Goal: Task Accomplishment & Management: Use online tool/utility

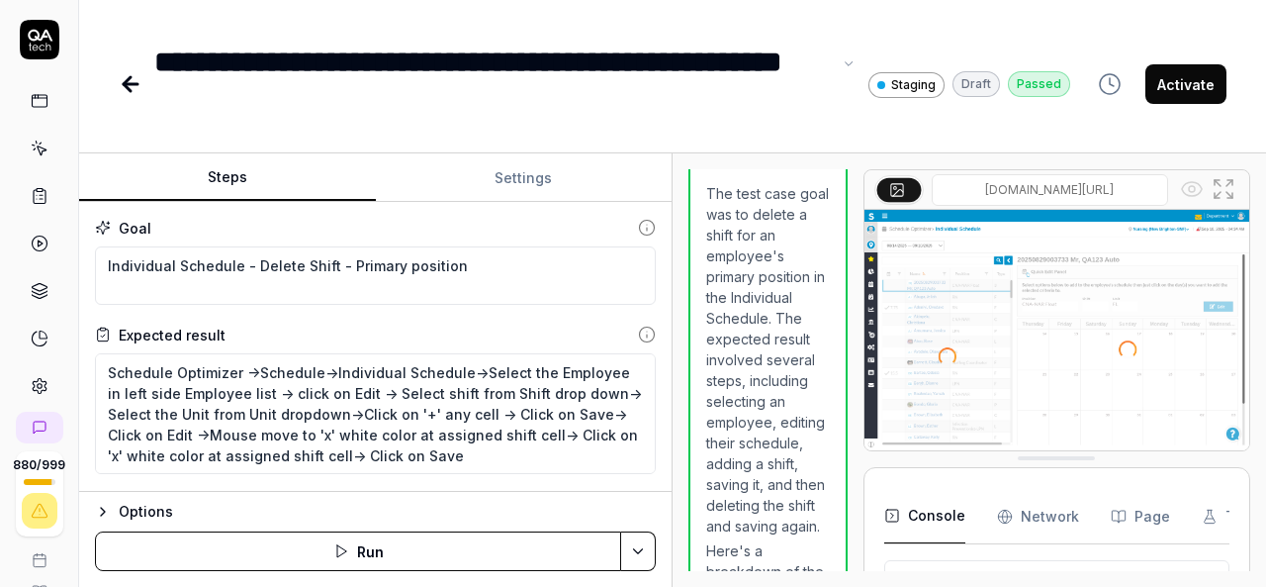
click at [670, 60] on div "**********" at bounding box center [492, 84] width 677 height 89
type textarea "*"
click at [458, 101] on div "**********" at bounding box center [492, 84] width 677 height 89
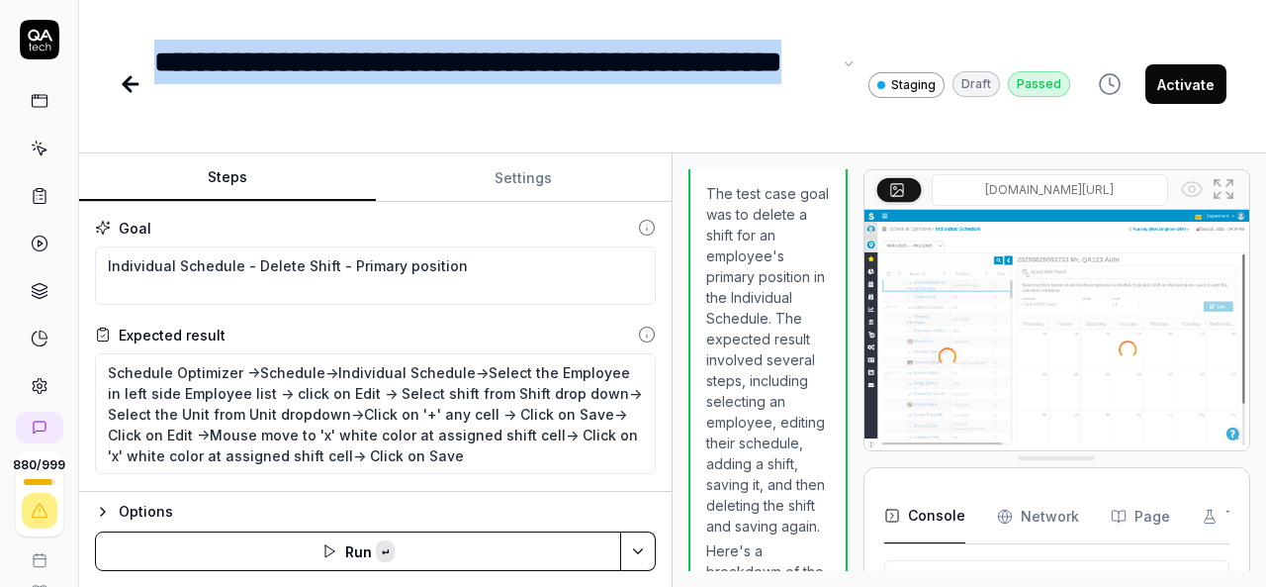
paste div
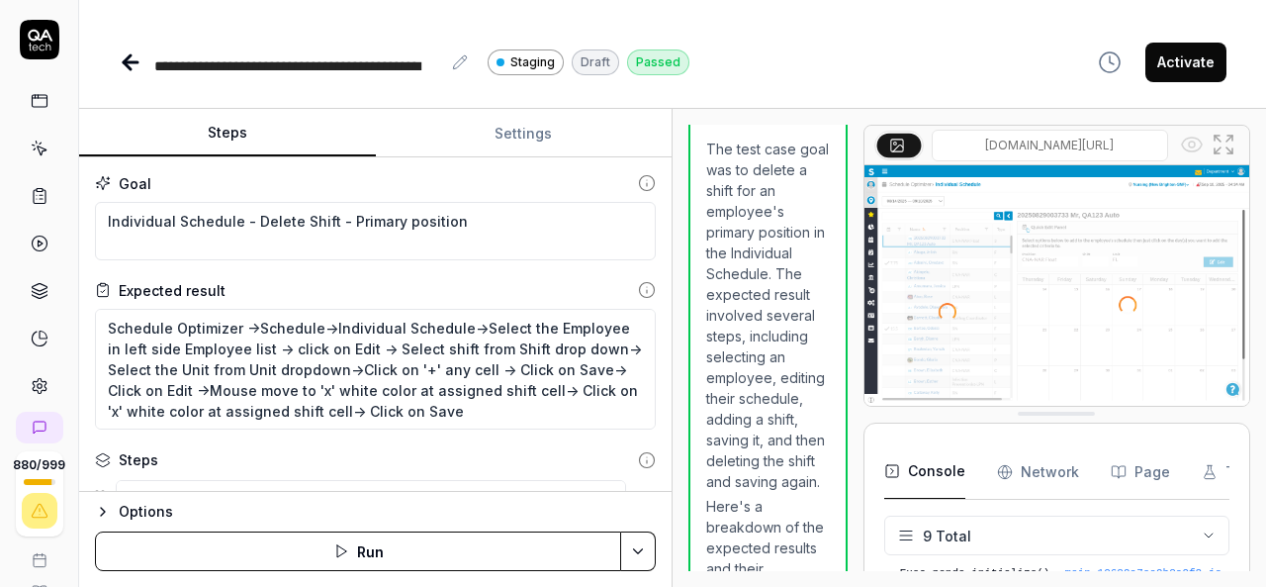
type textarea "*"
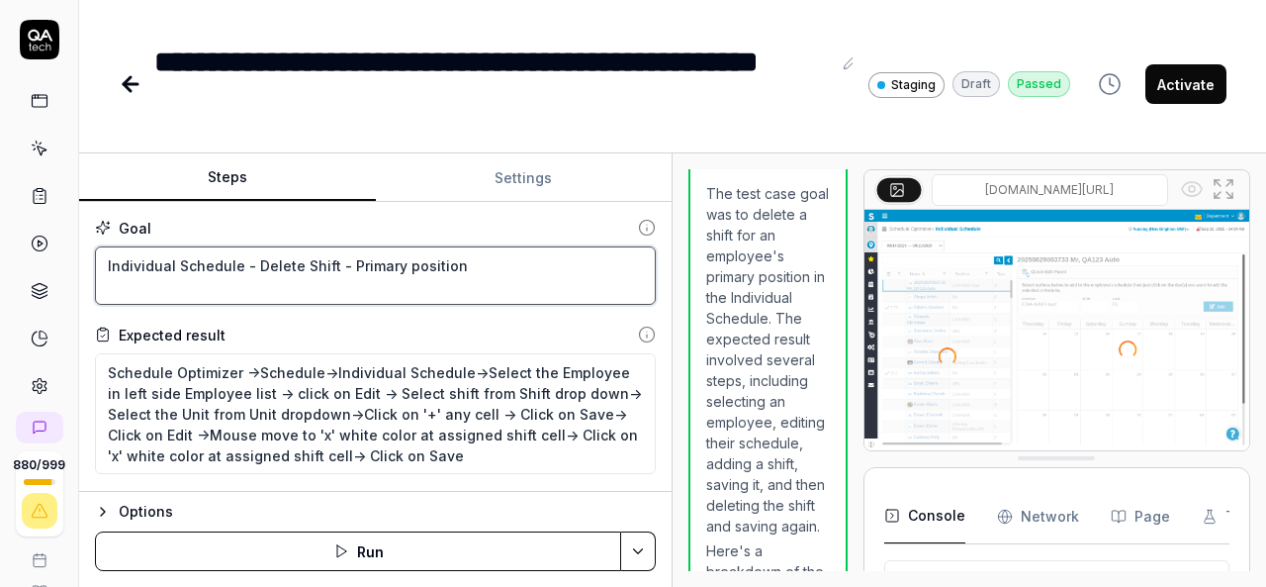
click at [488, 280] on textarea "Individual Schedule - Delete Shift - Primary position" at bounding box center [375, 275] width 561 height 58
paste textarea "Assigned shift"
type textarea "Individual Schedule - Delete Shift - Assigned shift"
type textarea "*"
type textarea "Individual Schedule - Delete Shift - Assigned shift"
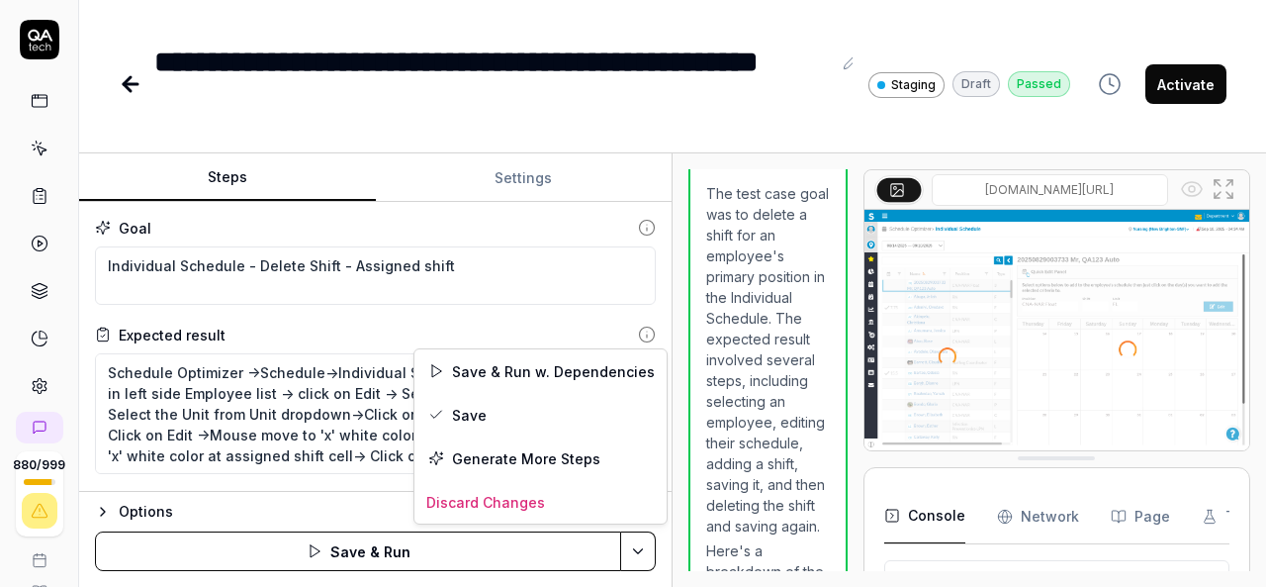
click at [632, 553] on html "**********" at bounding box center [633, 293] width 1266 height 587
click at [467, 417] on div "Save" at bounding box center [540, 415] width 252 height 44
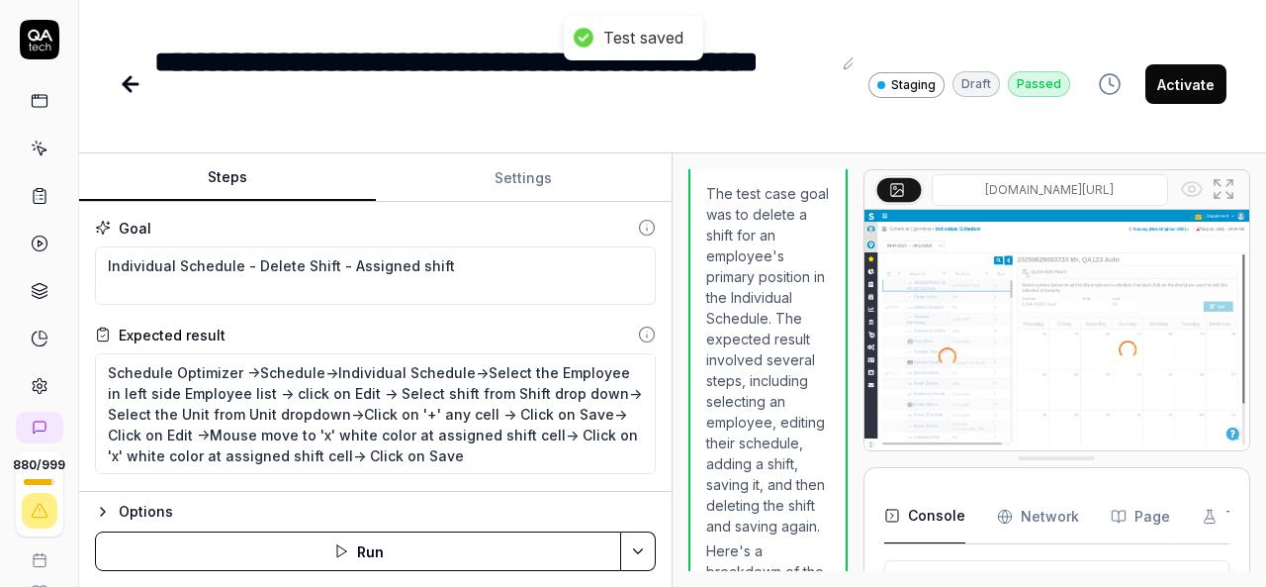
click at [1217, 98] on button "Activate" at bounding box center [1185, 84] width 81 height 40
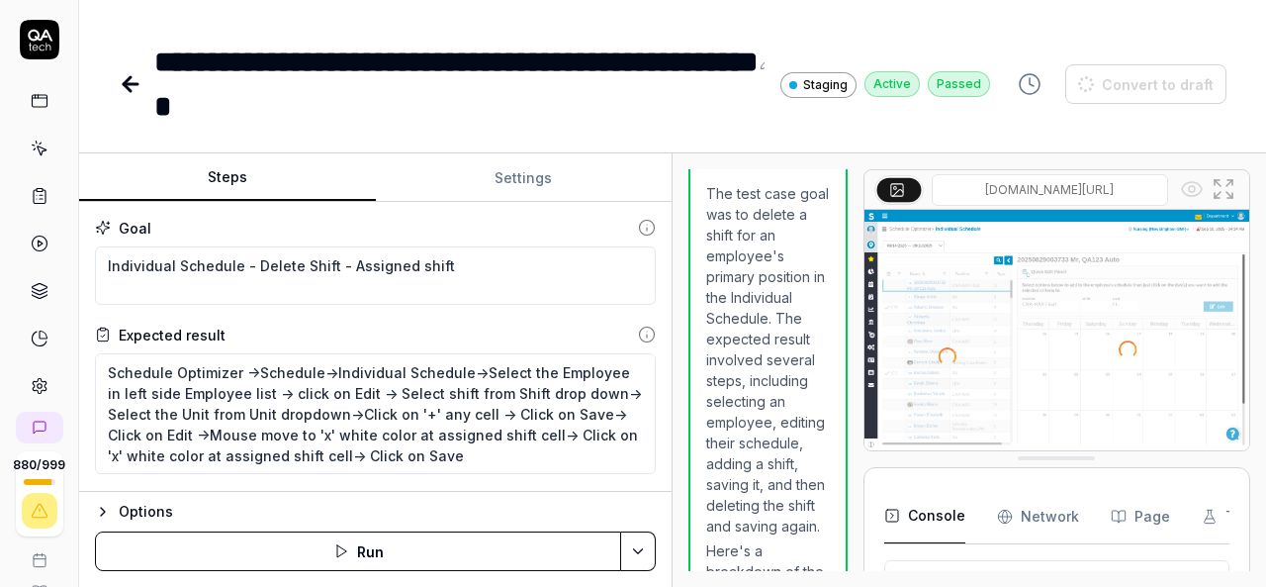
type textarea "*"
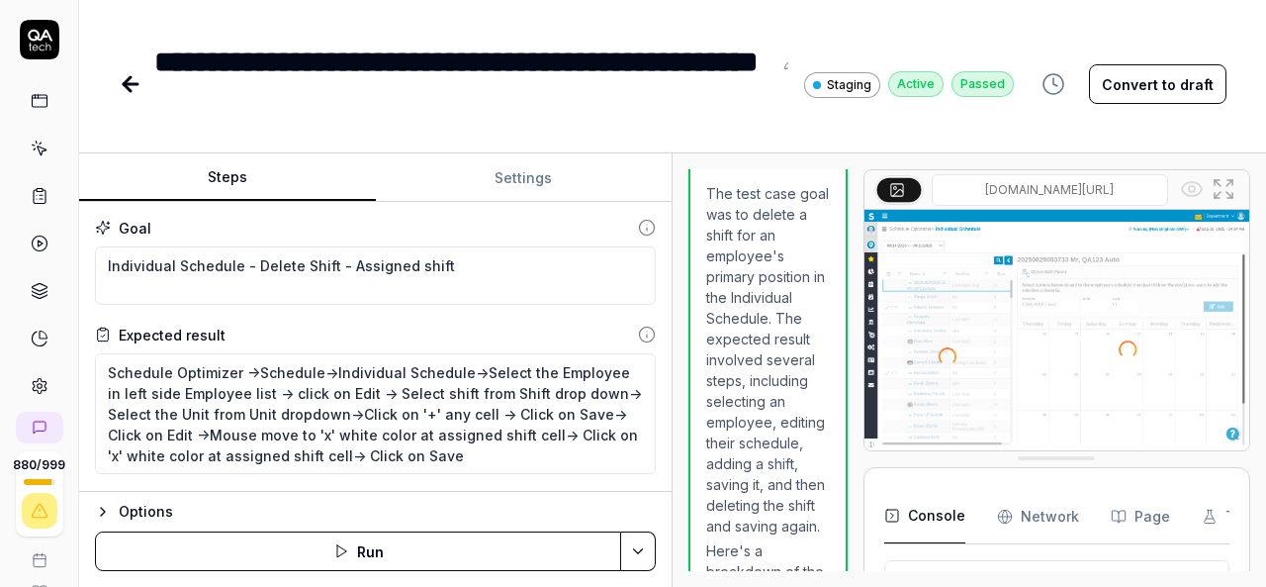
click at [133, 84] on icon at bounding box center [131, 84] width 14 height 0
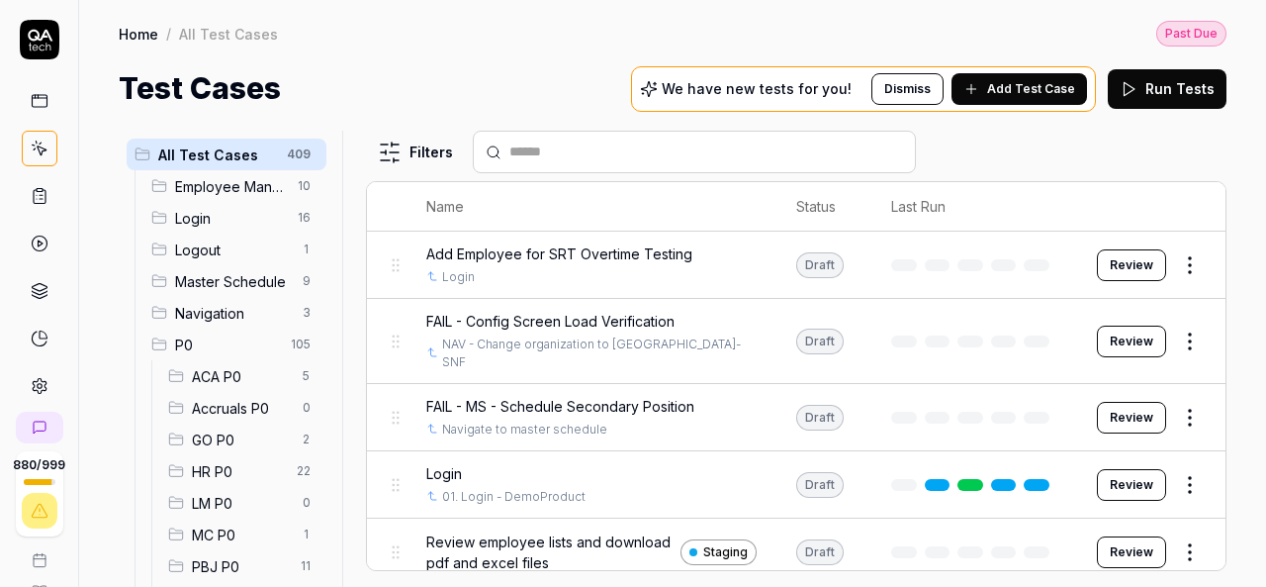
click at [654, 150] on input "text" at bounding box center [706, 151] width 394 height 21
click at [645, 145] on input "text" at bounding box center [706, 151] width 394 height 21
click at [589, 148] on input "**" at bounding box center [706, 151] width 394 height 21
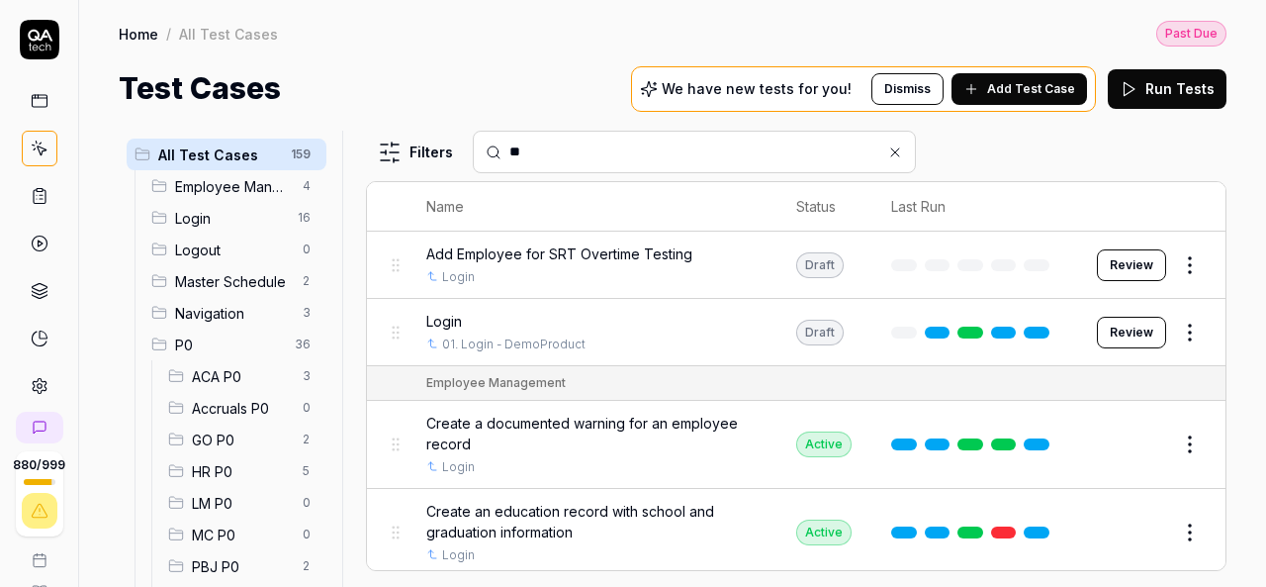
click at [634, 152] on input "**" at bounding box center [706, 151] width 394 height 21
paste input "**********"
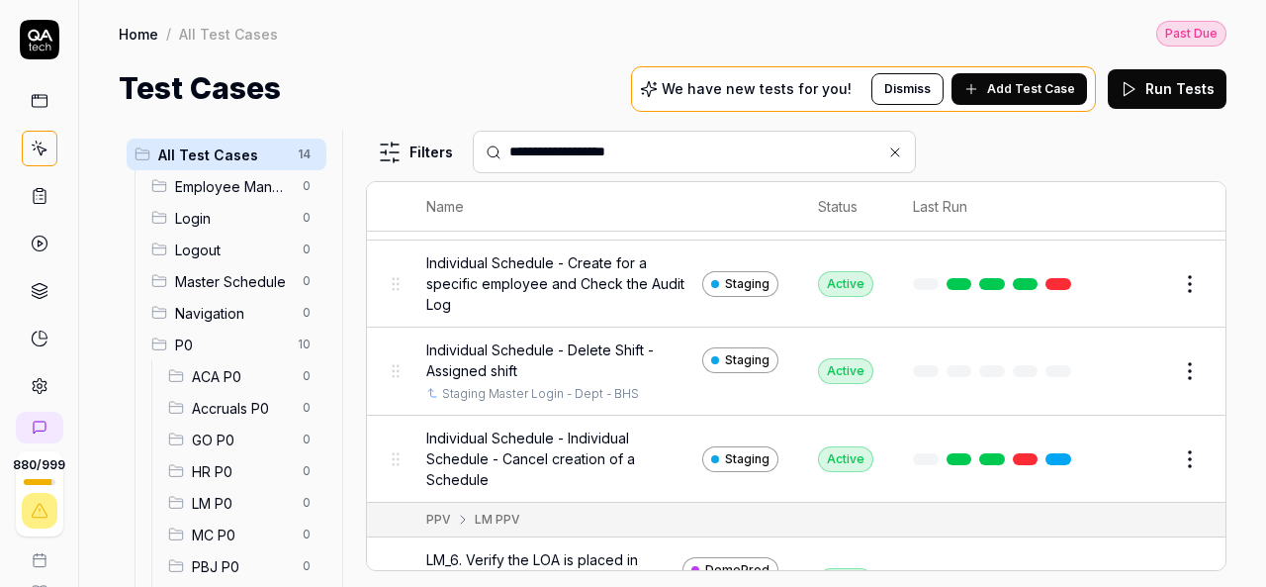
scroll to position [542, 0]
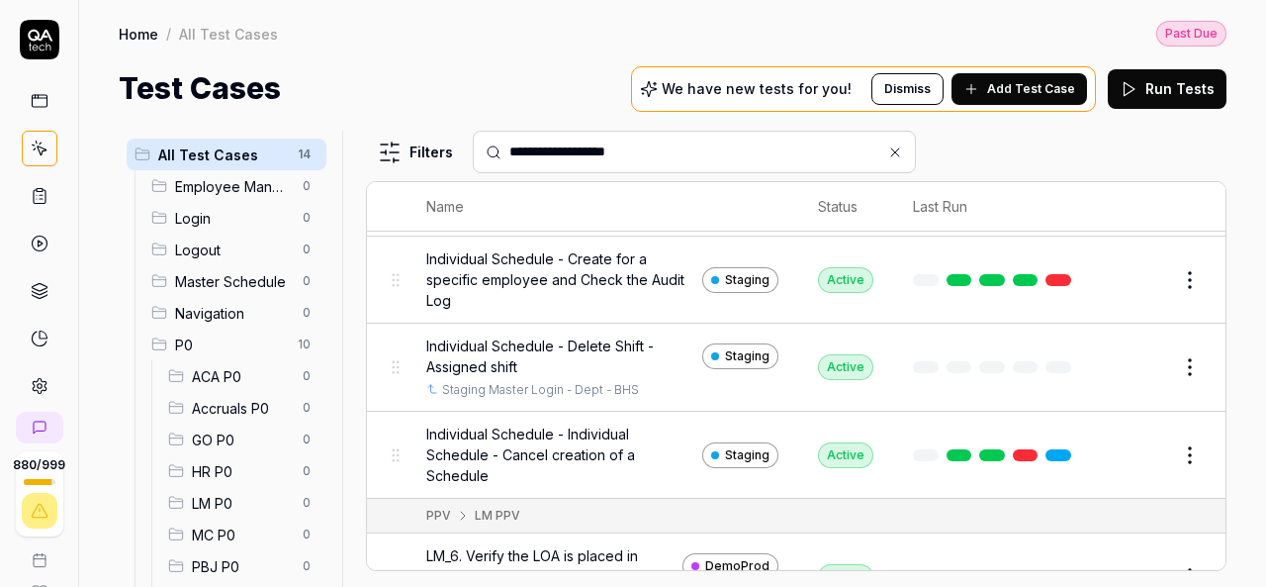
type input "**********"
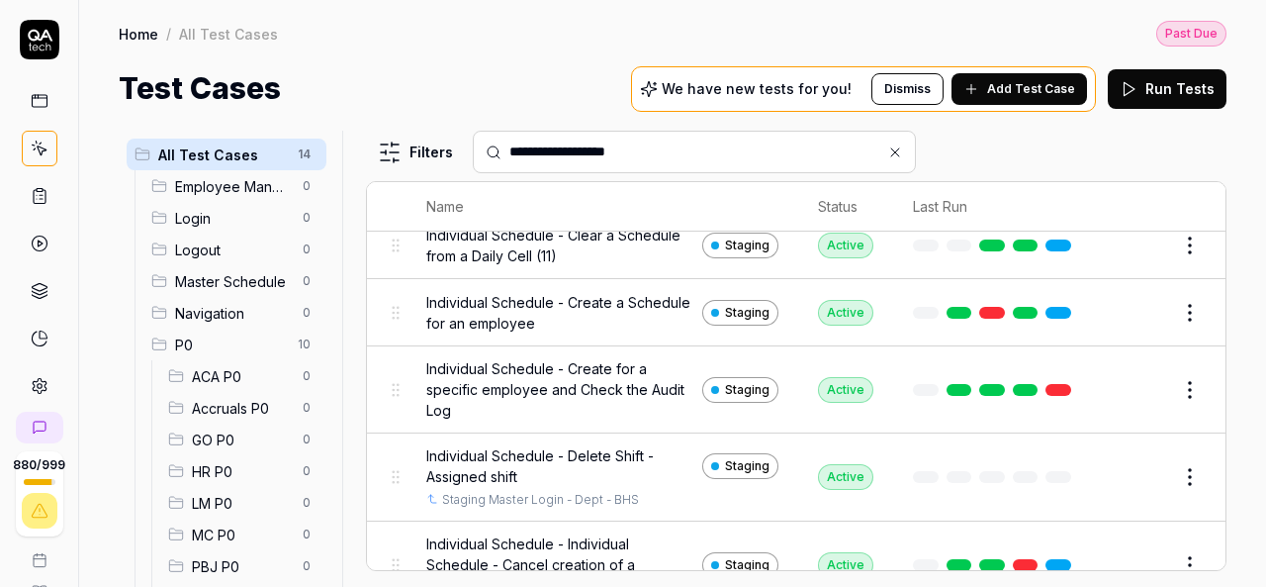
scroll to position [431, 0]
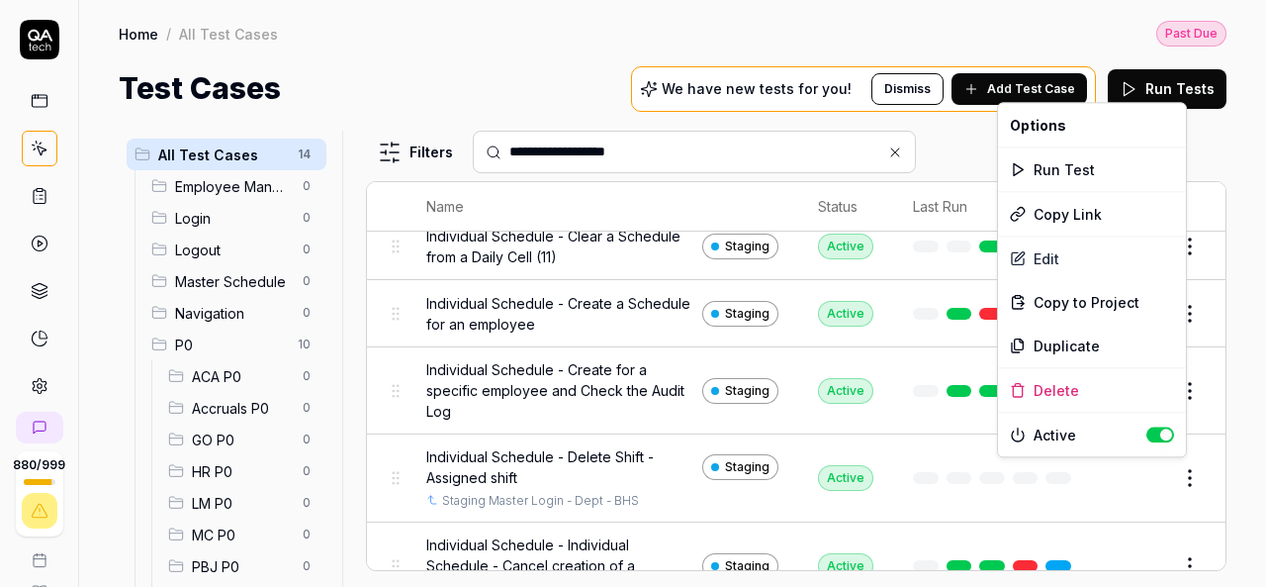
click at [1165, 471] on html "**********" at bounding box center [633, 293] width 1266 height 587
click at [1076, 338] on div "Duplicate" at bounding box center [1092, 345] width 188 height 44
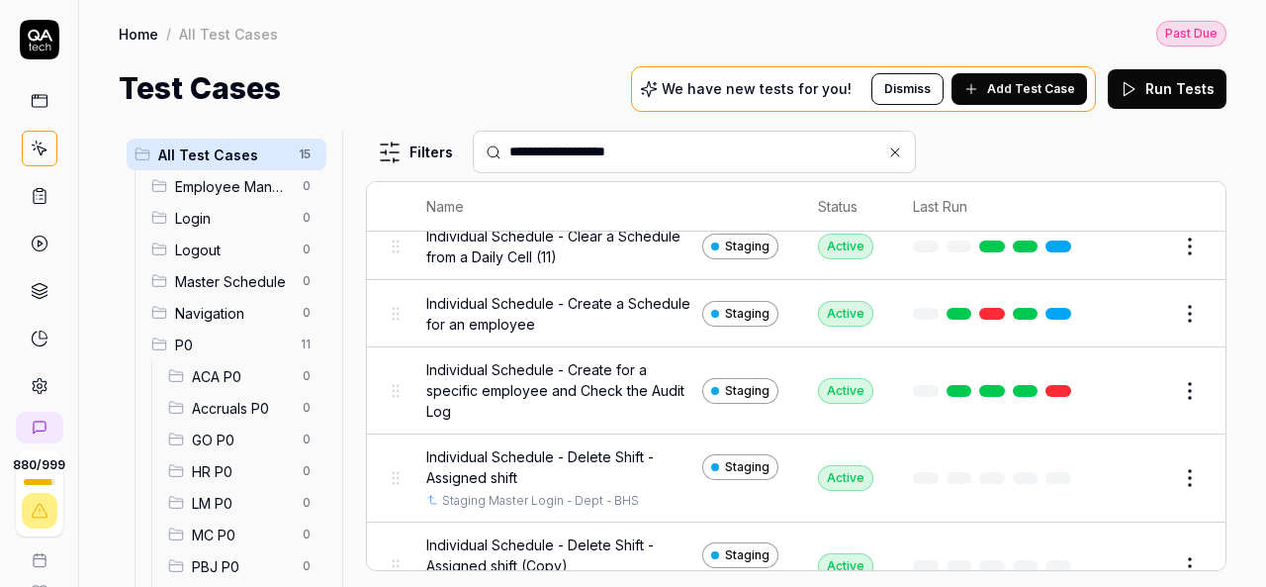
scroll to position [573, 0]
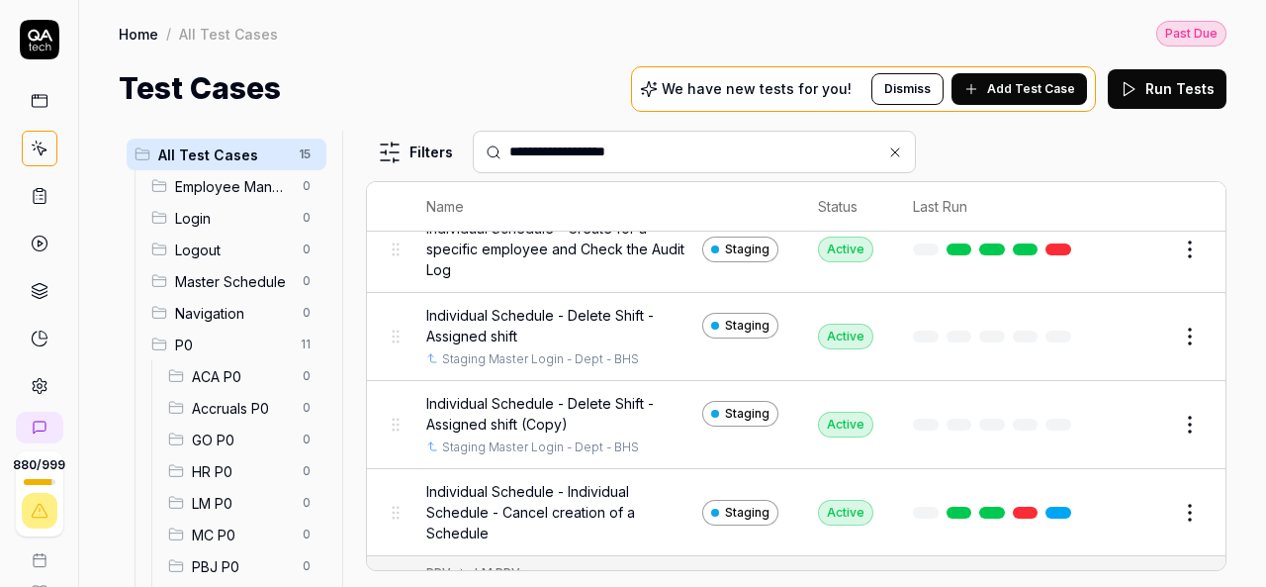
click at [1132, 418] on button "Edit" at bounding box center [1142, 424] width 47 height 32
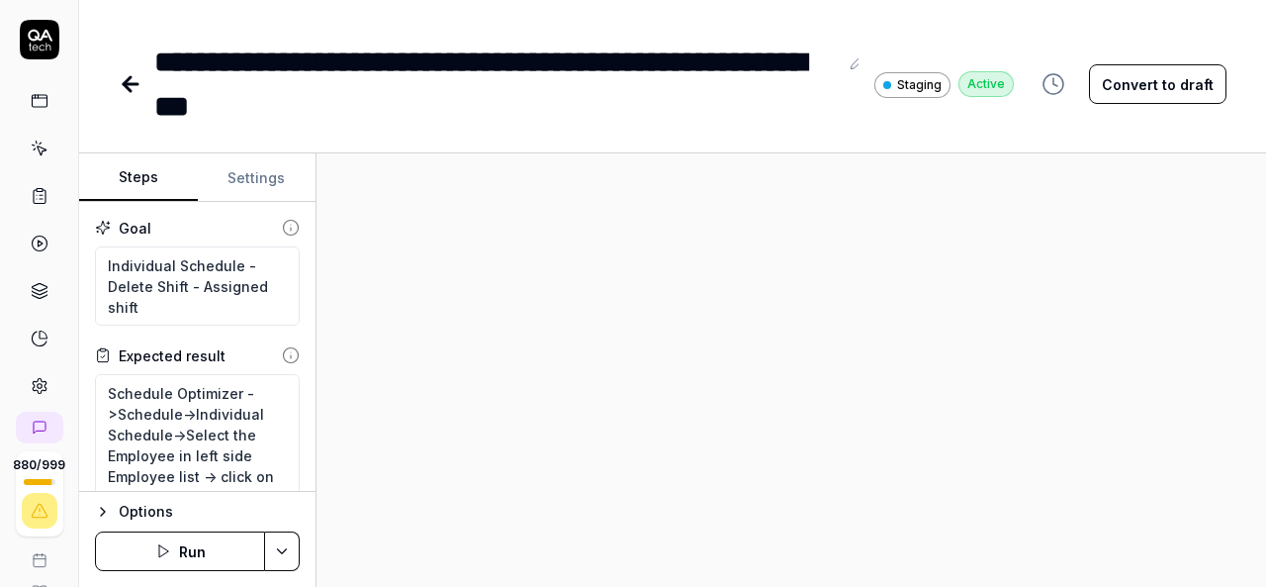
click at [1143, 78] on button "Convert to draft" at bounding box center [1157, 84] width 137 height 40
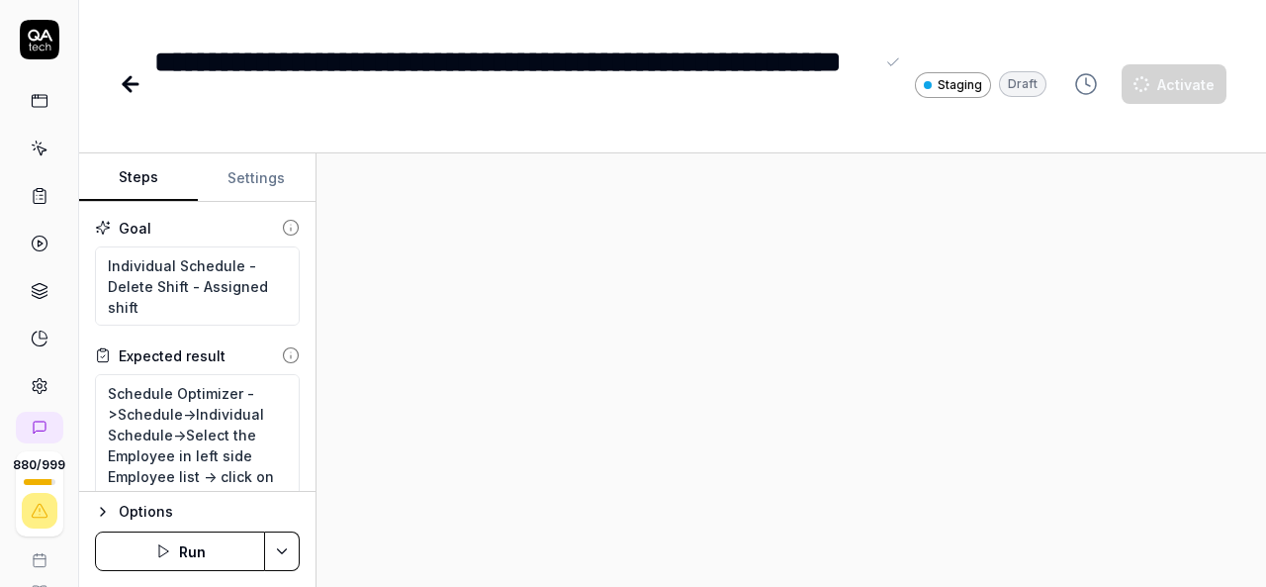
click at [323, 106] on div "**********" at bounding box center [513, 84] width 719 height 89
type textarea "*"
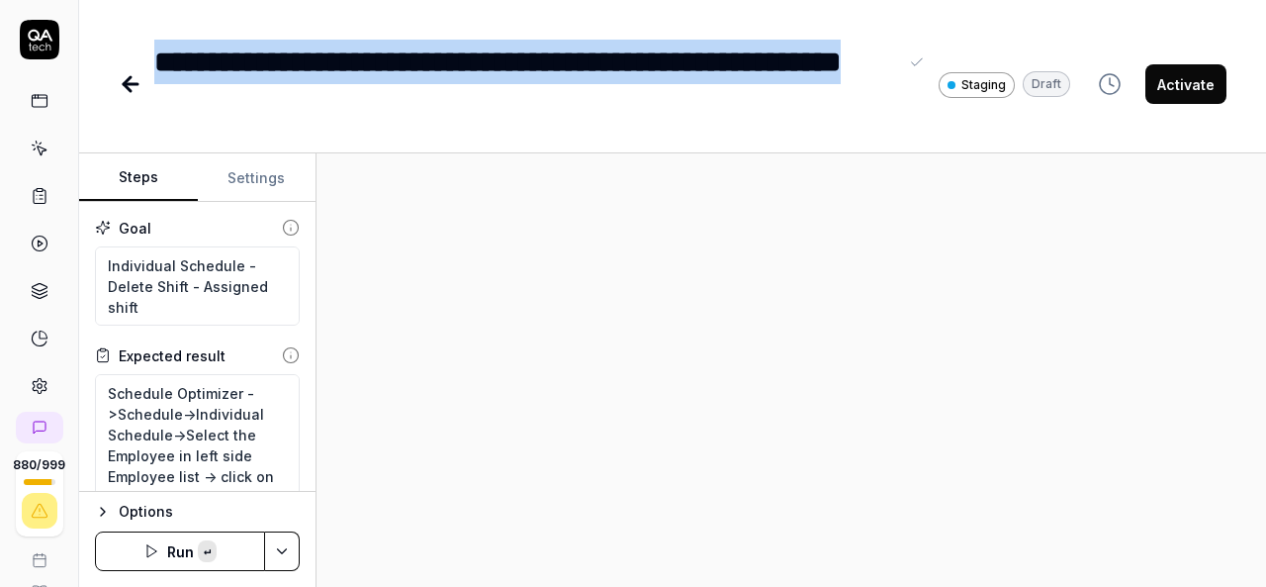
paste div
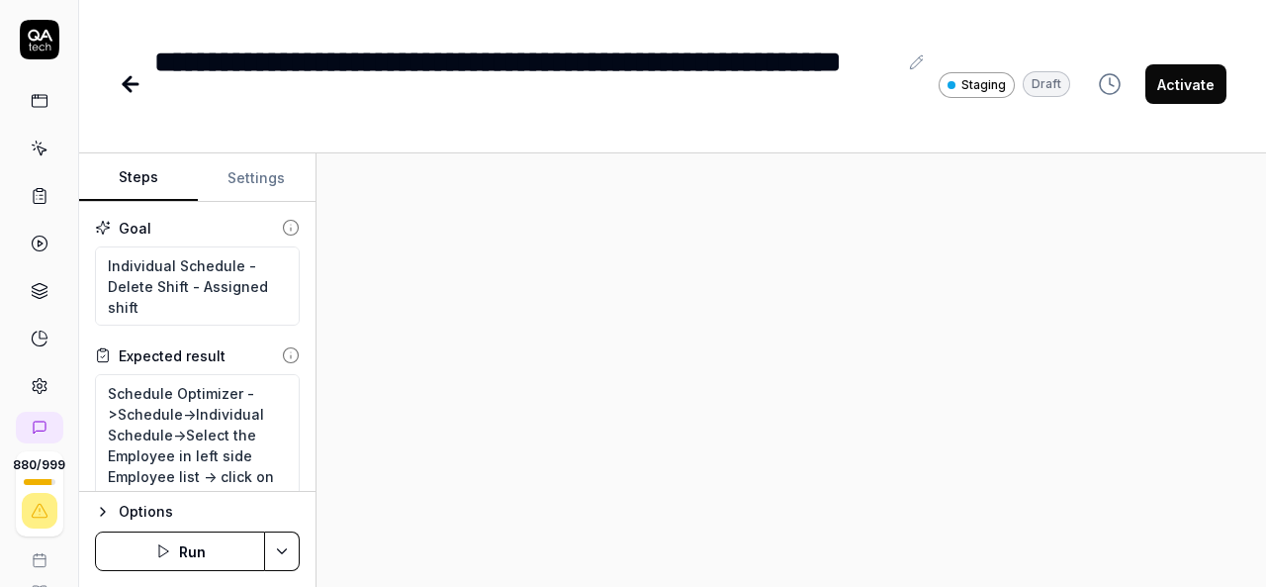
click at [399, 96] on div "**********" at bounding box center [525, 84] width 743 height 89
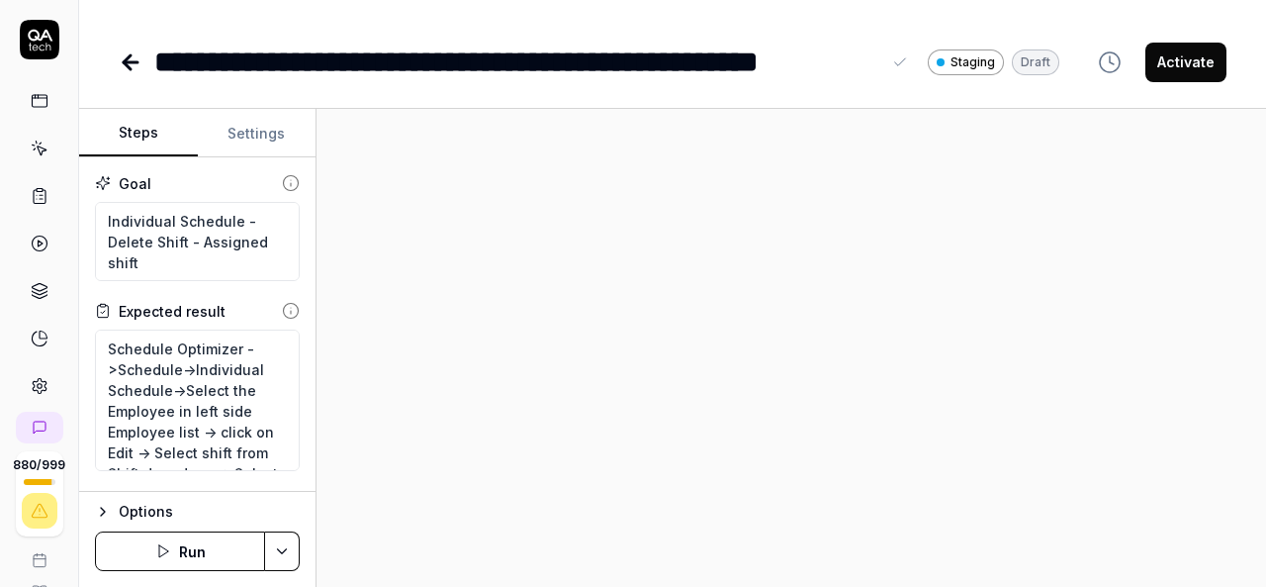
click at [609, 56] on div "**********" at bounding box center [517, 62] width 726 height 45
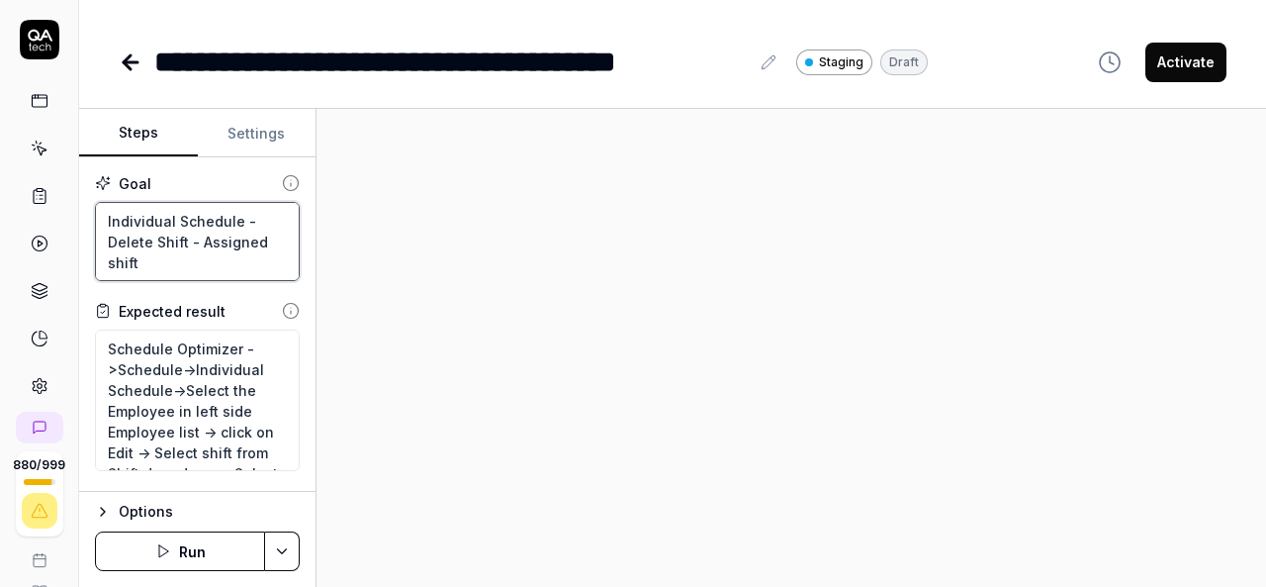
click at [160, 259] on textarea "Individual Schedule - Delete Shift - Assigned shift" at bounding box center [197, 241] width 205 height 79
paste textarea "schedule - Department switch"
type textarea "*"
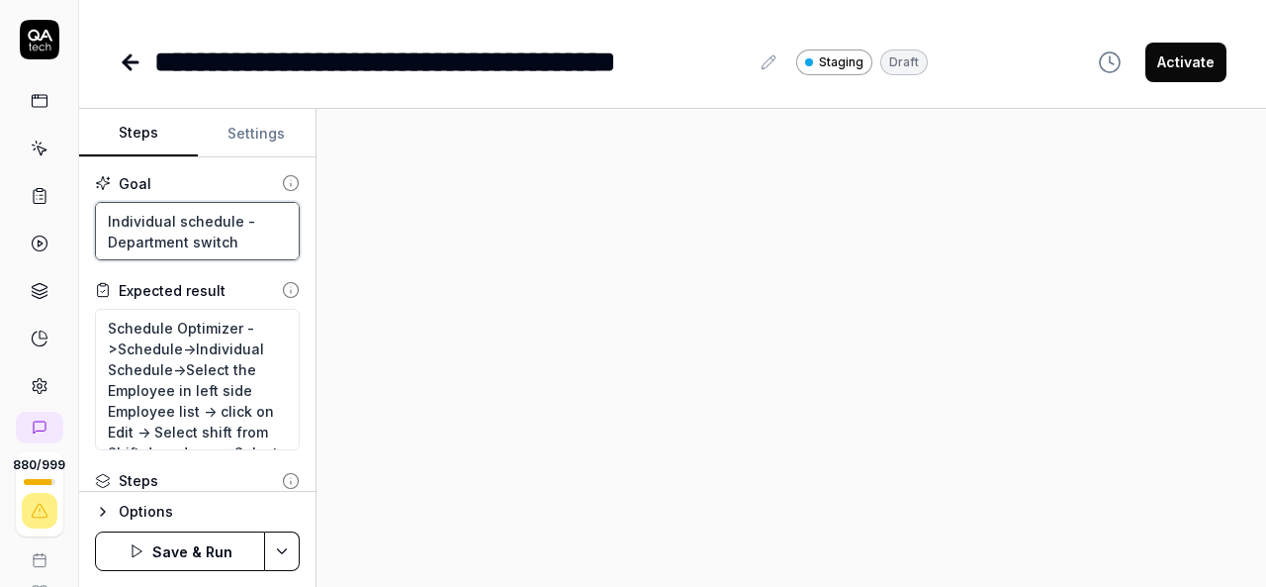
type textarea "Individual schedule - Department switch"
click at [555, 349] on div at bounding box center [792, 348] width 950 height 478
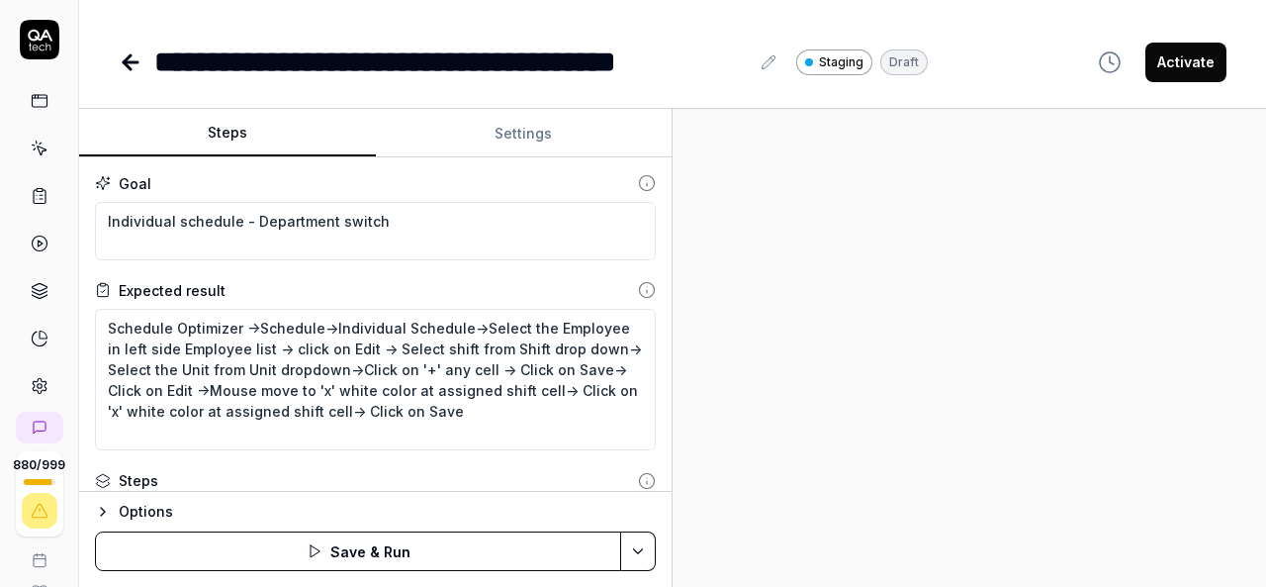
click at [804, 484] on div "Steps Settings Goal Individual schedule - Department switch Expected result Sch…" at bounding box center [672, 348] width 1187 height 478
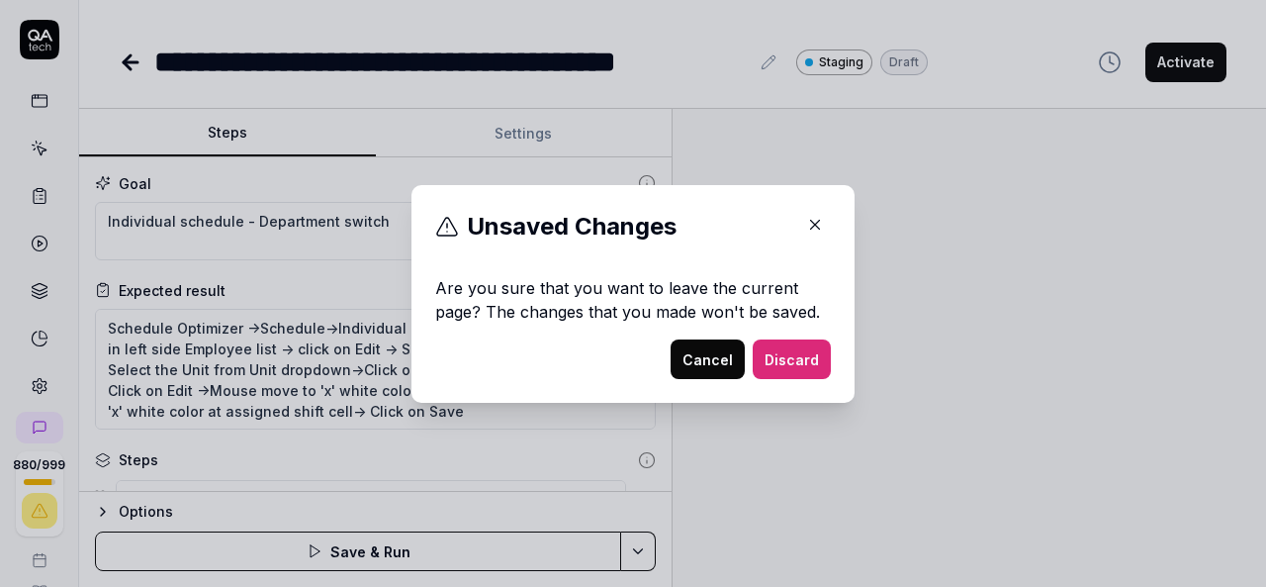
click at [811, 230] on icon "button" at bounding box center [815, 225] width 18 height 18
click at [808, 228] on icon "button" at bounding box center [815, 225] width 18 height 18
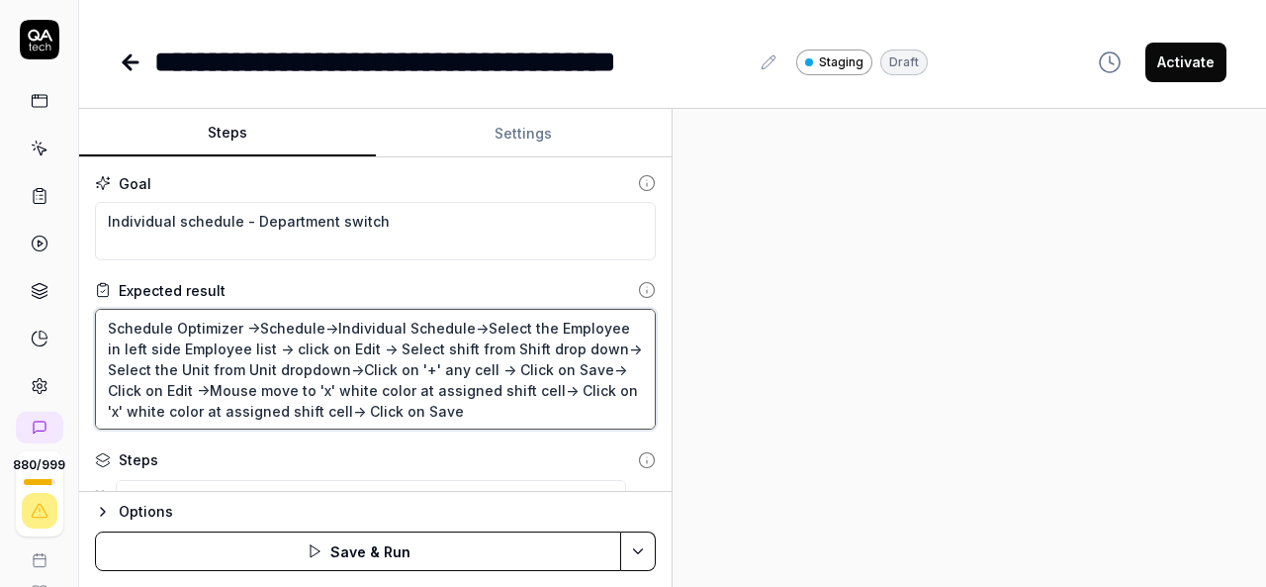
click at [539, 415] on textarea "Schedule Optimizer ->Schedule->Individual Schedule->Select the Employee in left…" at bounding box center [375, 369] width 561 height 121
click at [251, 349] on textarea "Schedule Optimizer ->Schedule->Individual Schedule->Select the Employee in left…" at bounding box center [375, 369] width 561 height 121
type textarea "*"
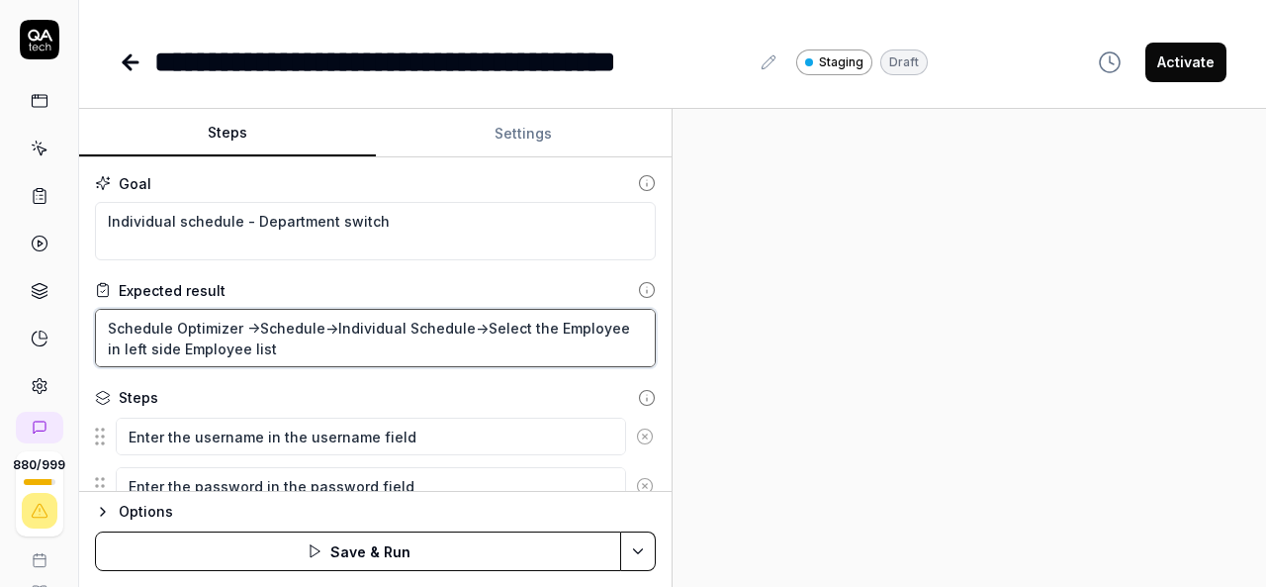
type textarea "Schedule Optimizer ->Schedule->Individual Schedule->Select the Employee in left…"
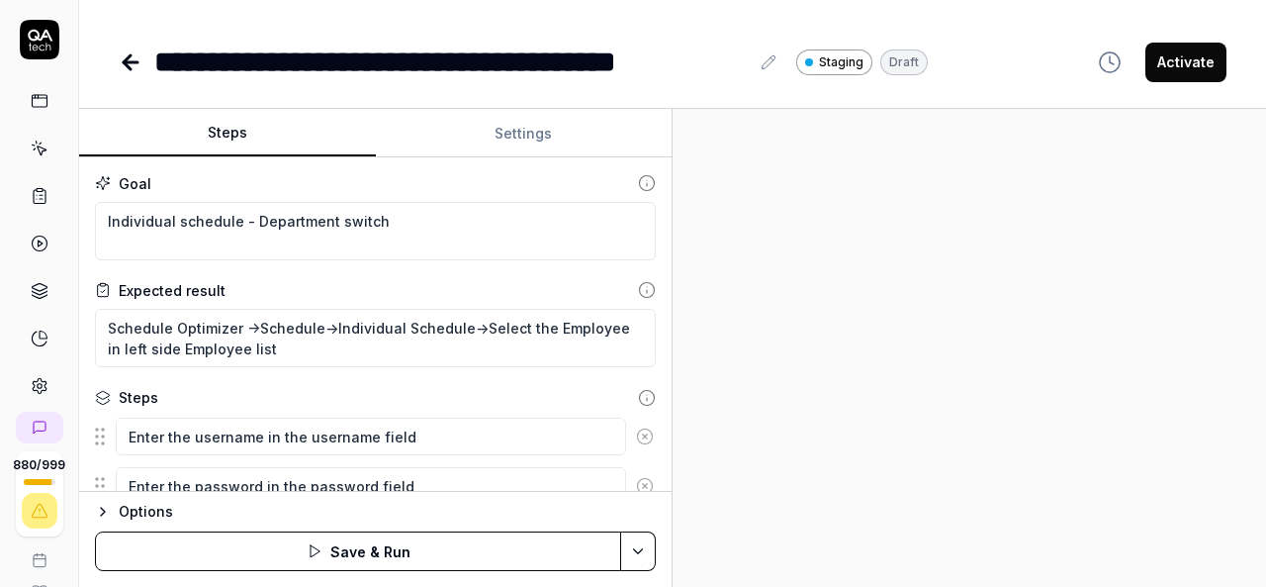
click at [982, 451] on div at bounding box center [969, 348] width 593 height 478
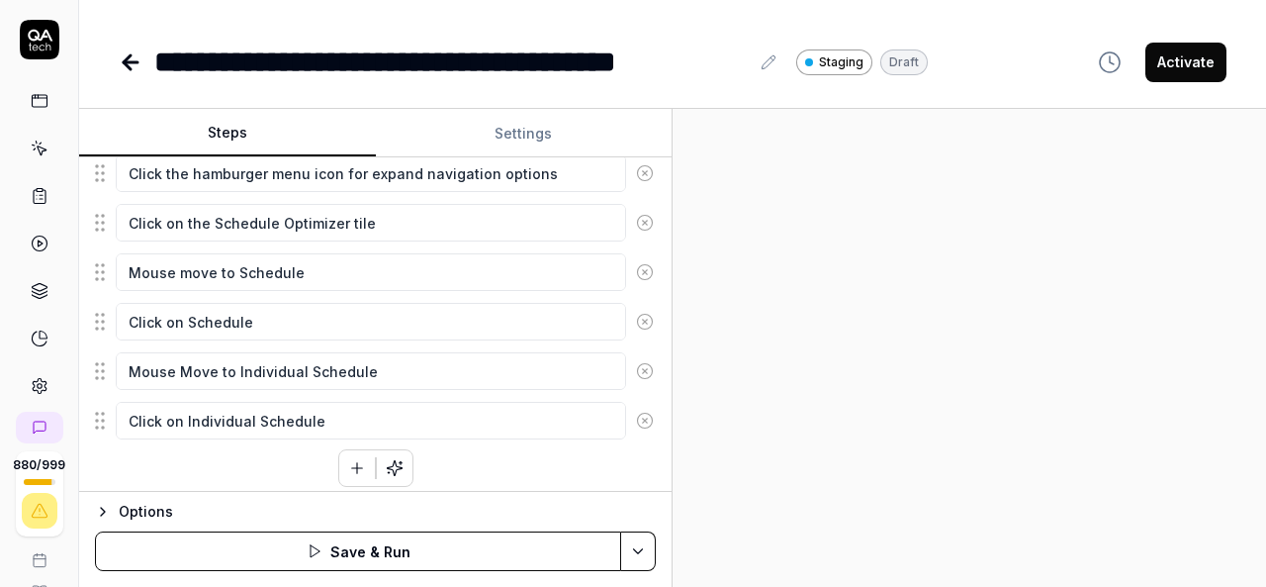
scroll to position [572, 0]
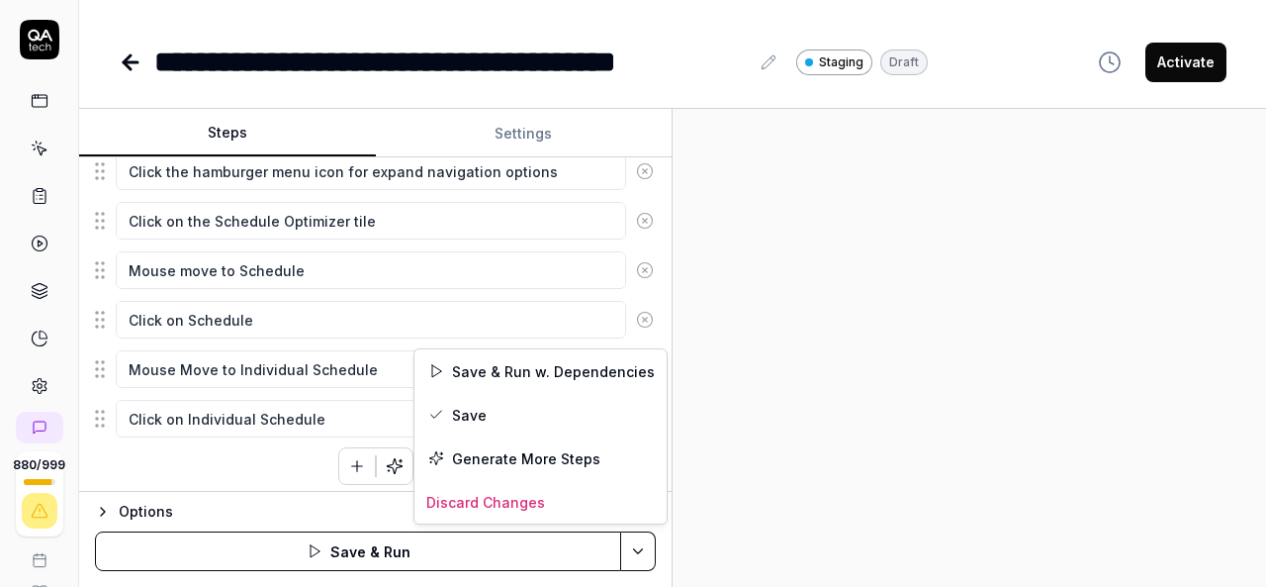
click at [634, 561] on html "**********" at bounding box center [633, 293] width 1266 height 587
click at [472, 420] on div "Save" at bounding box center [540, 415] width 252 height 44
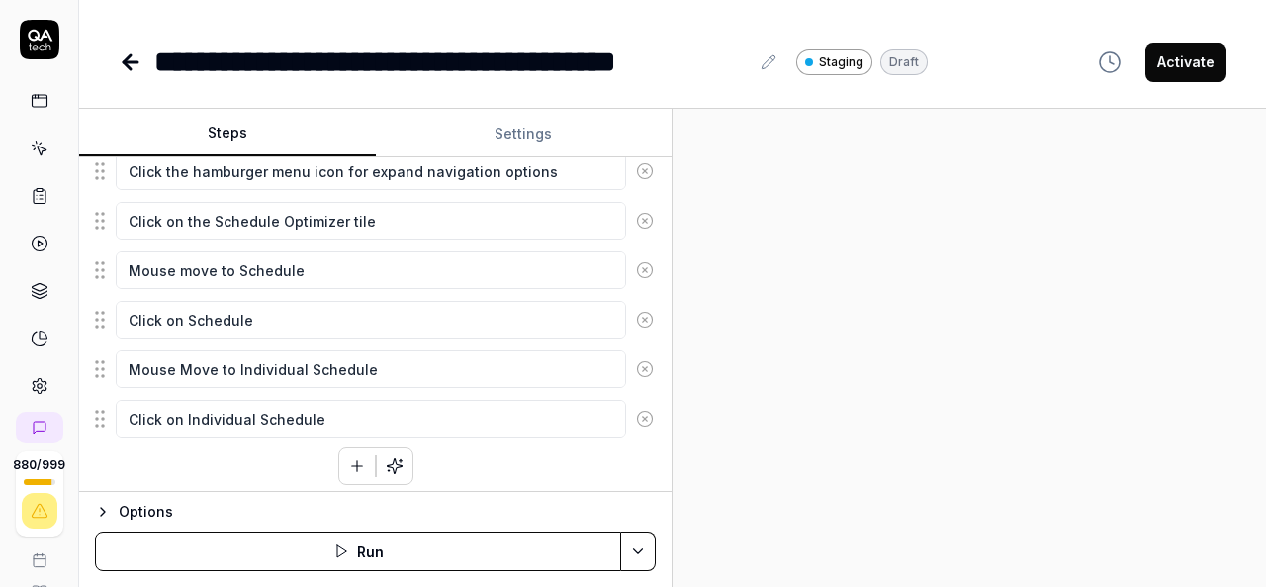
click at [248, 467] on div "Enter the username in the username field Enter the password in the password fie…" at bounding box center [375, 164] width 561 height 641
click at [352, 464] on icon "button" at bounding box center [357, 466] width 18 height 18
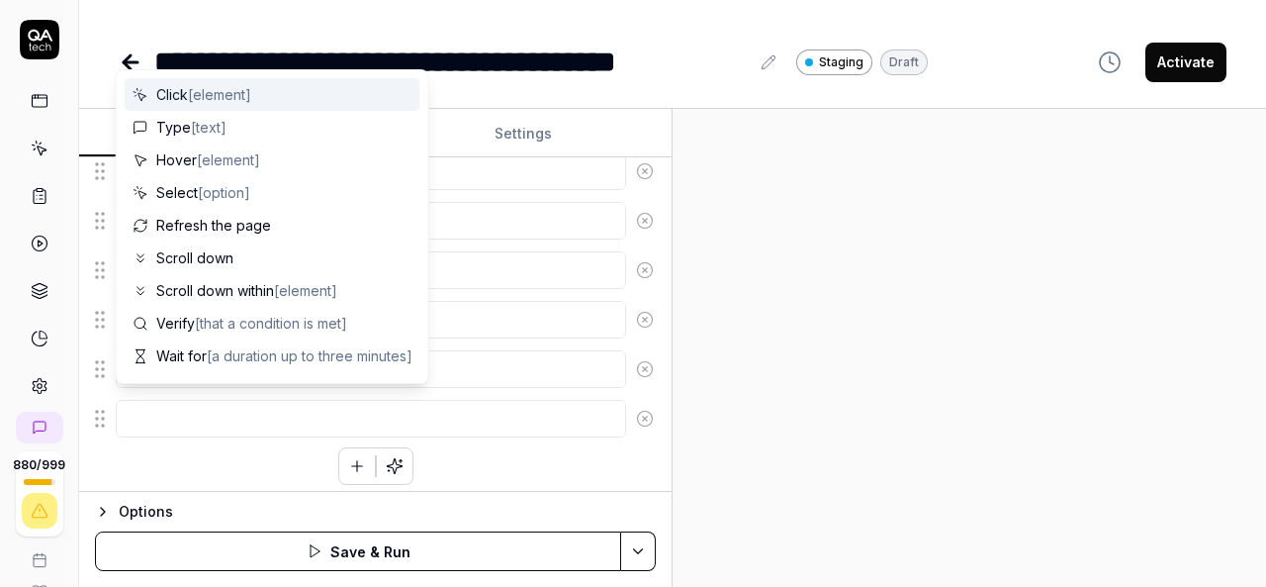
click at [276, 410] on textarea at bounding box center [371, 419] width 510 height 38
type textarea "*"
type textarea "M"
type textarea "*"
type textarea "Mo"
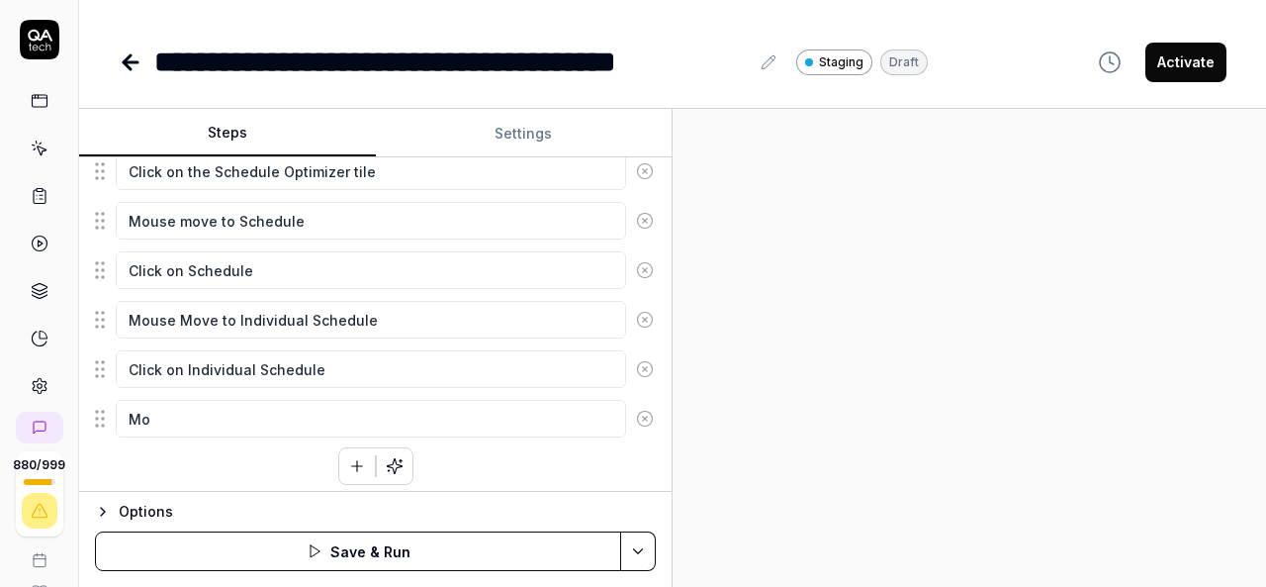
type textarea "*"
type textarea "Mou"
type textarea "*"
type textarea "Mous"
type textarea "*"
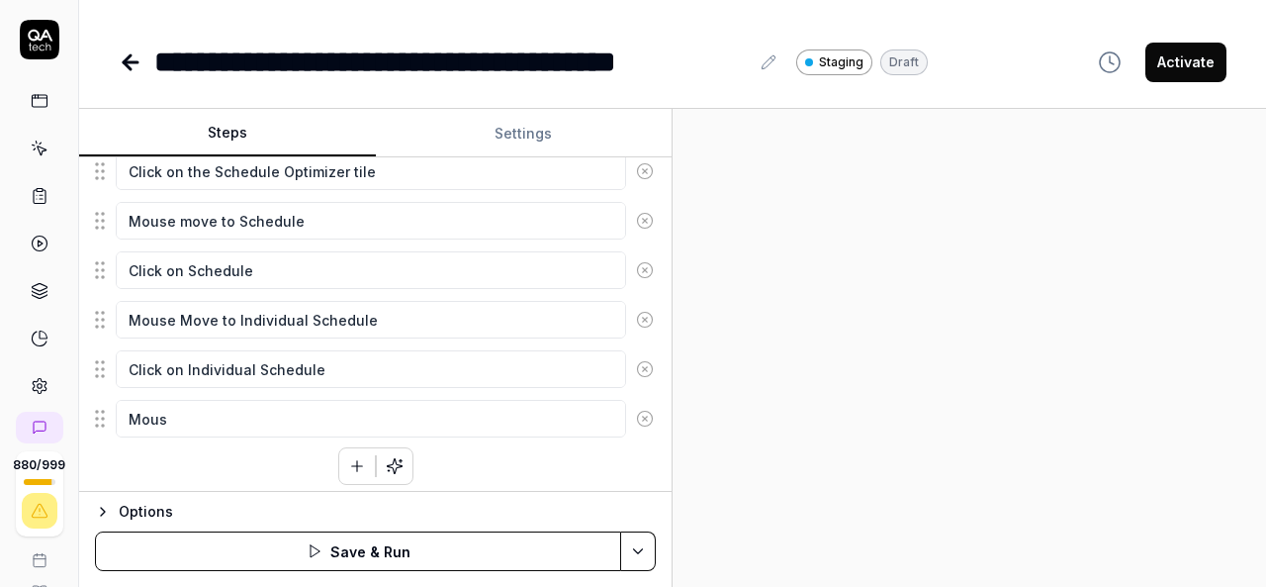
type textarea "Mouse"
type textarea "*"
type textarea "Mouse"
type textarea "*"
type textarea "Mouse m"
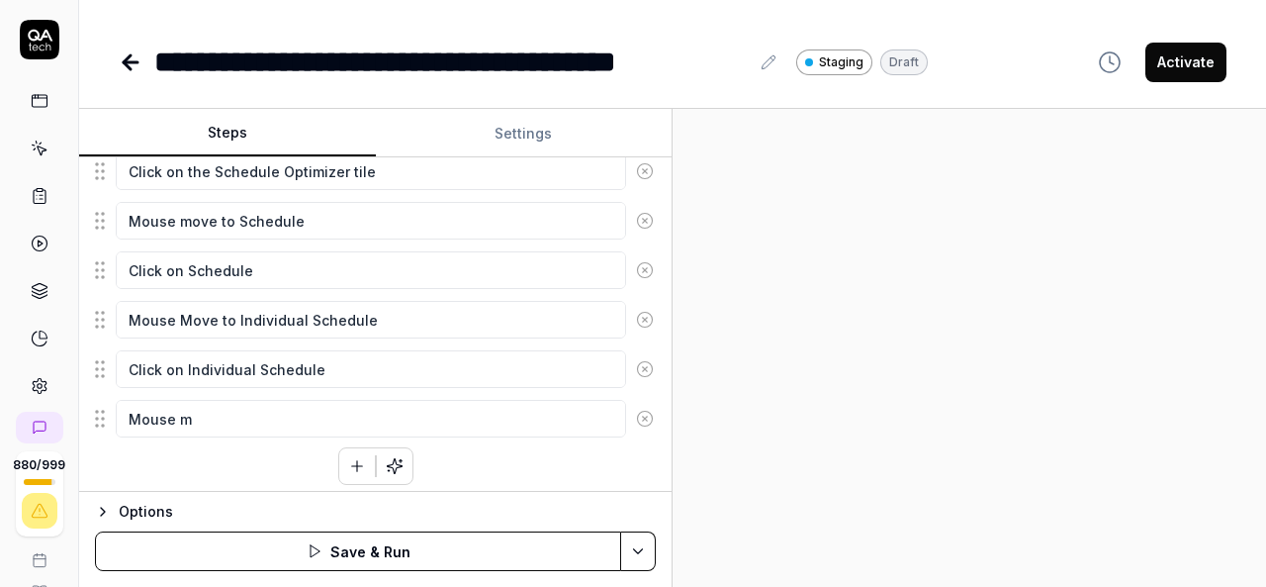
type textarea "*"
type textarea "Mouse mo"
type textarea "*"
type textarea "Mouse mov"
type textarea "*"
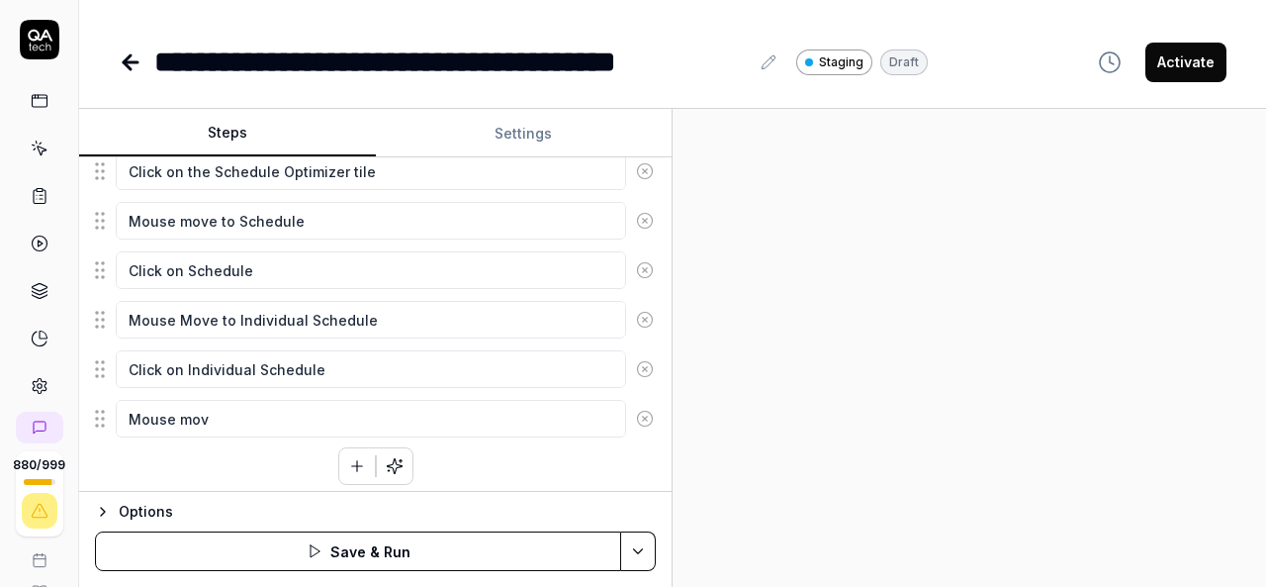
type textarea "Mouse move"
type textarea "*"
type textarea "Mouse move"
type textarea "*"
type textarea "Mouse move t"
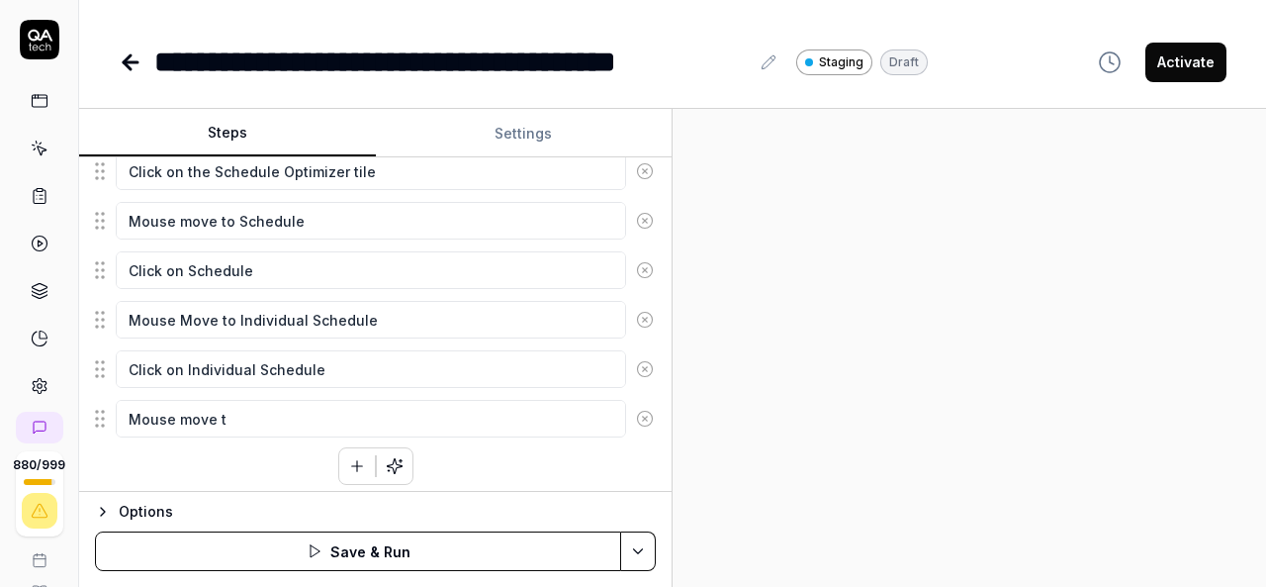
type textarea "*"
type textarea "Mouse move to"
type textarea "*"
type textarea "Mouse move to"
type textarea "*"
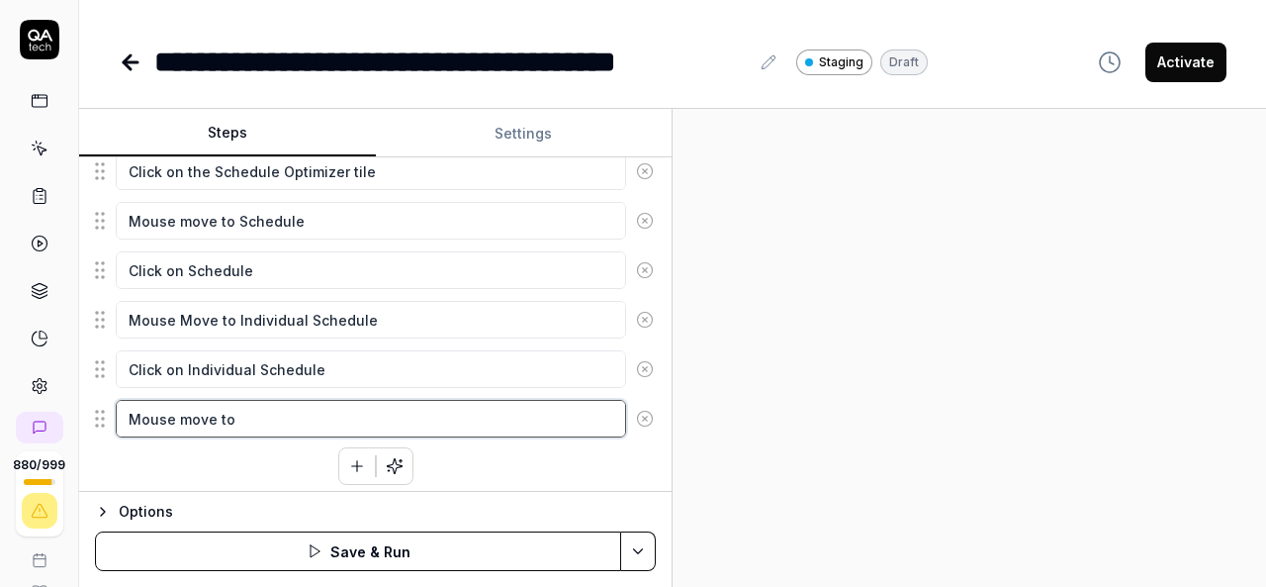
type textarea "Mouse move to O"
type textarea "*"
type textarea "Mouse move to Or"
type textarea "*"
type textarea "Mouse move to Org"
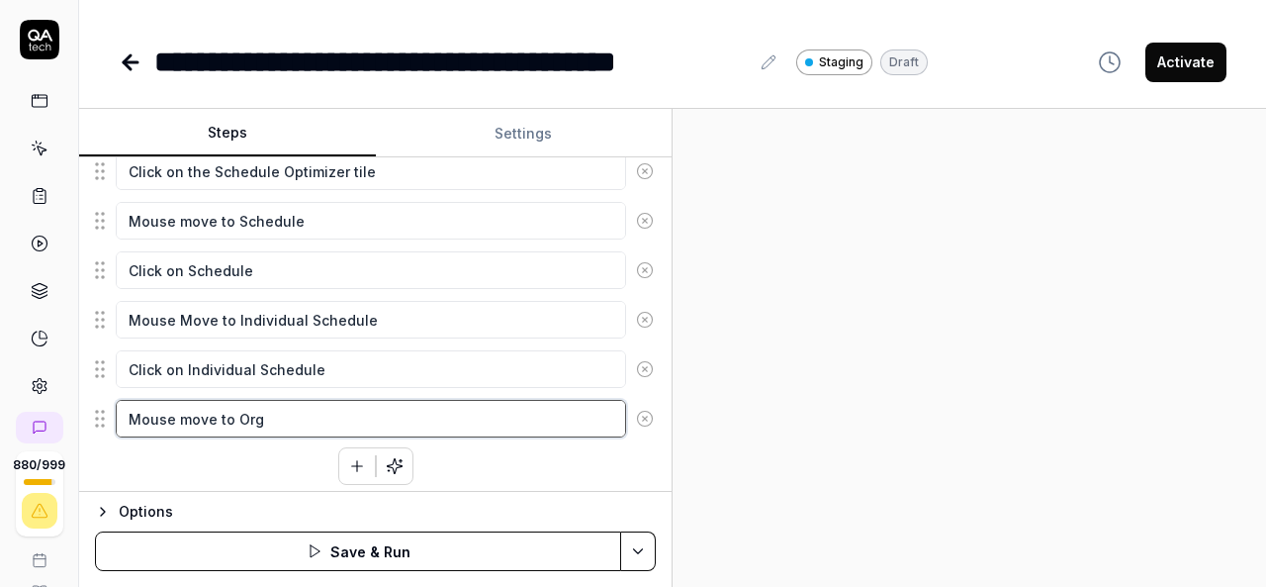
type textarea "*"
type textarea "Mouse move to [GEOGRAPHIC_DATA]"
type textarea "*"
type textarea "Mouse move to [GEOGRAPHIC_DATA]"
type textarea "*"
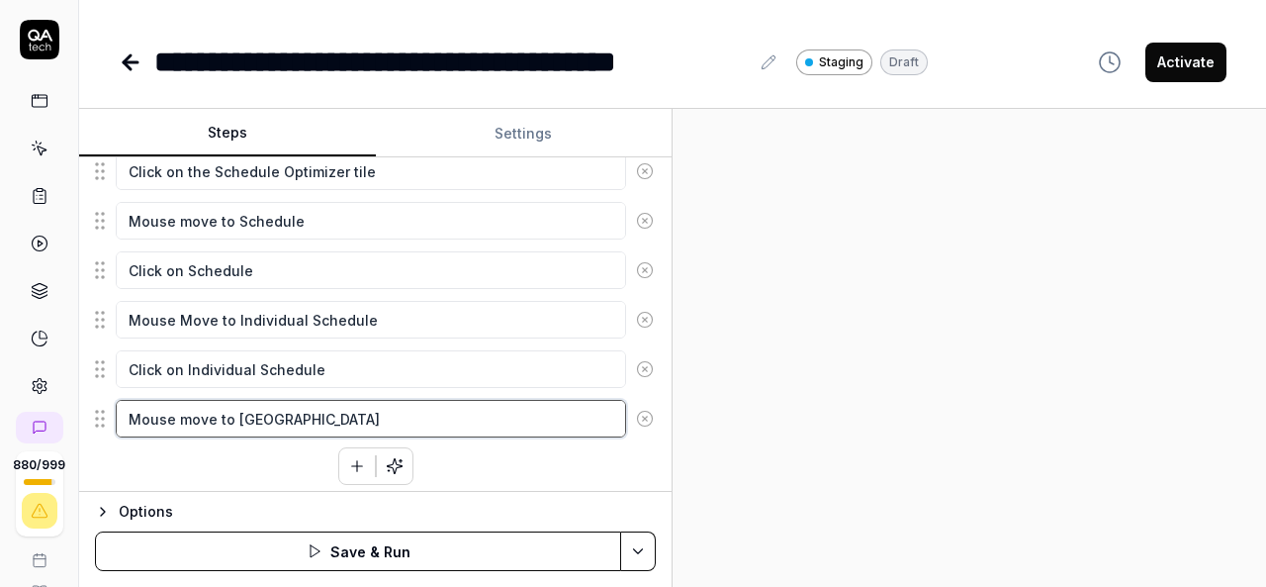
type textarea "Mouse move to [GEOGRAPHIC_DATA]"
type textarea "*"
type textarea "Mouse move to [GEOGRAPHIC_DATA]"
type textarea "*"
type textarea "Mouse move to Orghaniz"
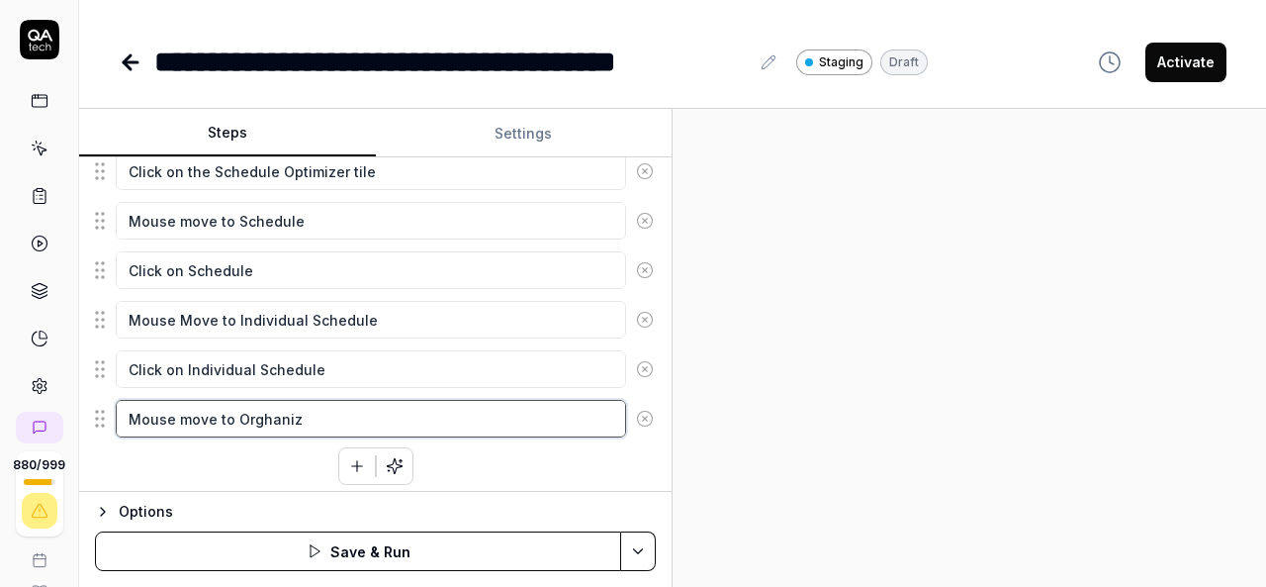
type textarea "*"
type textarea "Mouse move to [GEOGRAPHIC_DATA]"
type textarea "*"
type textarea "Mouse move to Orghanizat"
type textarea "*"
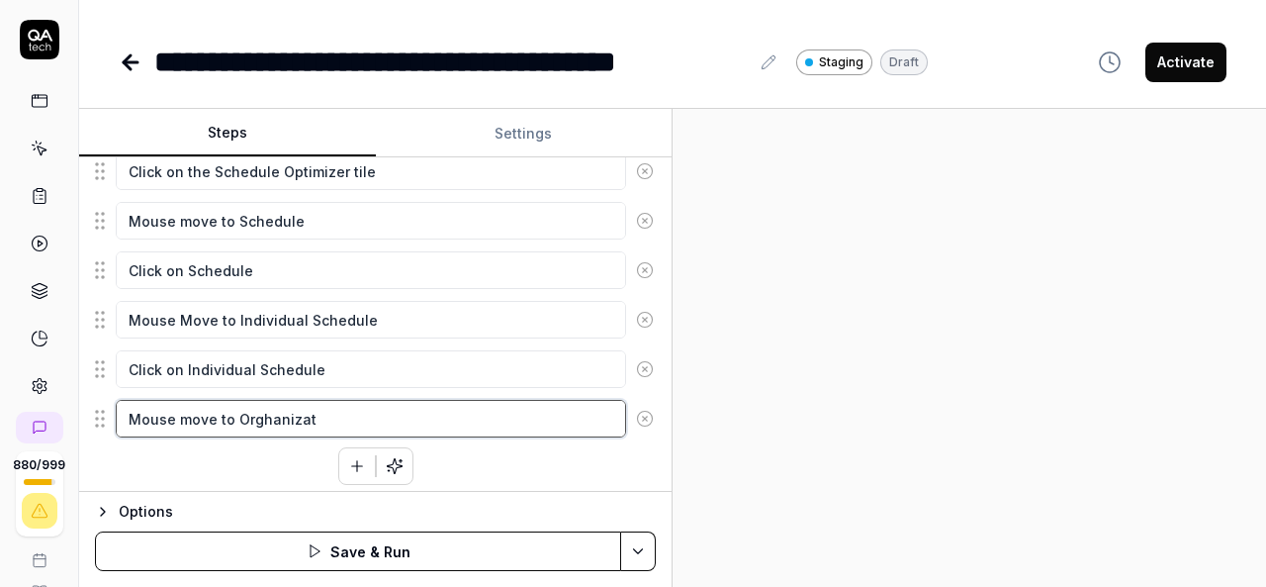
type textarea "Mouse move to Orghanizati"
type textarea "*"
type textarea "Mouse move to Orghanizatio"
type textarea "*"
type textarea "Mouse move to Orghanization"
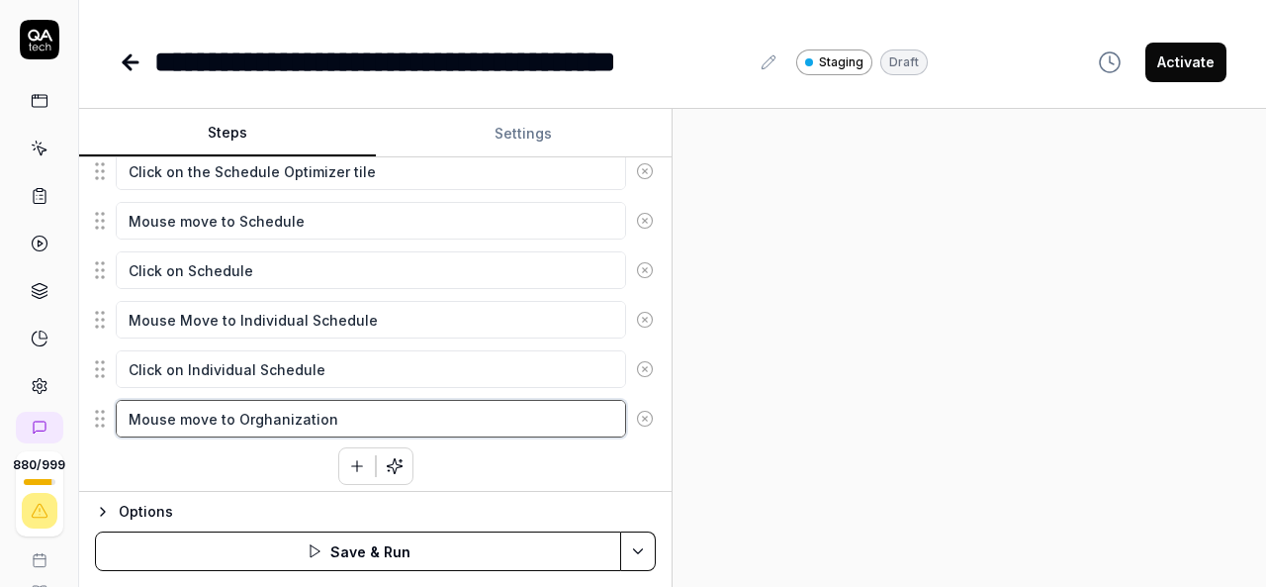
type textarea "*"
type textarea "Mouse move to Orghanization"
type textarea "*"
type textarea "Mouse move to Orghanization b"
type textarea "*"
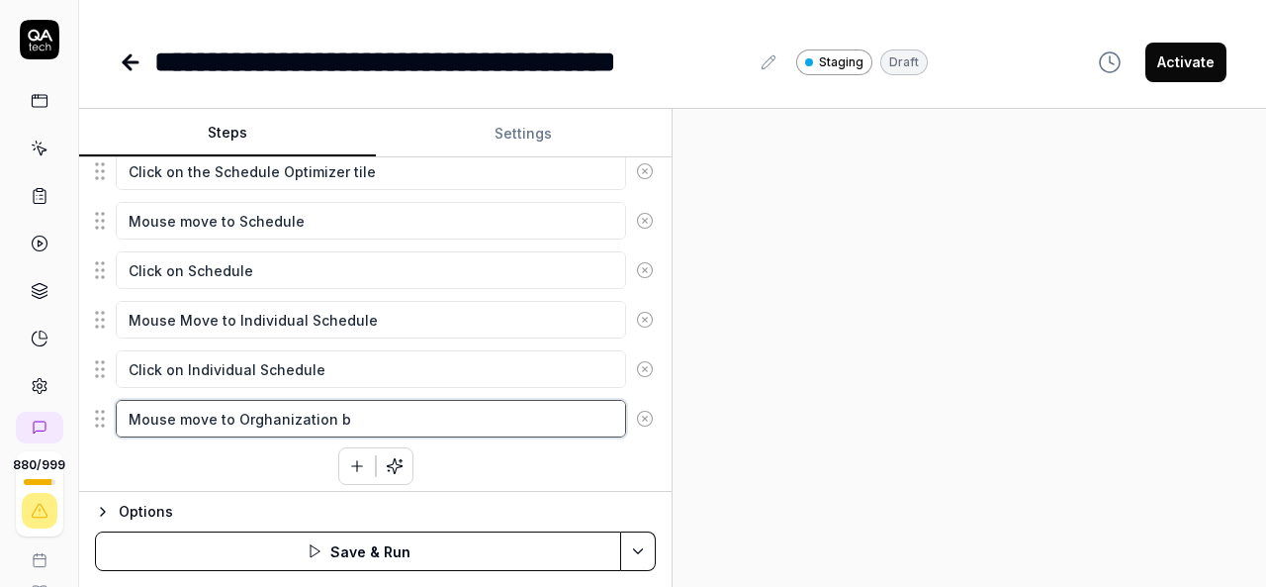
type textarea "Mouse move to Orghanization br"
type textarea "*"
type textarea "Mouse move to Orghanization bre"
type textarea "*"
type textarea "Mouse move to Orghanization brea"
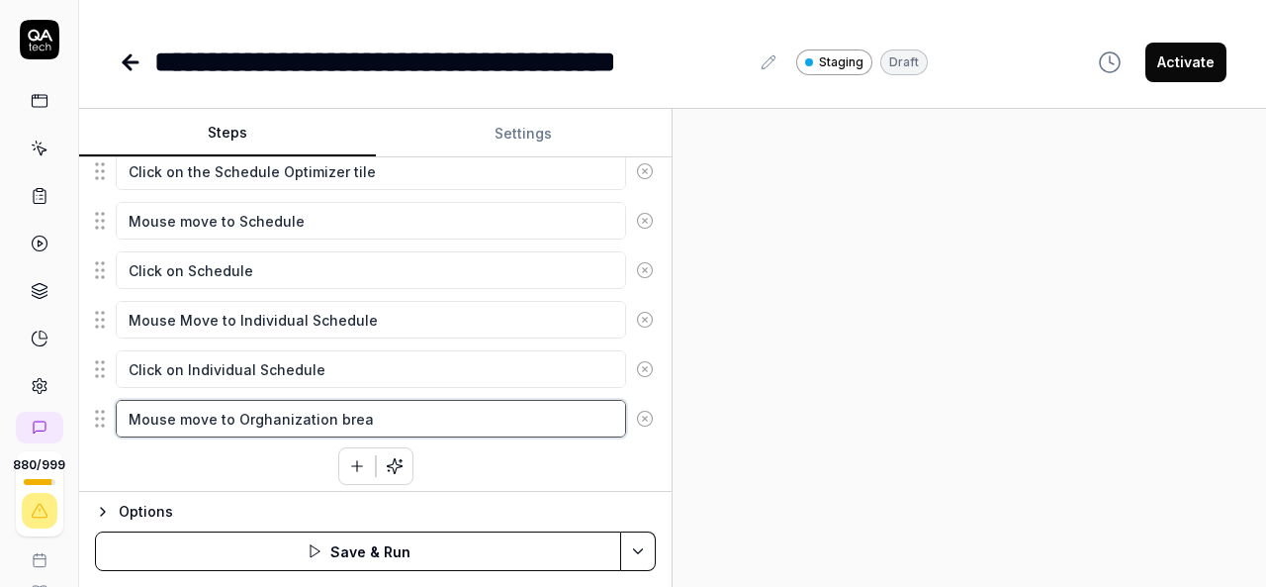
type textarea "*"
type textarea "Mouse move to Orghanization bread"
type textarea "*"
type textarea "Mouse move to Orghanization bread"
type textarea "*"
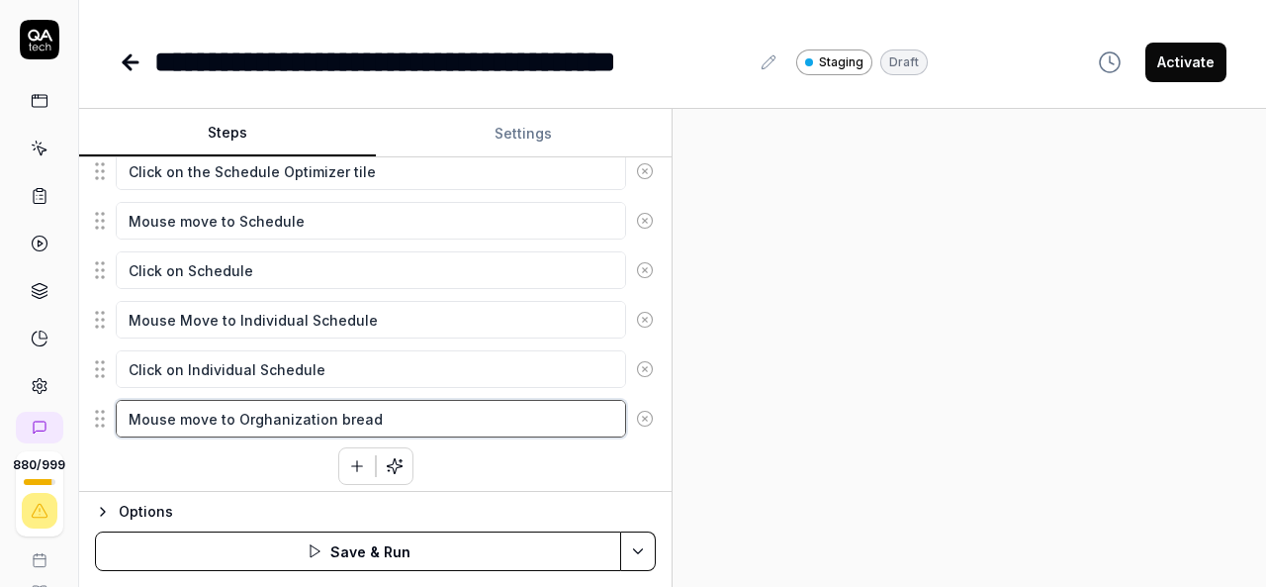
type textarea "Mouse move to Orghanization bread c"
type textarea "*"
type textarea "Mouse move to Orghanization bread cr"
type textarea "*"
type textarea "Mouse move to Orghanization bread cru"
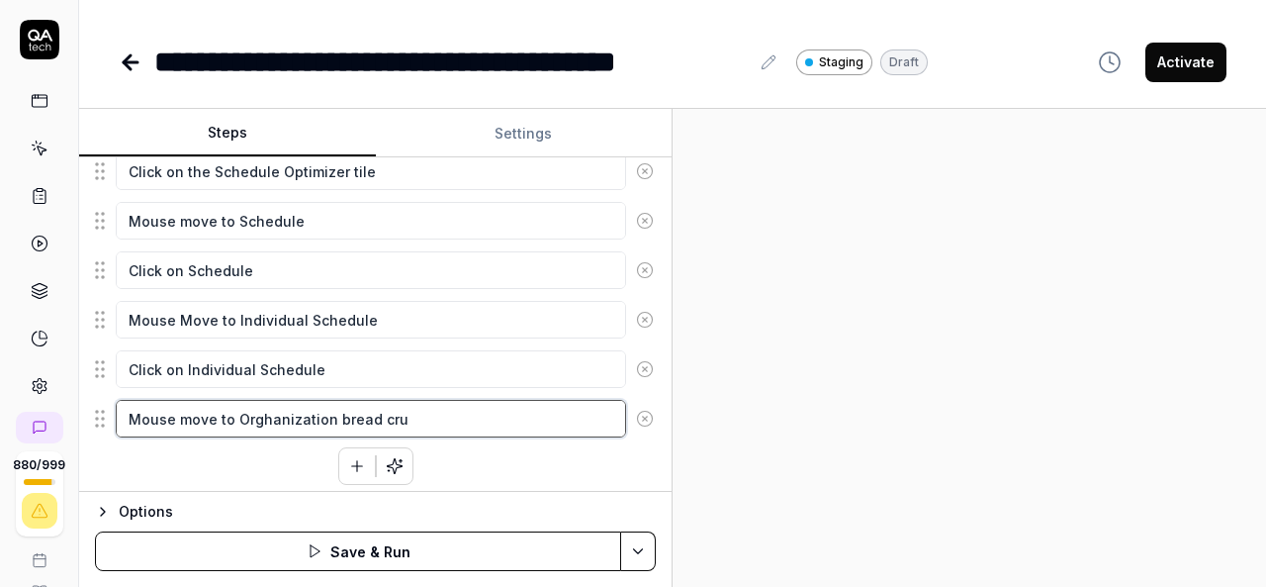
type textarea "*"
type textarea "Mouse move to Orghanization bread [PERSON_NAME]"
type textarea "*"
type textarea "Mouse move to Orghanization bread crumb"
click at [277, 410] on textarea "Mouse move to Orghanization bread crumb" at bounding box center [371, 419] width 510 height 38
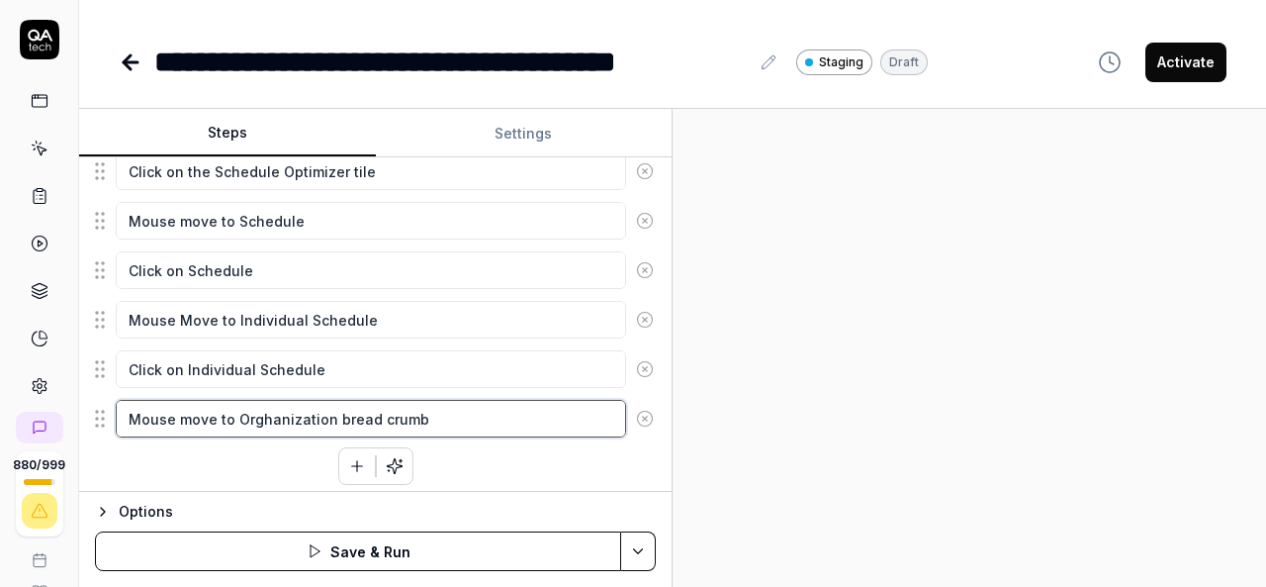
type textarea "*"
type textarea "Mouse move to Organization bread crumb"
click at [415, 409] on textarea "Mouse move to Organization bread crumb" at bounding box center [371, 419] width 510 height 38
type textarea "*"
type textarea "Mouse move to Organization bread crumb"
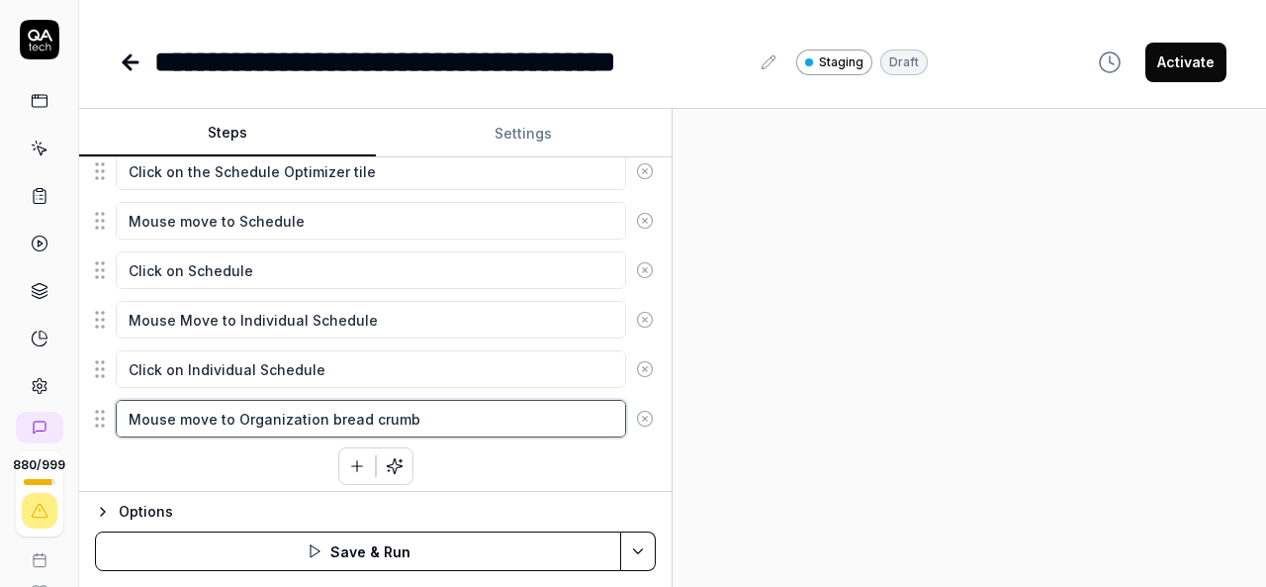
type textarea "*"
type textarea "Mouse move to Organization bread crumb a"
type textarea "*"
type textarea "Mouse move to Organization bread crumb an"
type textarea "*"
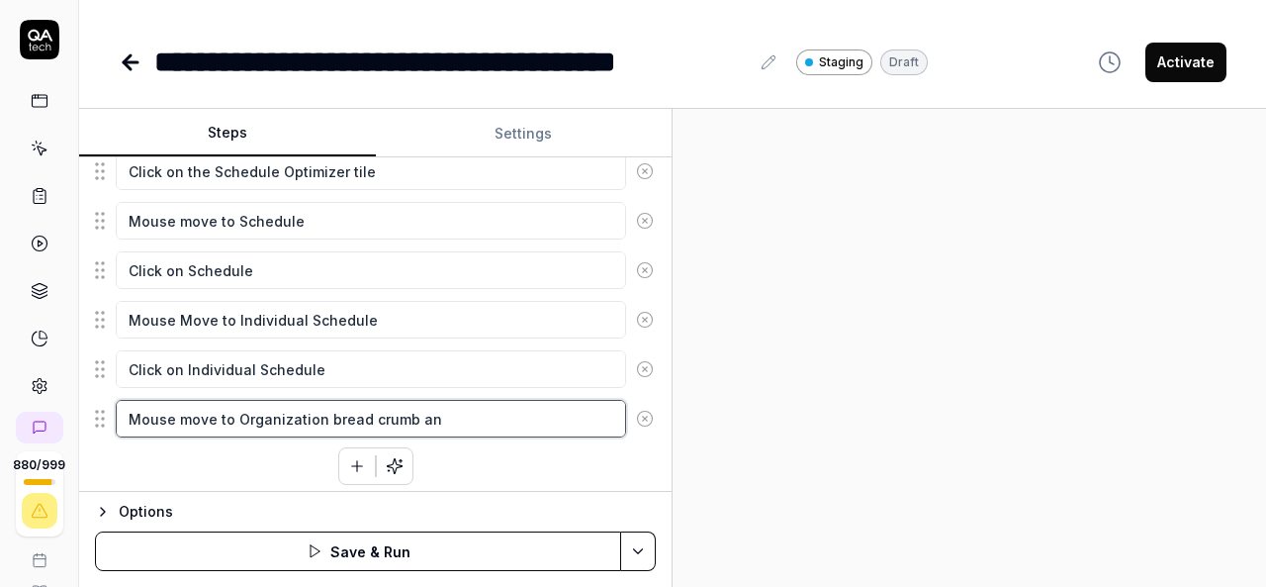
type textarea "Mouse move to Organization bread crumb and"
type textarea "*"
type textarea "Mouse move to Organization bread crumb and"
type textarea "*"
type textarea "Mouse move to Organization bread crumb and C"
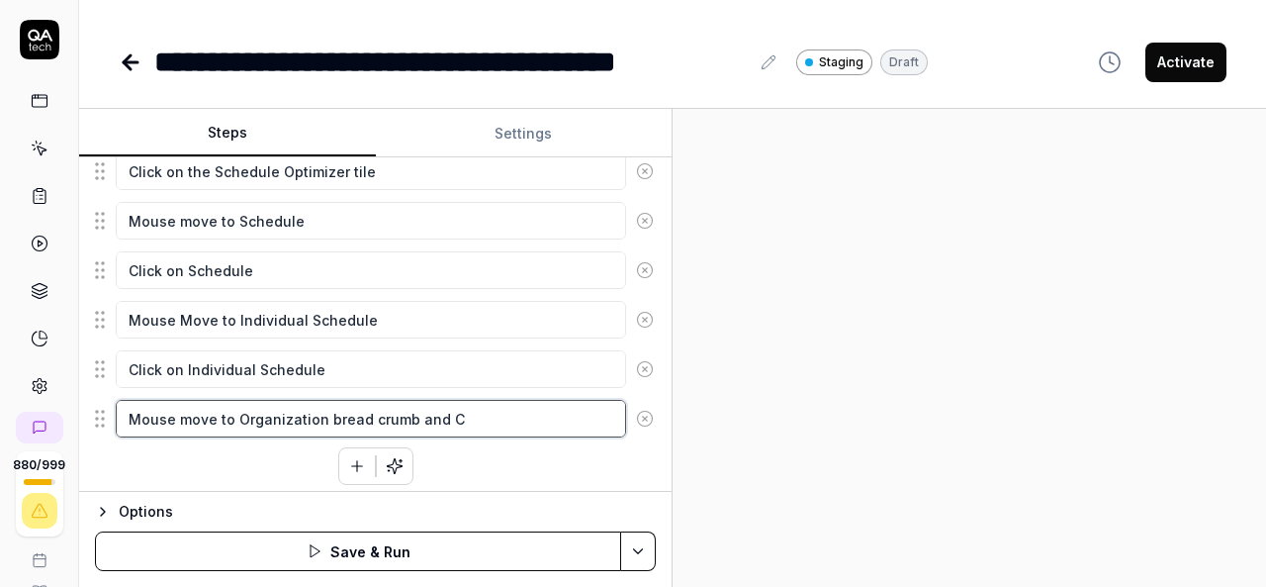
type textarea "*"
type textarea "Mouse move to Organization bread crumb and Cl"
type textarea "*"
type textarea "Mouse move to Organization bread crumb and Clc"
type textarea "*"
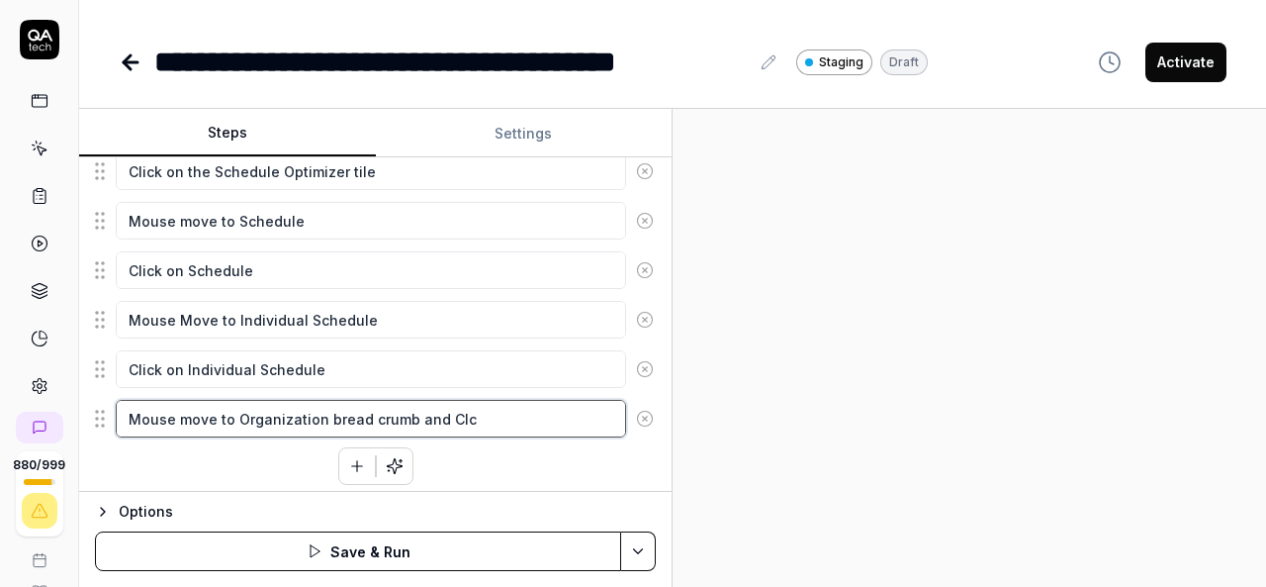
type textarea "Mouse move to Organization bread crumb and Clci"
type textarea "*"
type textarea "Mouse move to Organization bread crumb and Clcik"
click at [404, 412] on textarea "Mouse move to Organization bread crumb and Clcik" at bounding box center [371, 419] width 510 height 38
type textarea "*"
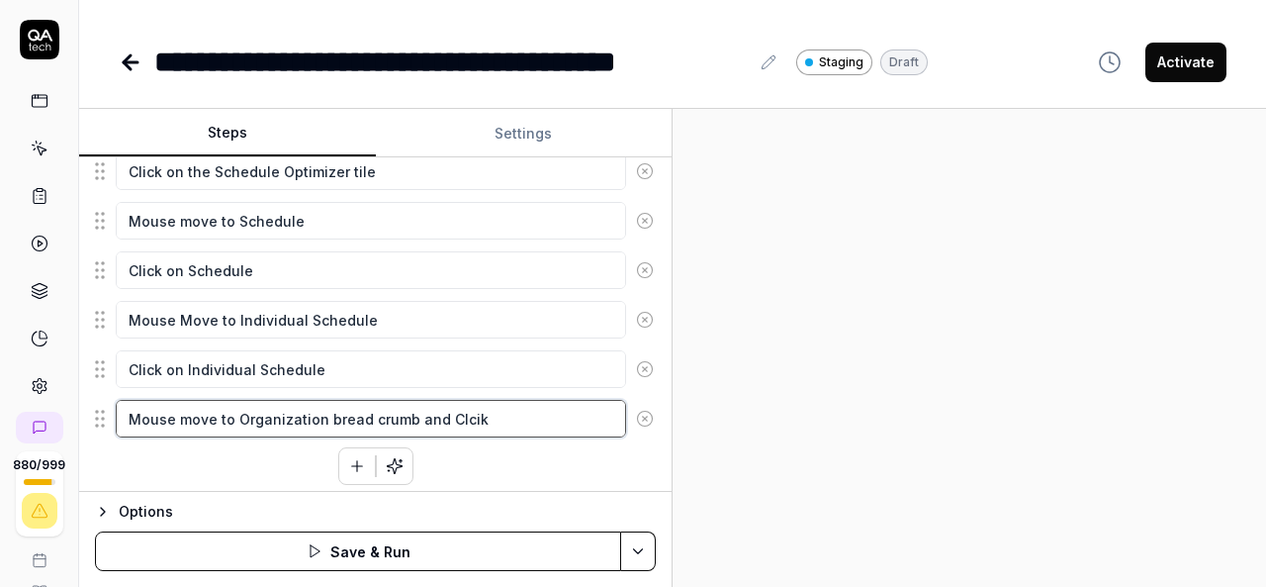
type textarea "Mouse move to Organization bread crumb and Clcik"
type textarea "*"
type textarea "Mouse move to Organization bread crumb r and [PERSON_NAME]"
type textarea "*"
type textarea "Mouse move to Organization bread crumb ri and Clcik"
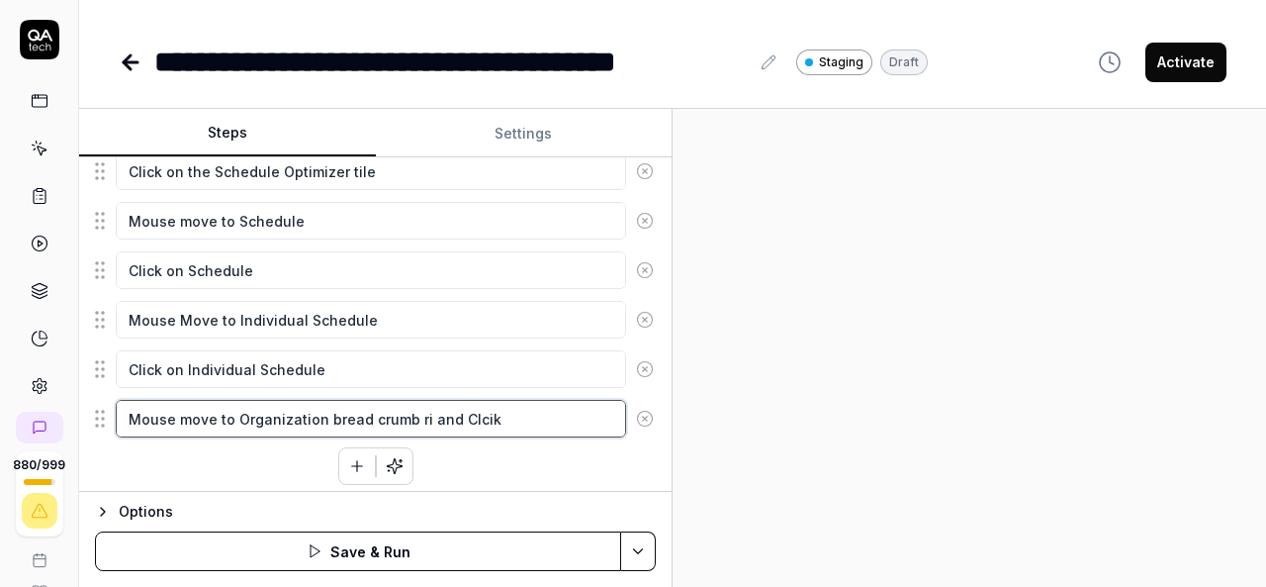
type textarea "*"
type textarea "Mouse move to Organization bread crumb rig and Clcik"
type textarea "*"
type textarea "Mouse move to Organization bread crumb righ and [PERSON_NAME]"
type textarea "*"
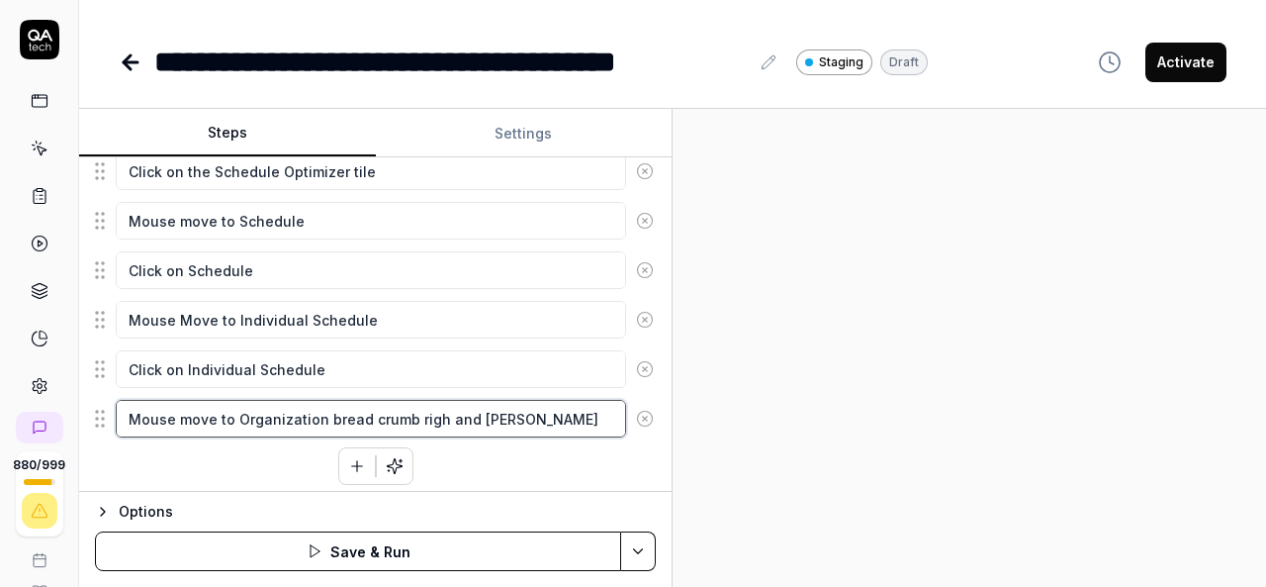
type textarea "Mouse move to Organization bread crumb right and Clcik"
type textarea "*"
type textarea "Mouse move to Organization bread crumb right and Clcik"
click at [410, 410] on textarea "Mouse move to Organization bread crumb right and Clcik" at bounding box center [371, 419] width 510 height 38
type textarea "*"
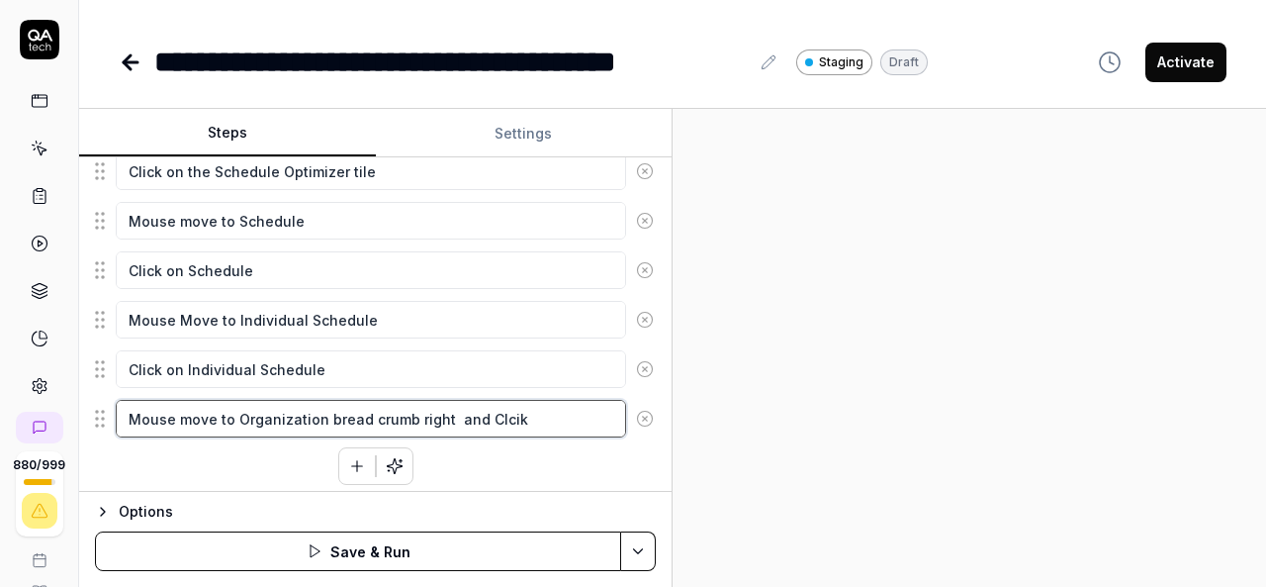
type textarea "Mouse move to Organization bread crumb aright and Clcik"
type textarea "*"
type textarea "Mouse move to Organization bread crumb atright and Clcik"
type textarea "*"
type textarea "Mouse move to Organization bread crumb at right and Clcik"
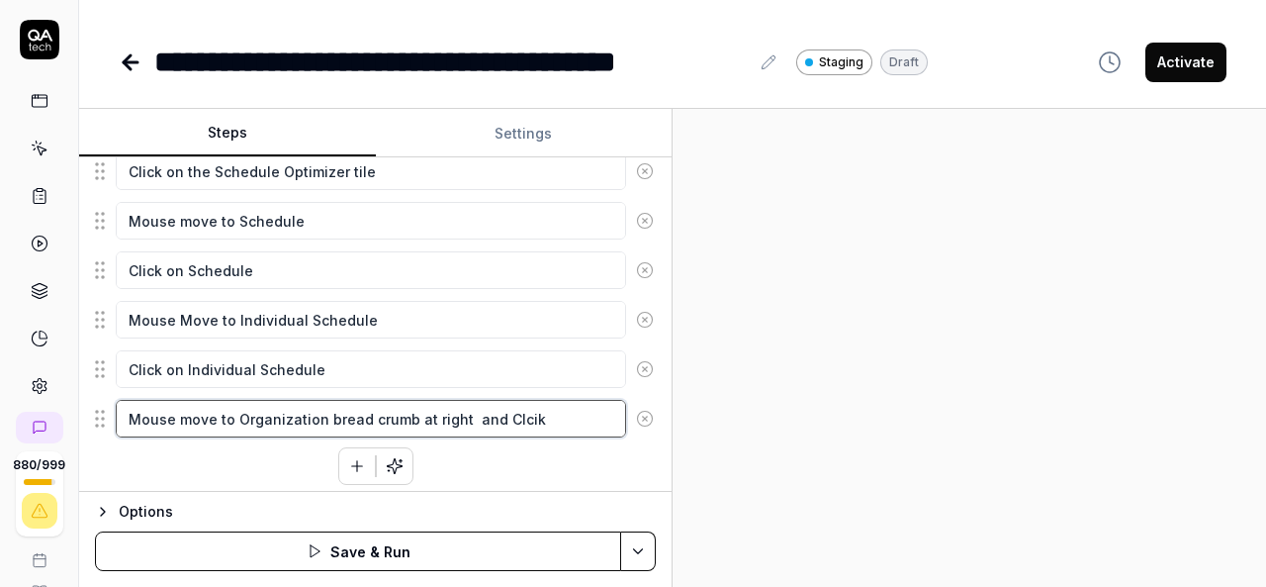
type textarea "*"
type textarea "Mouse move to Organization bread crumb at tright and Clcik"
type textarea "*"
type textarea "Mouse move to Organization bread crumb at toright and Clcik"
type textarea "*"
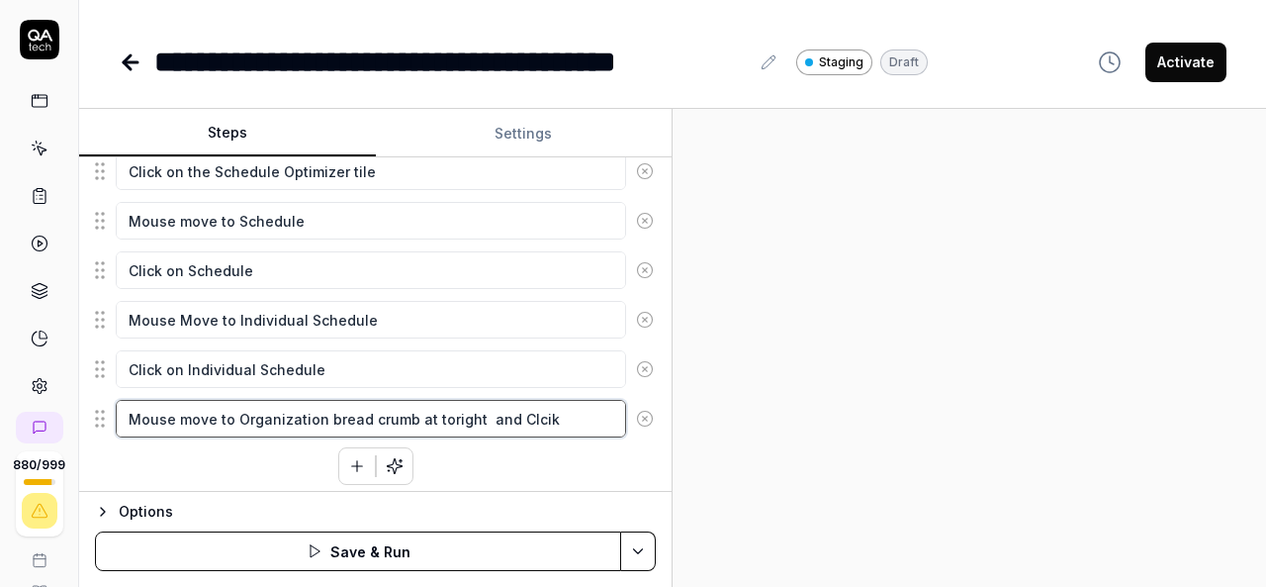
type textarea "Mouse move to Organization bread crumb at topright and Clcik"
type textarea "*"
type textarea "Mouse move to Organization bread crumb at top right and Clcik"
type textarea "*"
type textarea "Mouse move to Organization bread crumb at top right and Clcik"
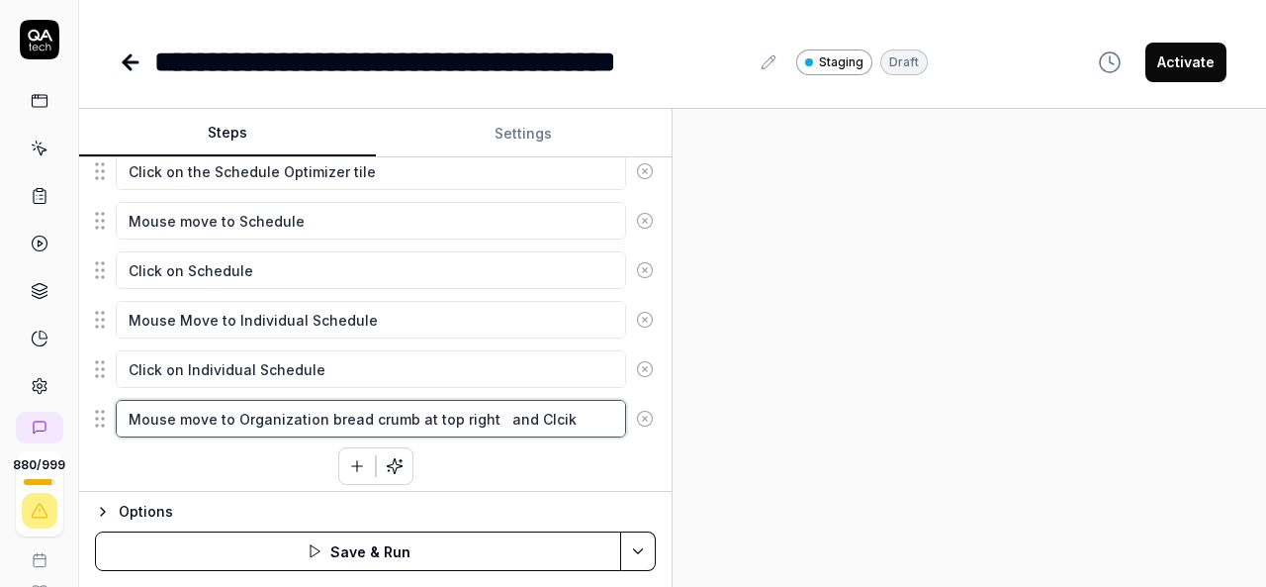
type textarea "*"
type textarea "Mouse move to Organization bread crumb at top right s and Clcik"
type textarea "*"
type textarea "Mouse move to Organization bread crumb at top right si and Clcik"
type textarea "*"
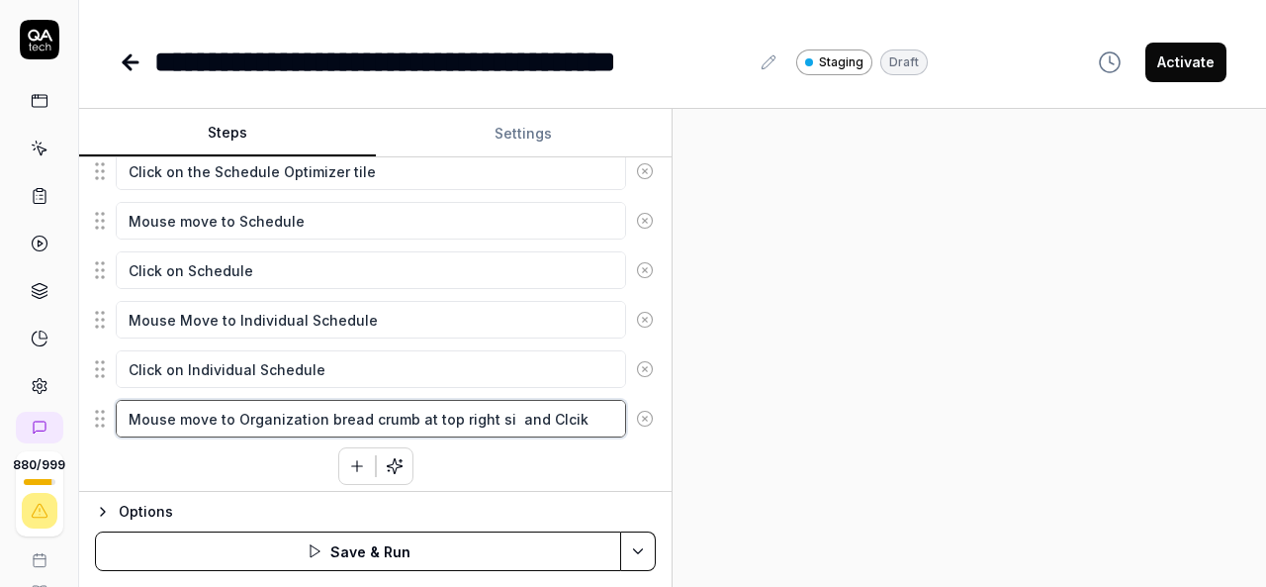
type textarea "Mouse move to Organization bread crumb at top right sid and Clcik"
type textarea "*"
type textarea "Mouse move to Organization bread crumb at top right side and Clcik"
click at [589, 407] on textarea "Mouse move to Organization bread crumb at top right side and Clcik" at bounding box center [371, 419] width 510 height 38
type textarea "*"
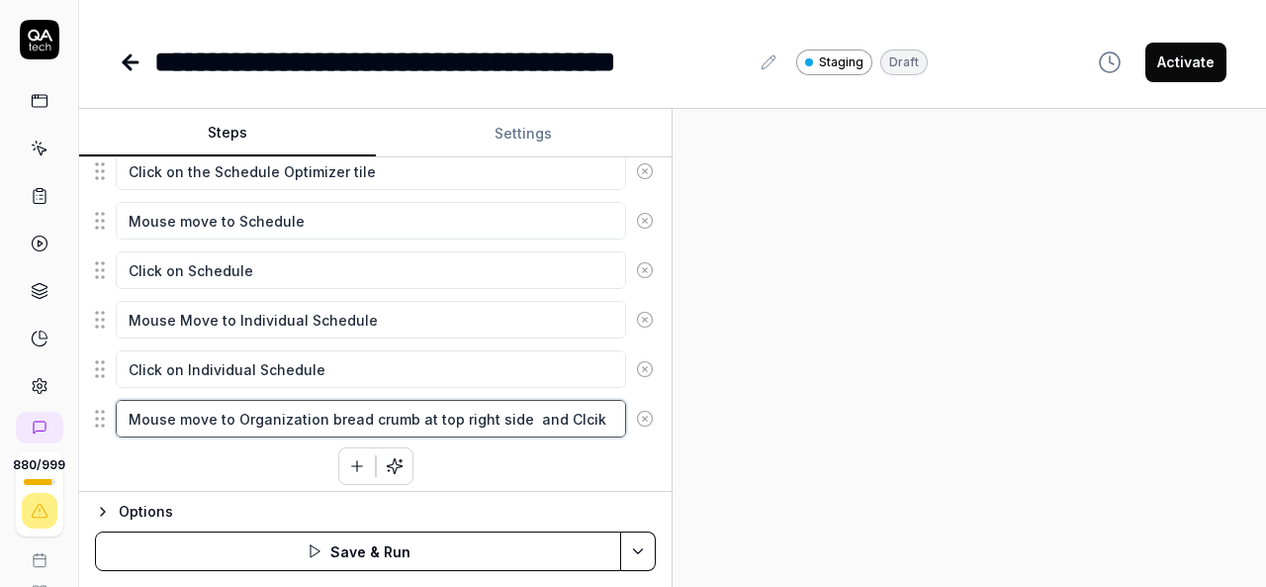
type textarea "Mouse move to Organization bread crumb at top right side and Clci"
type textarea "*"
type textarea "Mouse move to Organization bread crumb at top right side and Clc"
type textarea "*"
type textarea "Mouse move to Organization bread crumb at top right side and Cl"
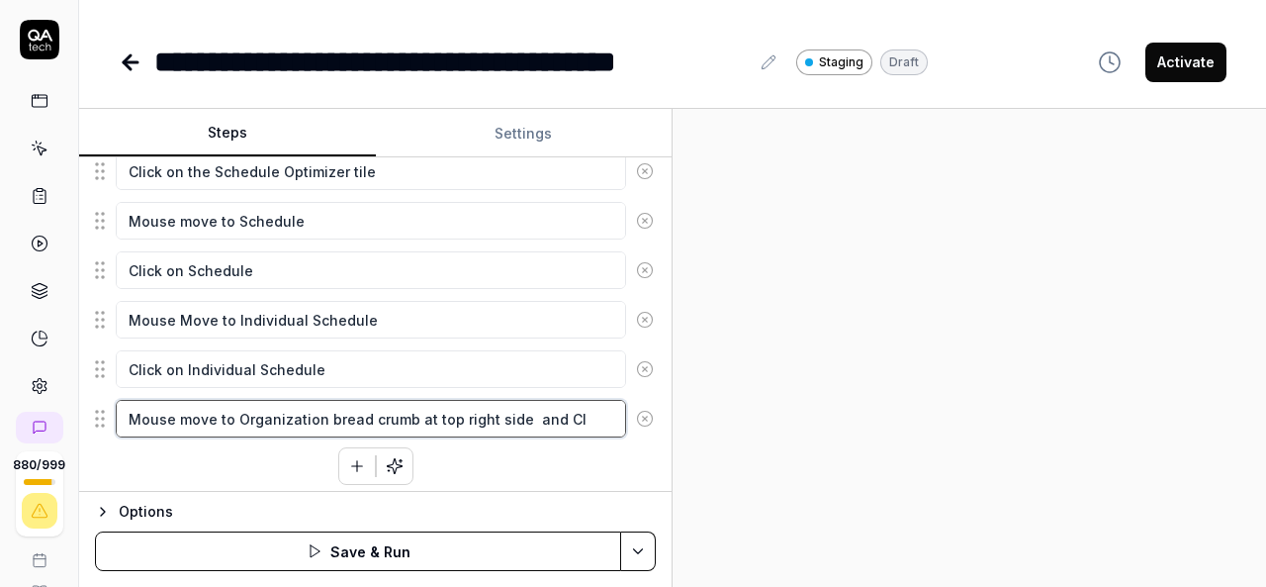
type textarea "*"
type textarea "Mouse move to Organization bread crumb at top right side and Cli"
type textarea "*"
type textarea "Mouse move to Organization bread crumb at top right side and Clic"
type textarea "*"
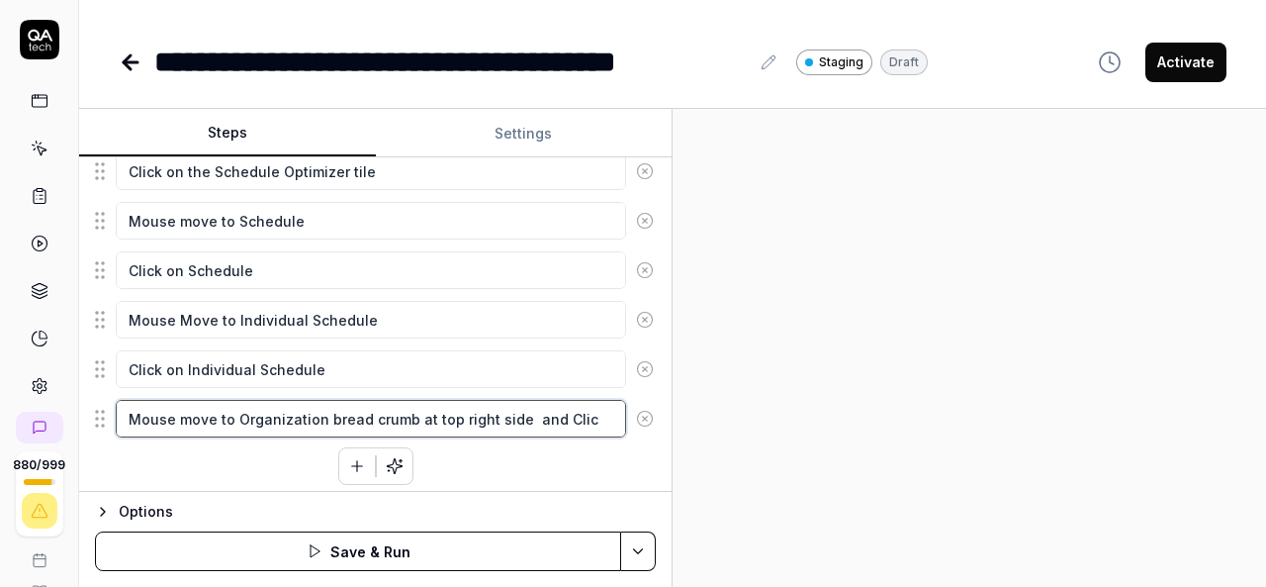
type textarea "Mouse move to Organization bread crumb at top right side and Click"
type textarea "*"
type textarea "Mouse move to Organization bread crumb at top right side and Click"
type textarea "*"
type textarea "Mouse move to Organization bread crumb at top right side and Click o"
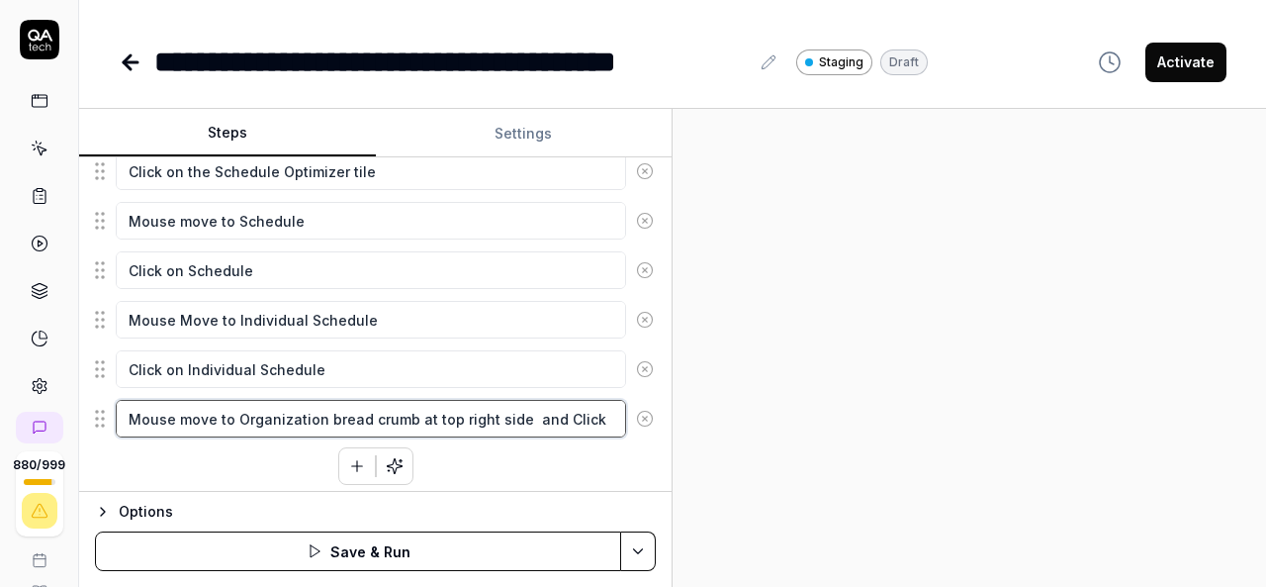
type textarea "*"
type textarea "Mouse move to Organization bread crumb at top right side and Click on"
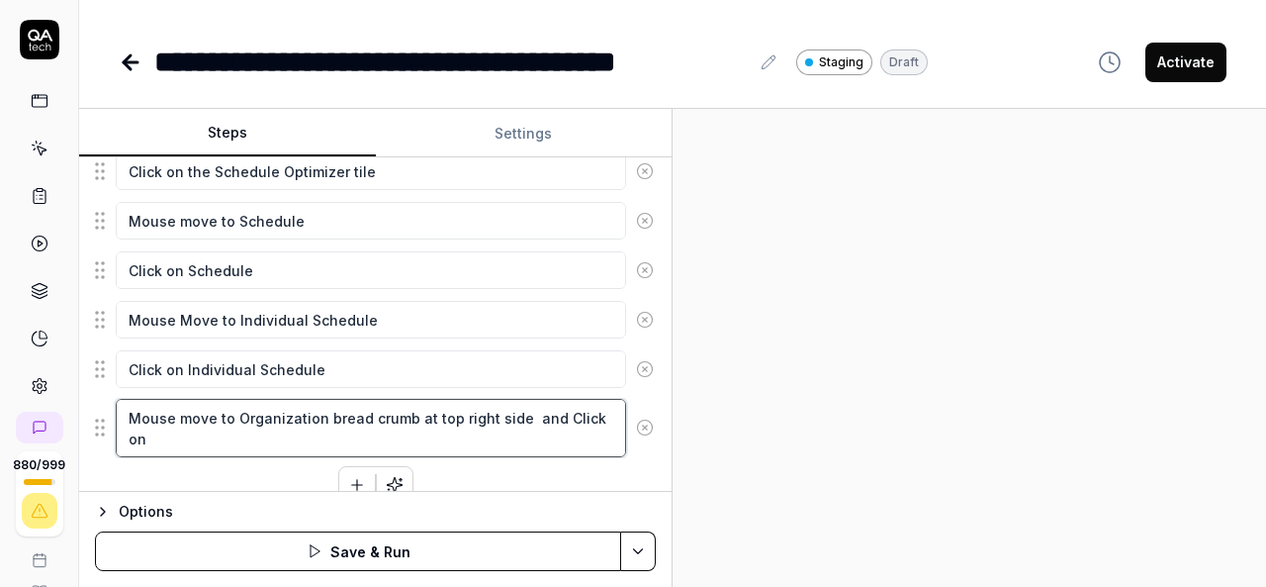
type textarea "*"
type textarea "Mouse move to Organization bread crumb at top right side and Click on"
click at [239, 411] on textarea "Mouse move to Organization bread crumb at top right side and Click on" at bounding box center [371, 428] width 510 height 58
click at [236, 410] on textarea "Mouse move to Organization bread crumb at top right side and Click on" at bounding box center [371, 428] width 510 height 58
click at [360, 414] on textarea "Mouse move to Organization bread crumb at top right side and Click on" at bounding box center [371, 428] width 510 height 58
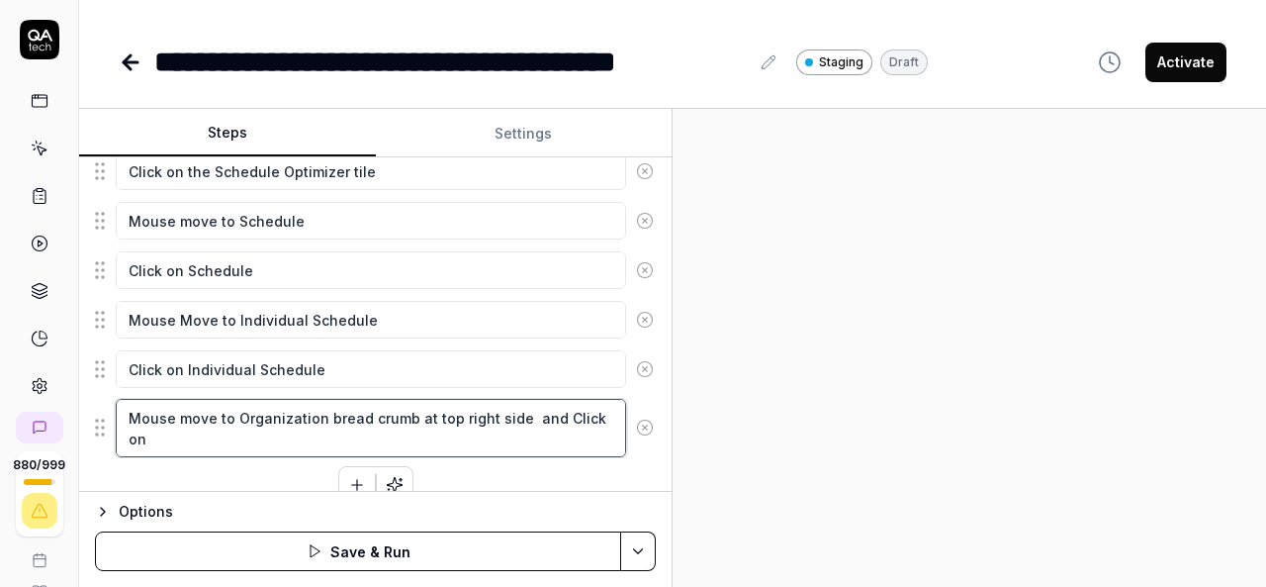
click at [212, 431] on textarea "Mouse move to Organization bread crumb at top right side and Click on" at bounding box center [371, 428] width 510 height 58
paste textarea "Organization bread"
type textarea "*"
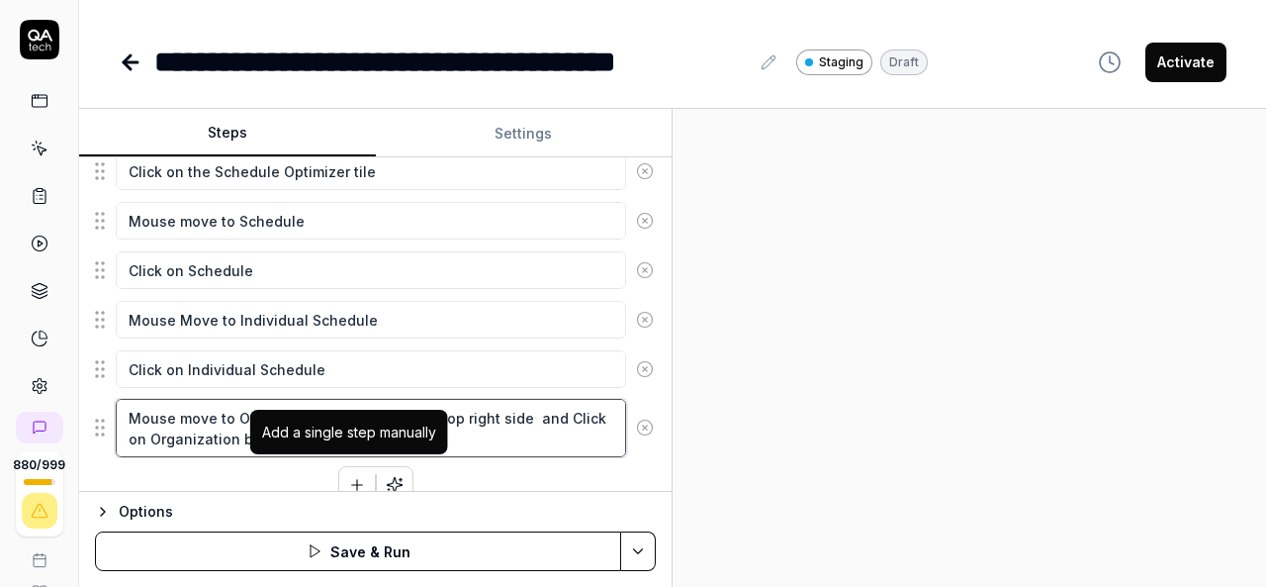
type textarea "Mouse move to Organization bread crumb at top right side and Click on Organizat…"
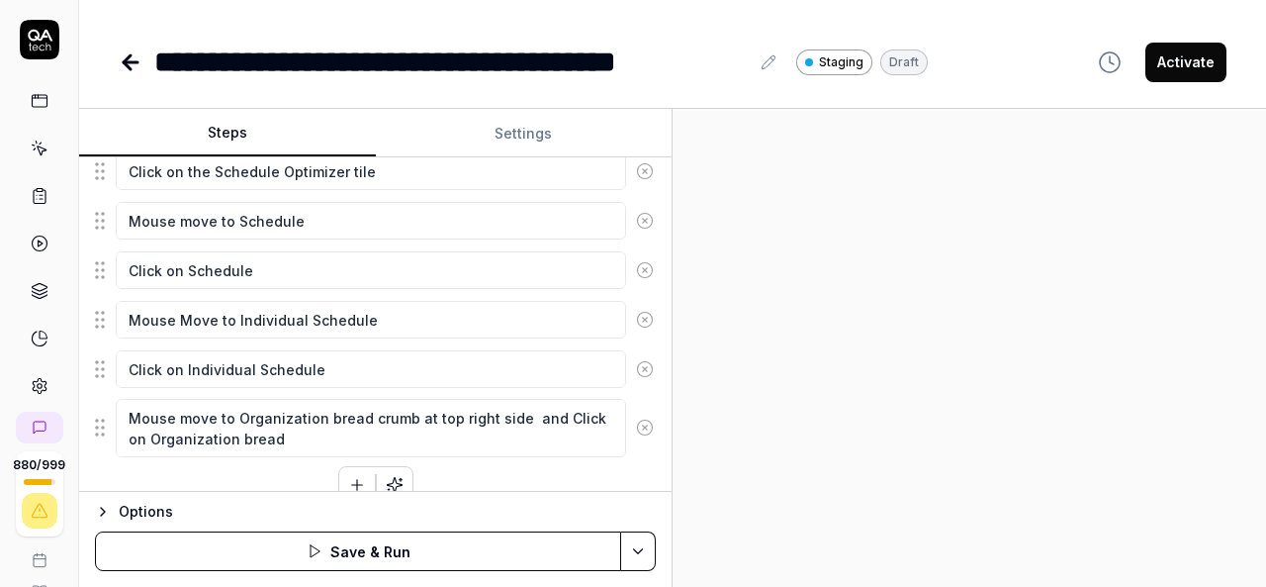
click at [348, 476] on icon "button" at bounding box center [357, 485] width 18 height 18
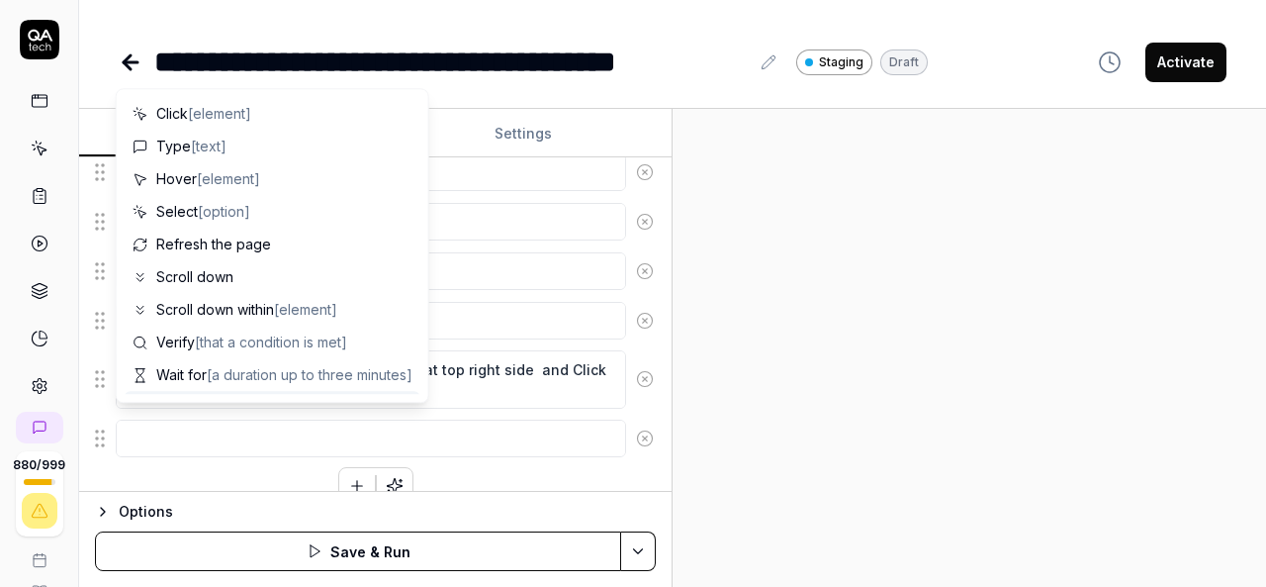
click at [411, 419] on textarea at bounding box center [371, 438] width 510 height 38
type textarea "*"
type textarea "S"
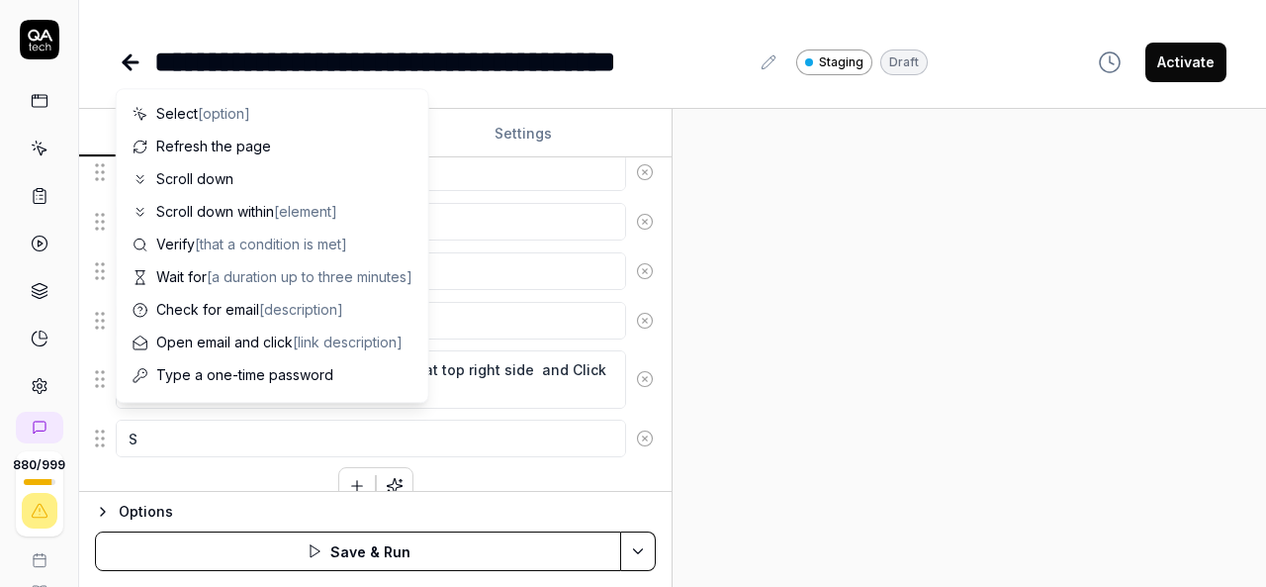
type textarea "*"
type textarea "Se"
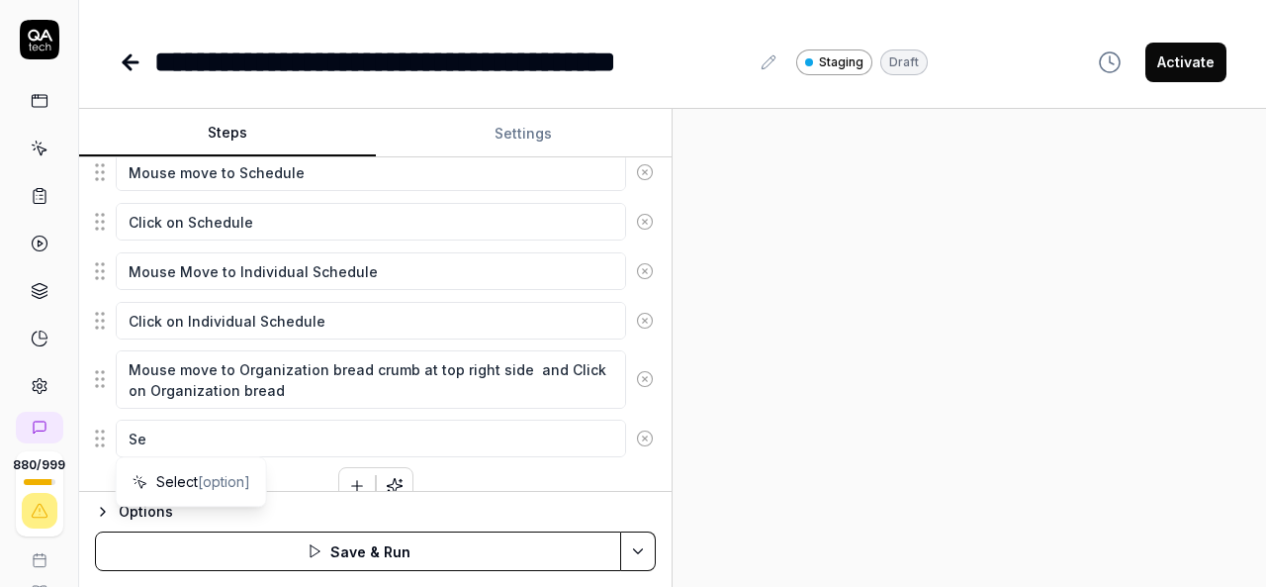
type textarea "*"
type textarea "Sel"
type textarea "*"
type textarea "Sele"
type textarea "*"
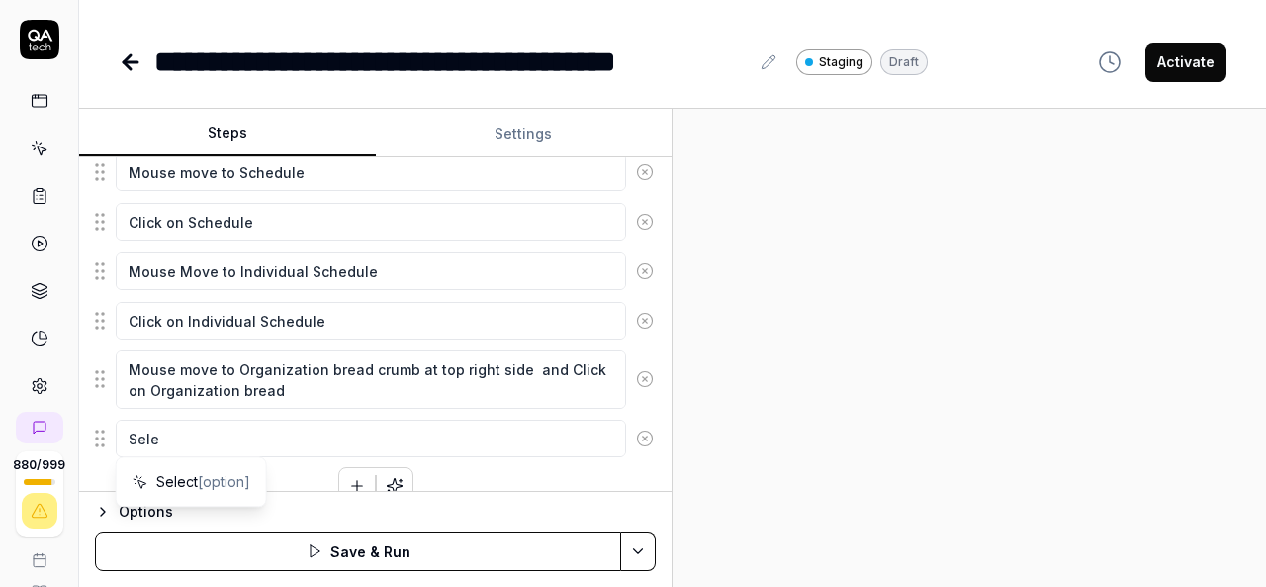
type textarea "Selec"
type textarea "*"
type textarea "Select"
type textarea "*"
type textarea "Select"
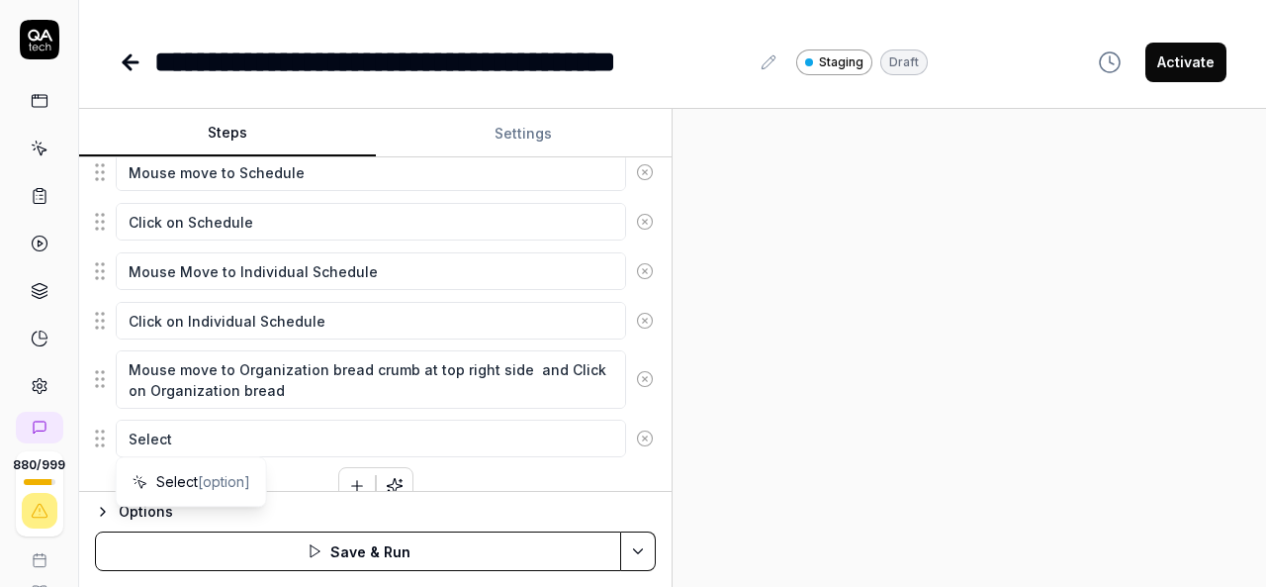
type textarea "*"
type textarea "Select t"
type textarea "*"
type textarea "Select th"
type textarea "*"
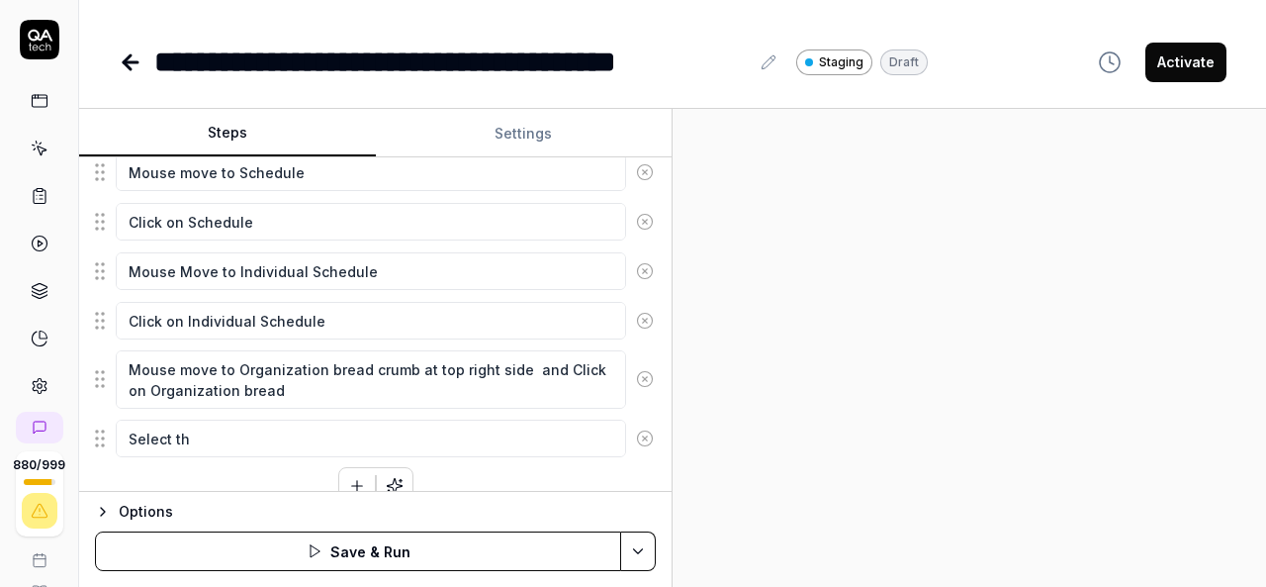
type textarea "Select the"
type textarea "*"
type textarea "Select the"
type textarea "*"
type textarea "Select the O"
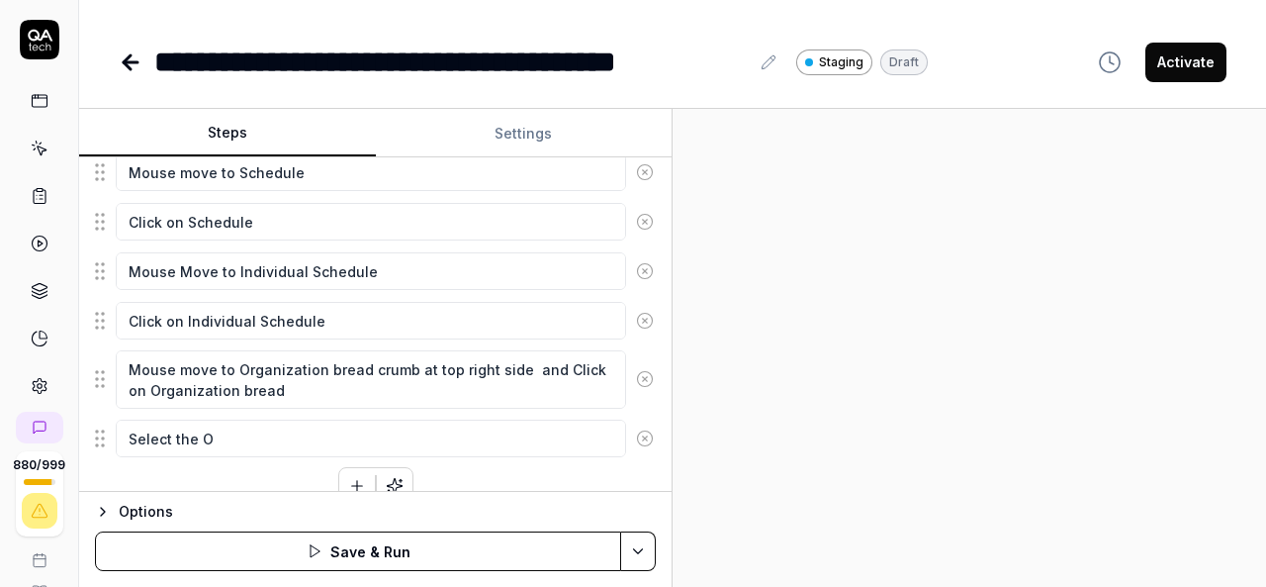
type textarea "*"
type textarea "Select the Ot"
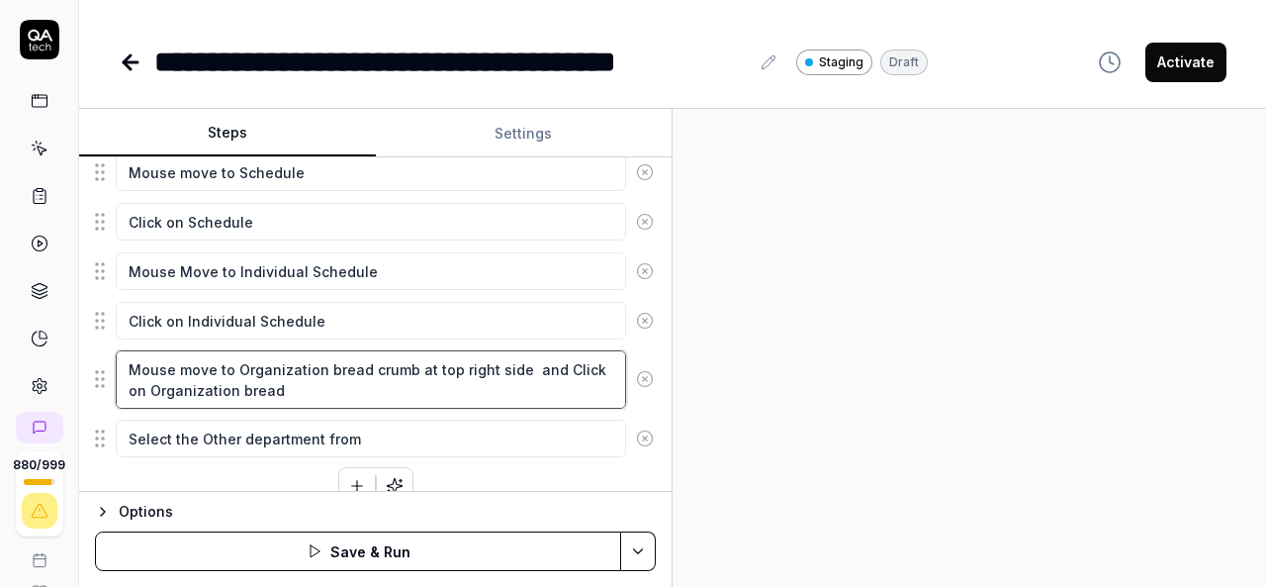
click at [228, 359] on textarea "Mouse move to Organization bread crumb at top right side and Click on Organizat…" at bounding box center [371, 379] width 510 height 58
click at [291, 389] on textarea "Mouse move to Organization bread crumb at top right side and Click on Organizat…" at bounding box center [371, 379] width 510 height 58
click at [147, 379] on textarea "Mouse move to Organization bread crumb at top right side and Click on Organizat…" at bounding box center [371, 379] width 510 height 58
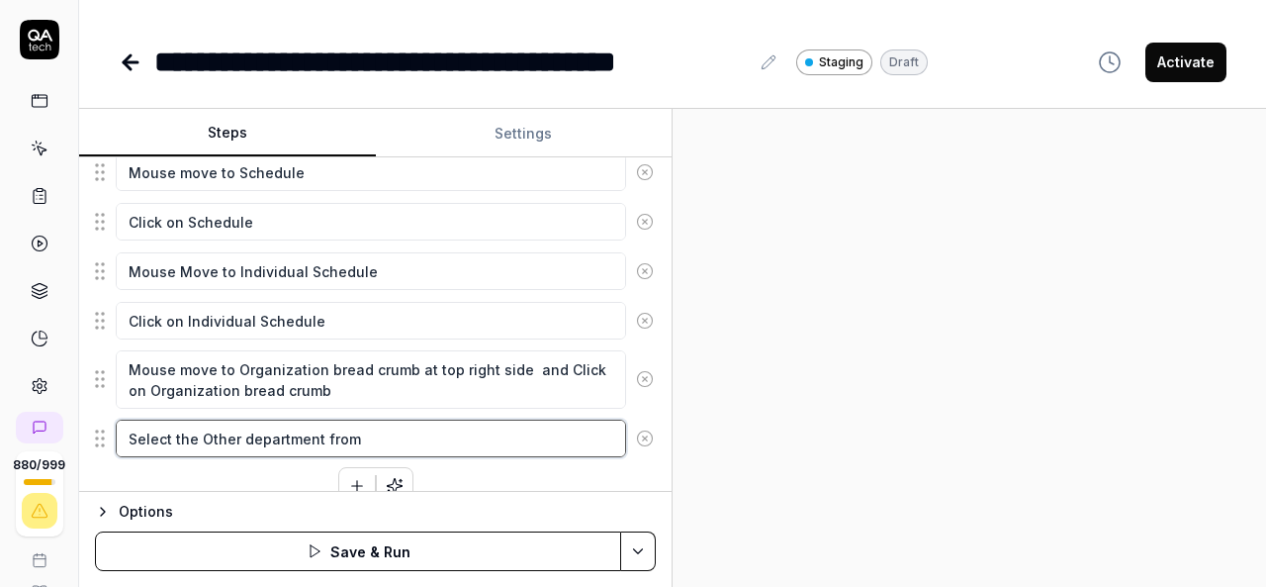
click at [367, 435] on textarea "Select the Other department from" at bounding box center [371, 438] width 510 height 38
paste textarea "Organization bread crumb"
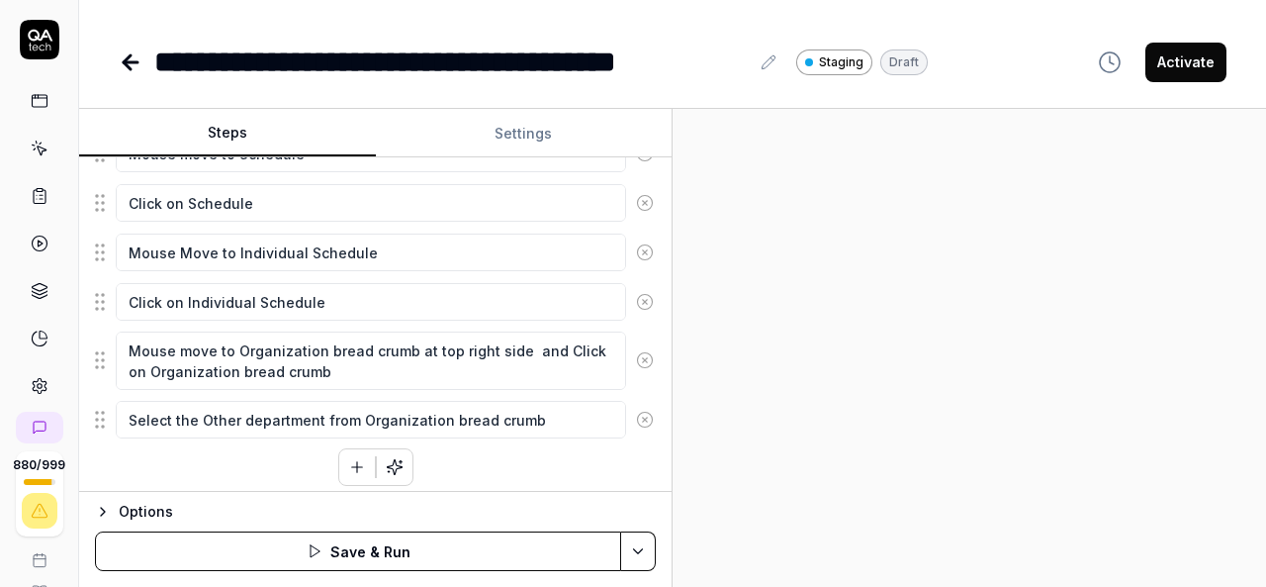
click at [353, 461] on icon "button" at bounding box center [357, 467] width 18 height 18
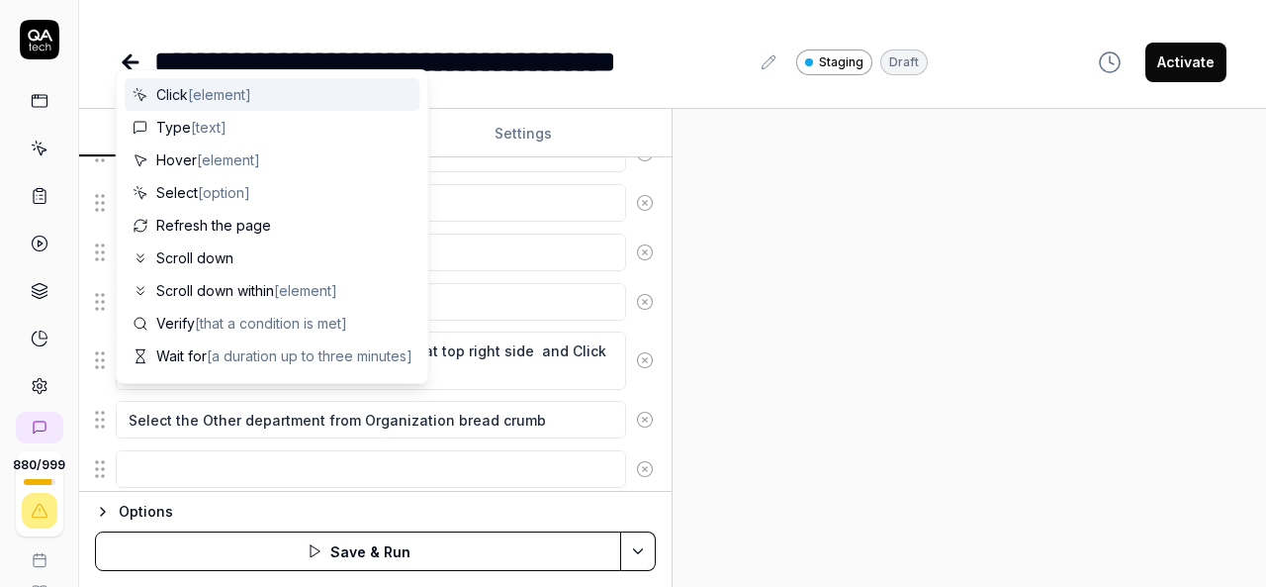
scroll to position [738, 0]
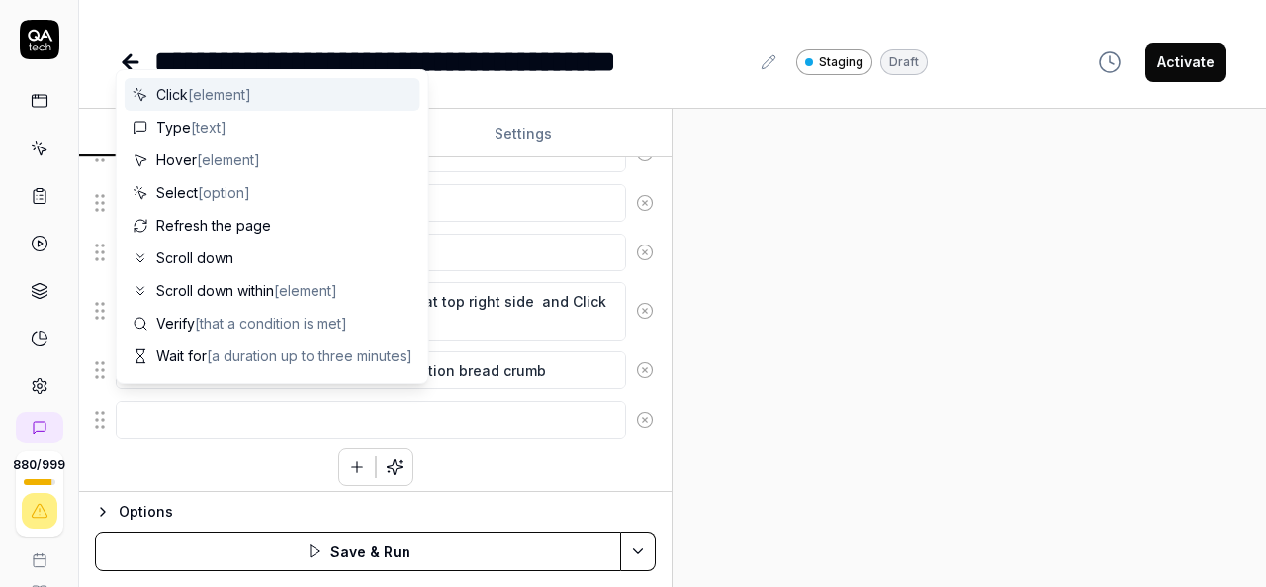
click at [568, 407] on textarea at bounding box center [371, 420] width 510 height 38
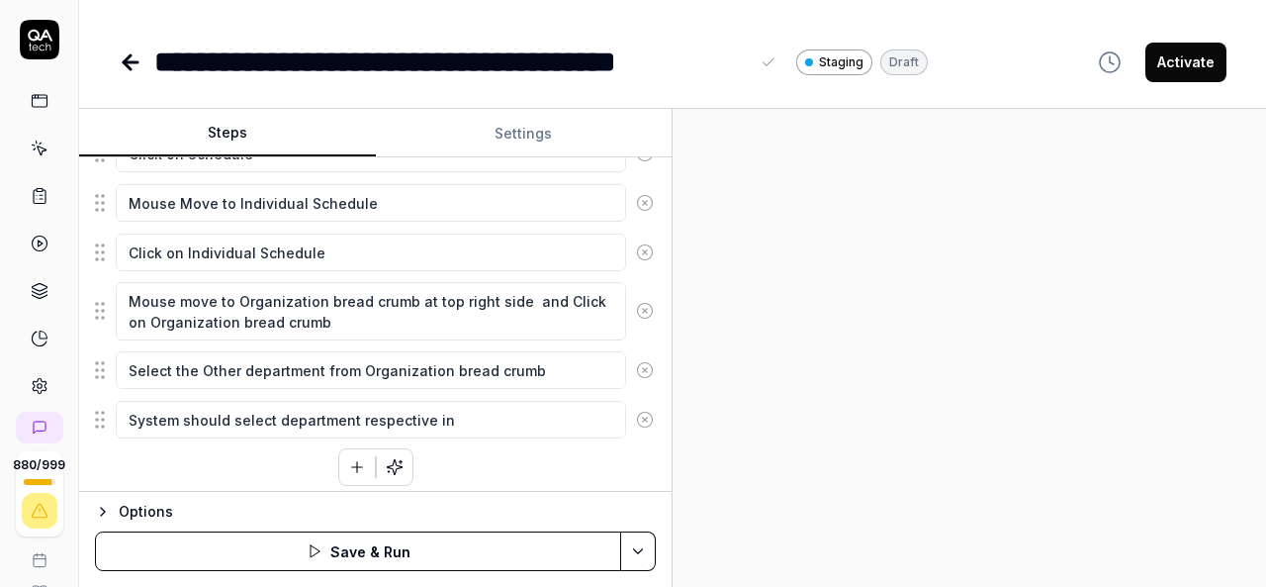
click at [434, 62] on div "**********" at bounding box center [451, 62] width 594 height 45
click at [235, 410] on textarea "System should select department respective in" at bounding box center [371, 420] width 510 height 38
click at [229, 407] on textarea "System should select department respective in" at bounding box center [371, 420] width 510 height 38
click at [159, 60] on div "**********" at bounding box center [451, 62] width 594 height 45
click at [154, 57] on div "**********" at bounding box center [451, 62] width 594 height 45
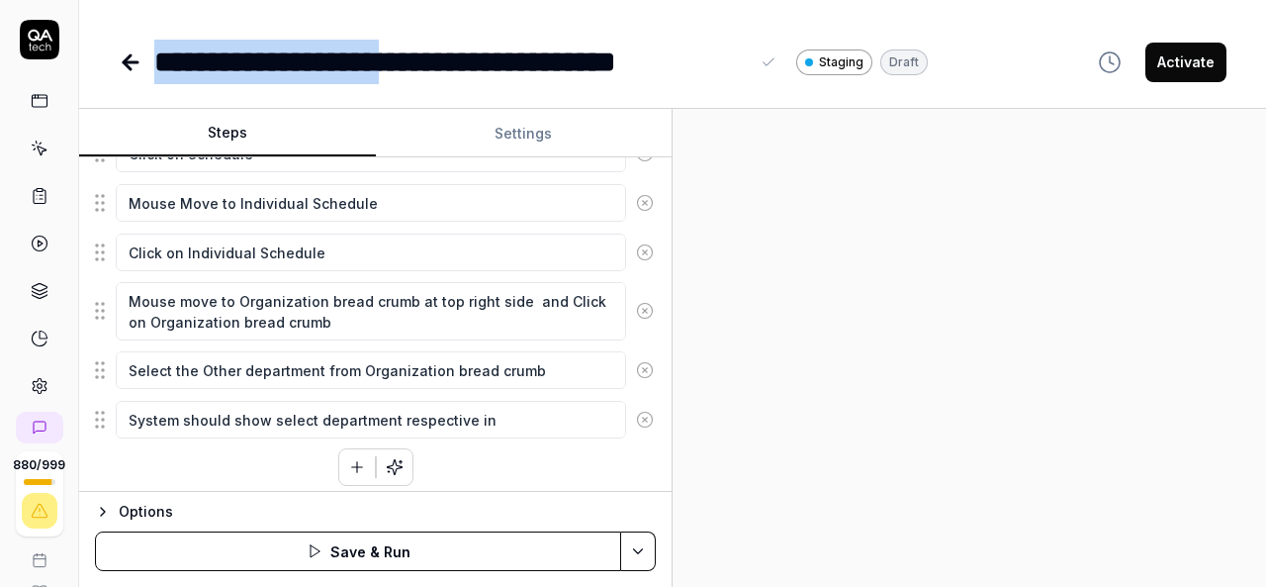
click at [435, 66] on div "**********" at bounding box center [451, 62] width 594 height 45
copy div "**********"
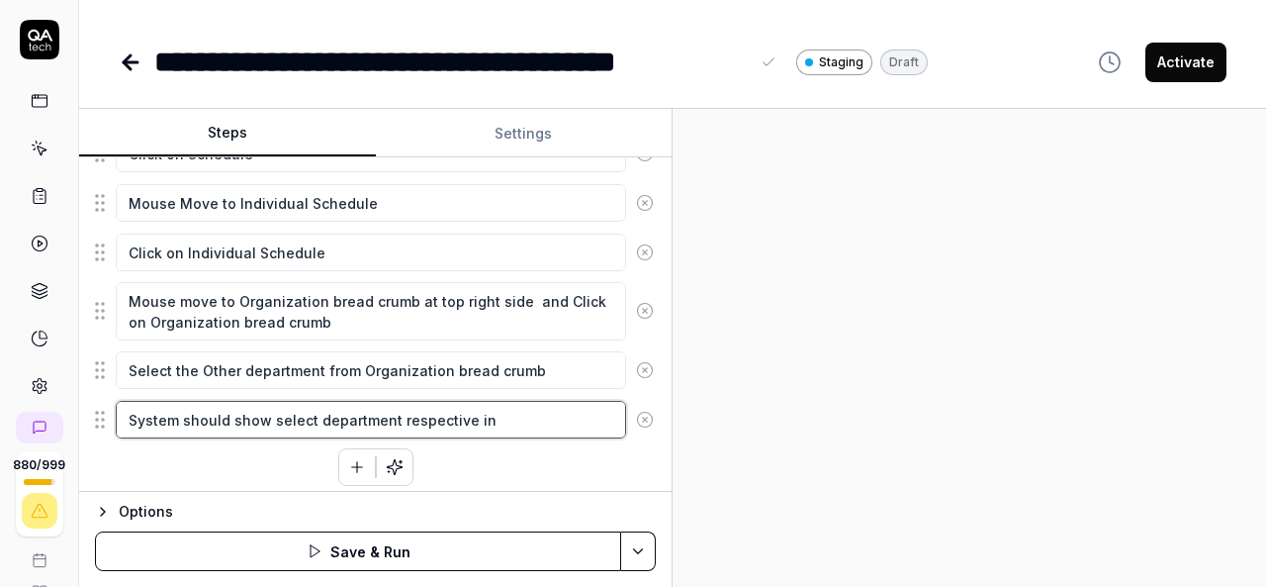
click at [505, 412] on textarea "System should show select department respective in" at bounding box center [371, 420] width 510 height 38
paste textarea "Individual schedule"
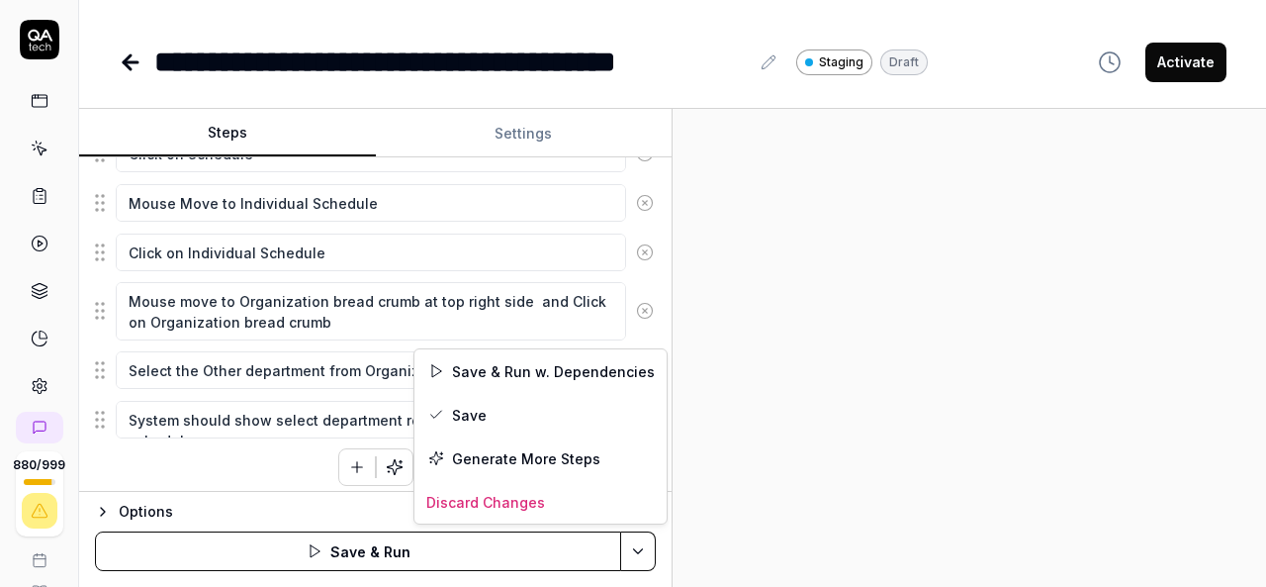
click at [637, 549] on html "**********" at bounding box center [633, 293] width 1266 height 587
click at [479, 414] on div "Save" at bounding box center [540, 415] width 252 height 44
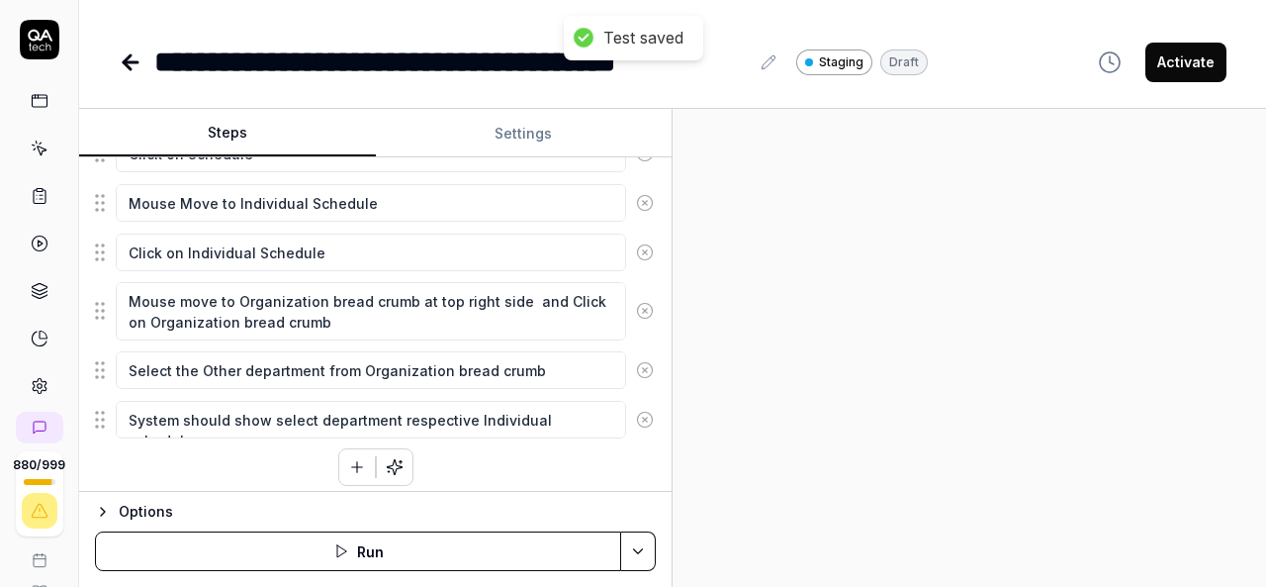
click at [640, 551] on html "**********" at bounding box center [633, 293] width 1266 height 587
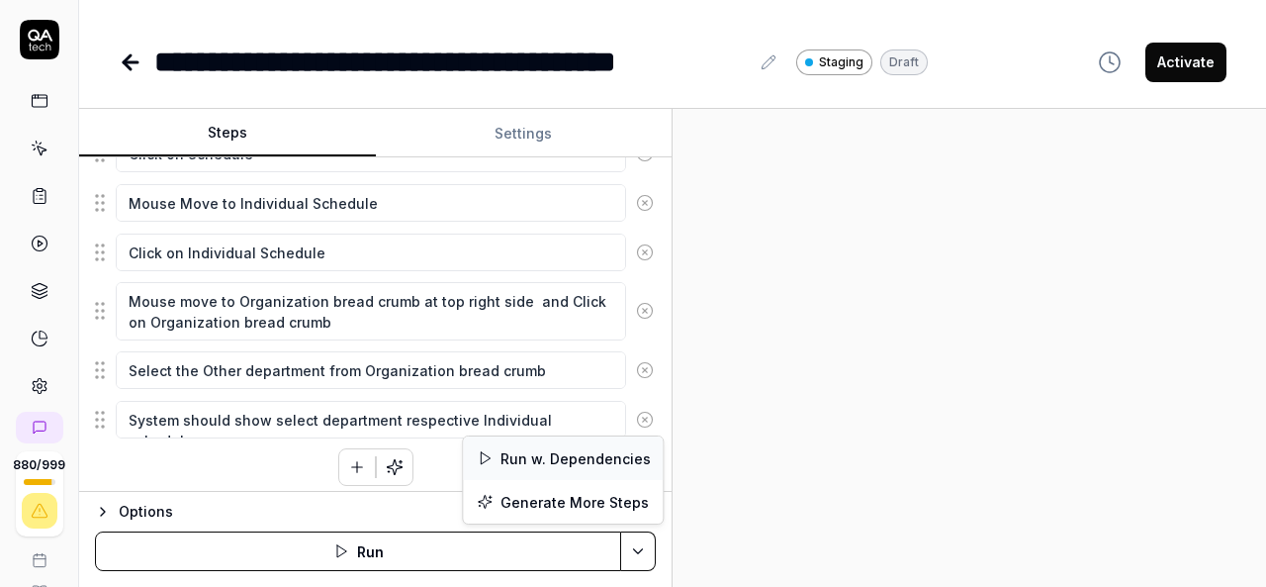
click at [593, 452] on div "Run w. Dependencies" at bounding box center [563, 458] width 200 height 44
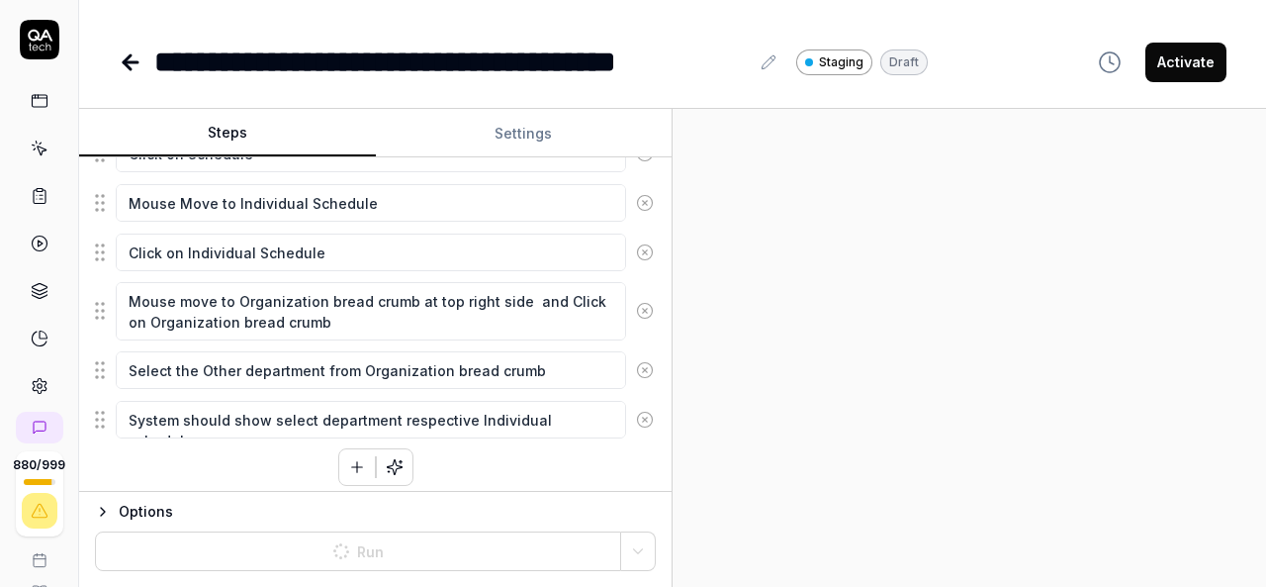
click at [907, 423] on div at bounding box center [969, 348] width 593 height 478
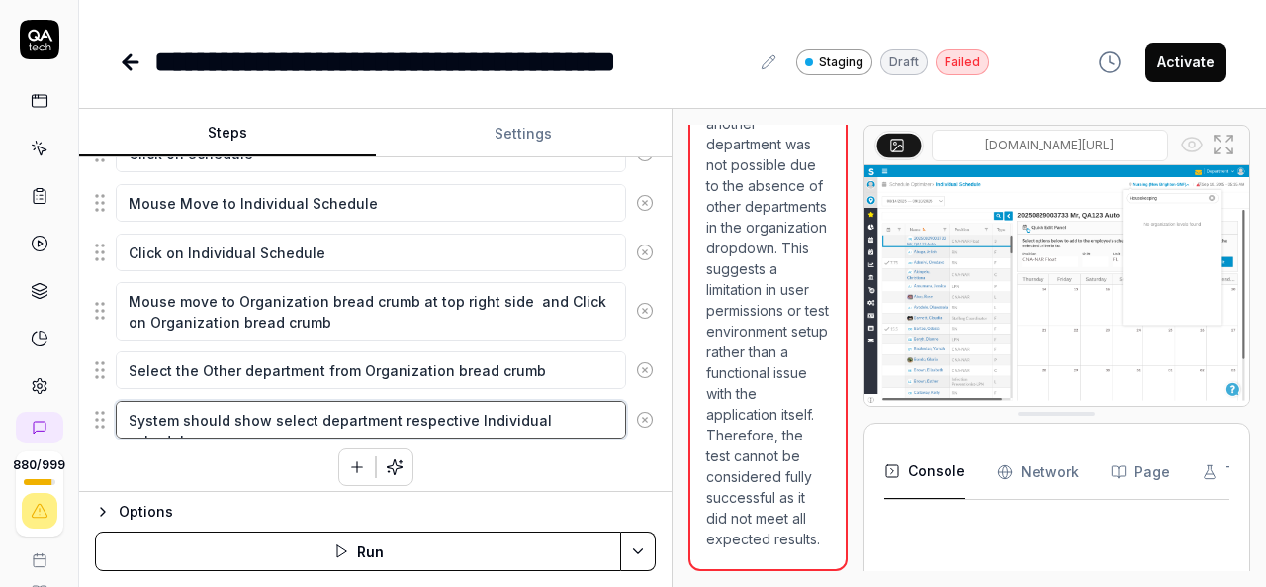
click at [443, 414] on textarea "System should show select department respective Individual schedule" at bounding box center [371, 420] width 510 height 38
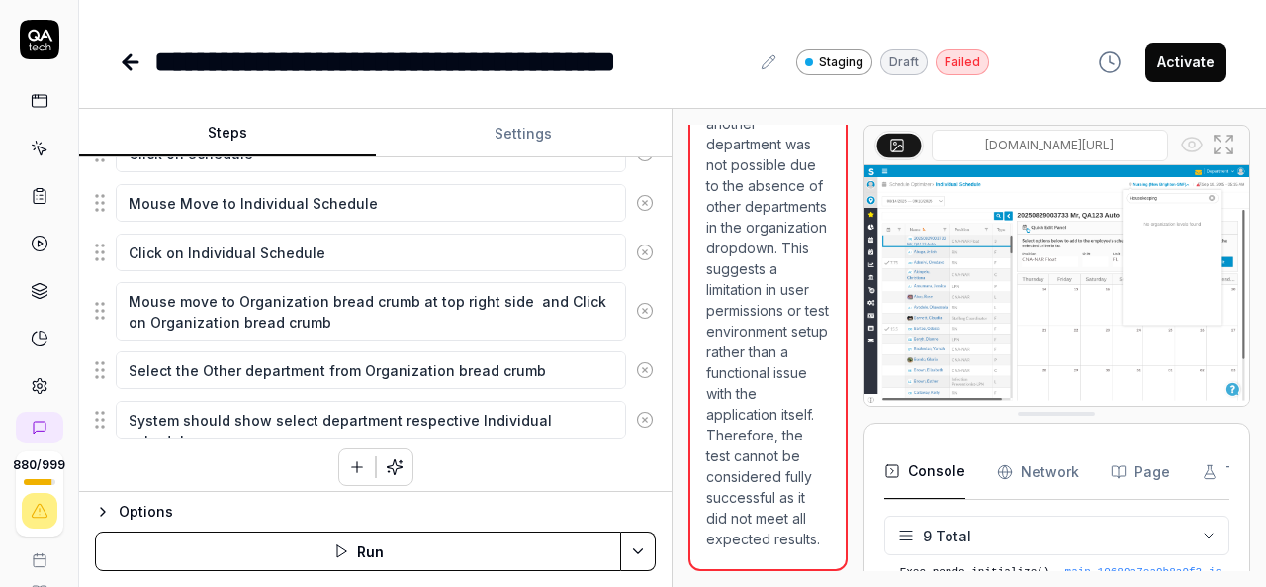
click at [1141, 281] on img at bounding box center [1056, 285] width 385 height 240
click at [1221, 136] on icon at bounding box center [1224, 145] width 24 height 24
click at [782, 11] on div "**********" at bounding box center [672, 42] width 1187 height 84
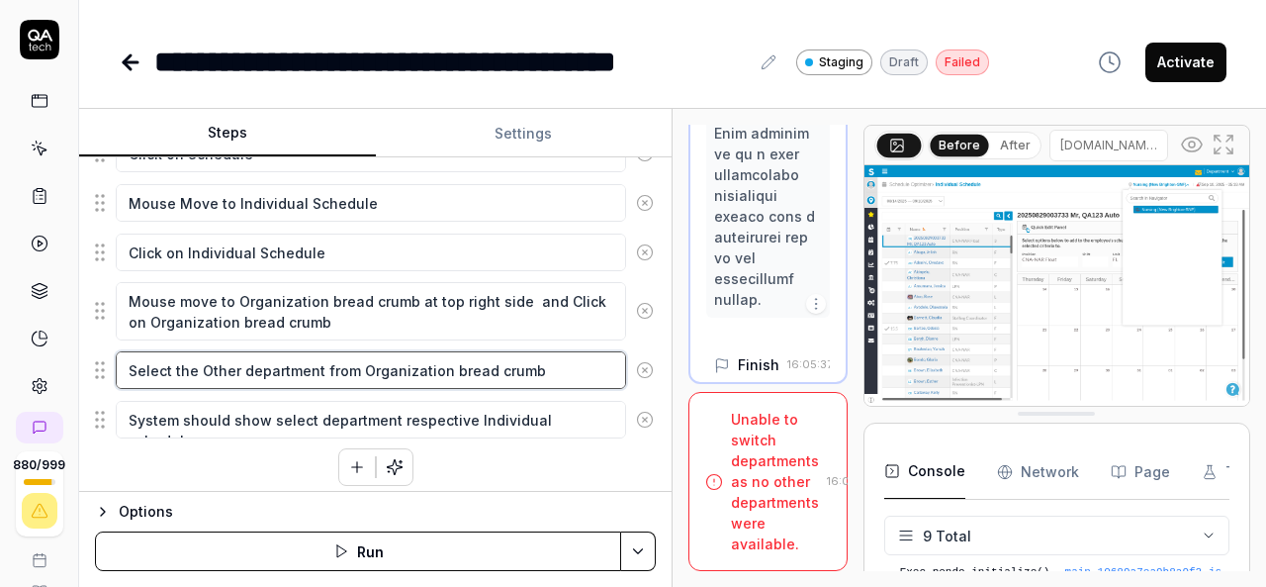
click at [425, 367] on textarea "Select the Other department from Organization bread crumb" at bounding box center [371, 370] width 510 height 38
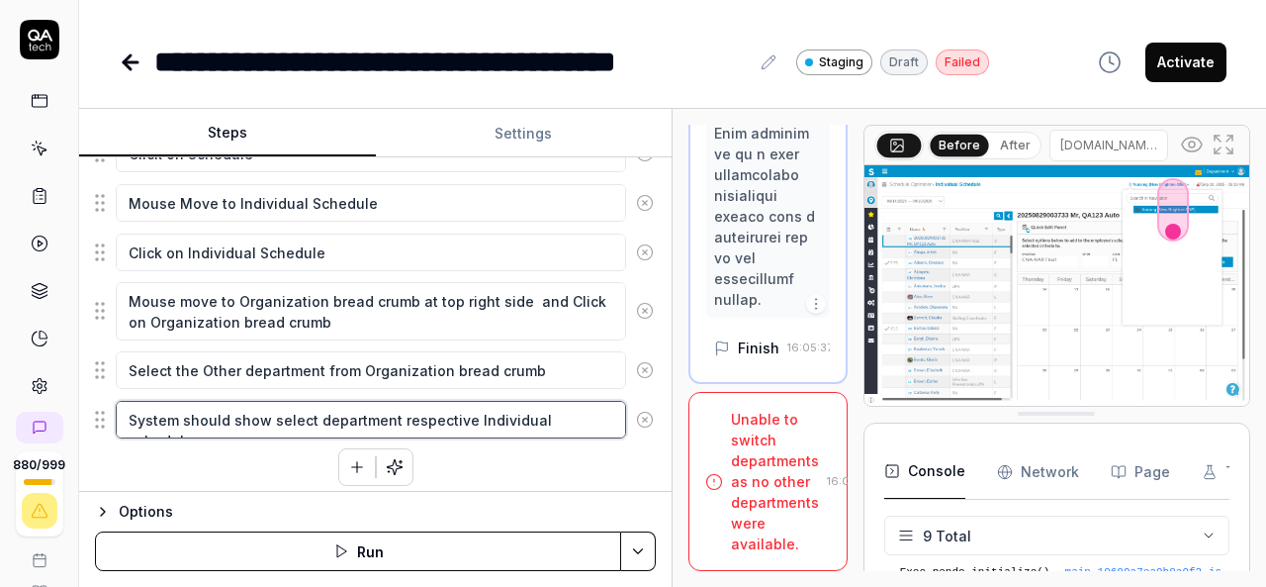
click at [463, 418] on textarea "System should show select department respective Individual schedule" at bounding box center [371, 420] width 510 height 38
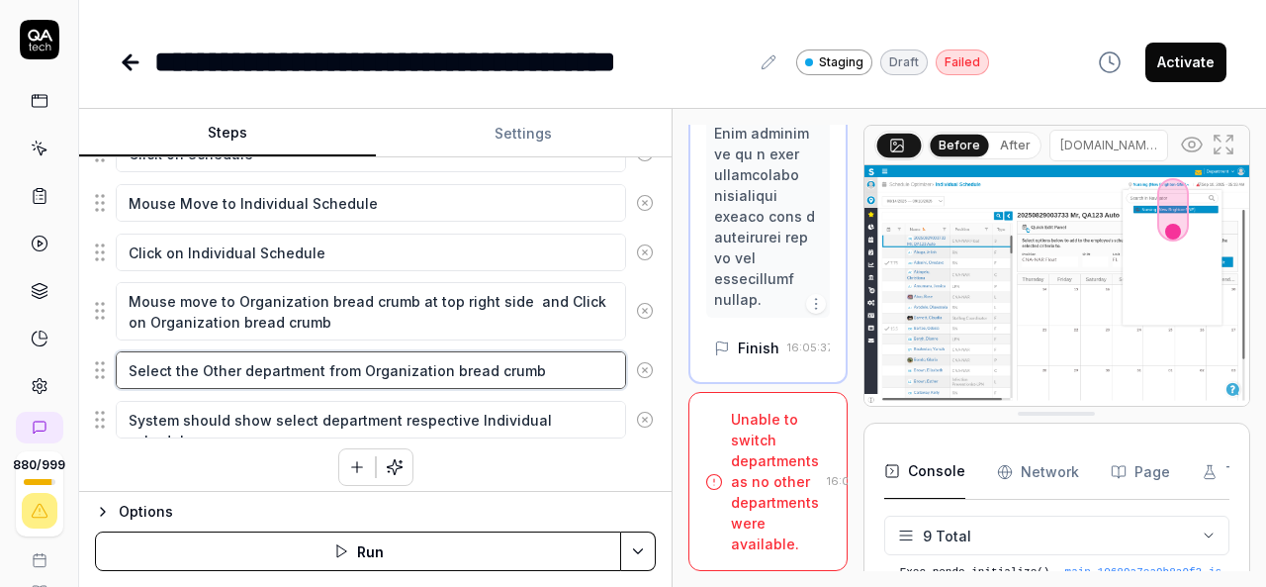
click at [551, 357] on textarea "Select the Other department from Organization bread crumb" at bounding box center [371, 370] width 510 height 38
click at [543, 369] on textarea "Select the Other department from Organization bread crumb" at bounding box center [371, 370] width 510 height 38
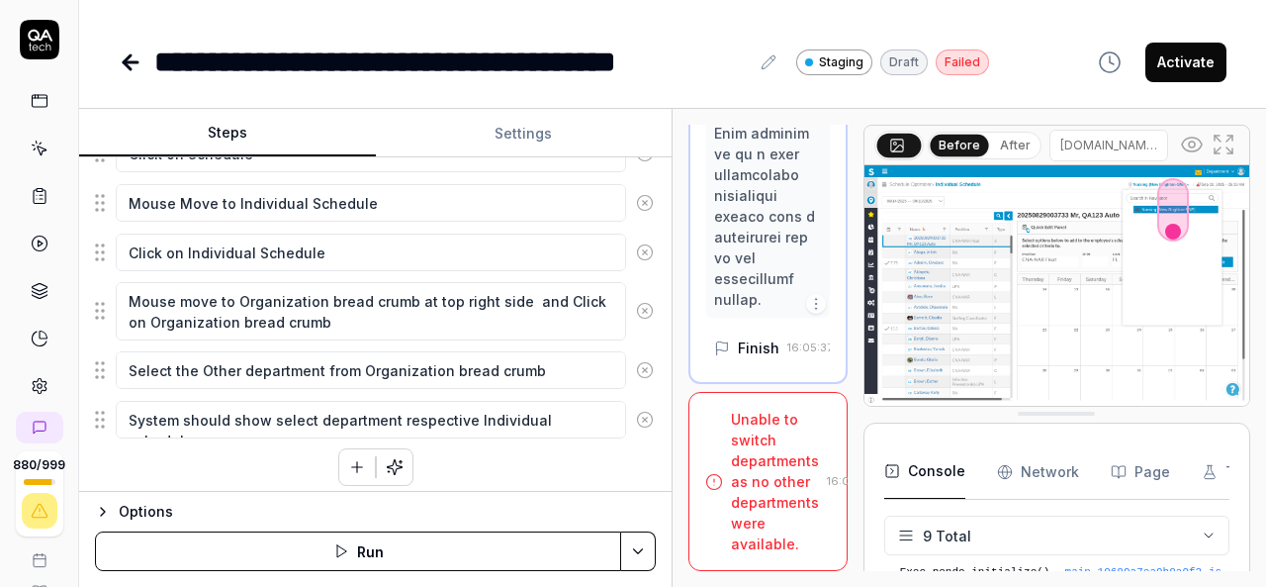
click at [339, 464] on button "button" at bounding box center [357, 467] width 36 height 36
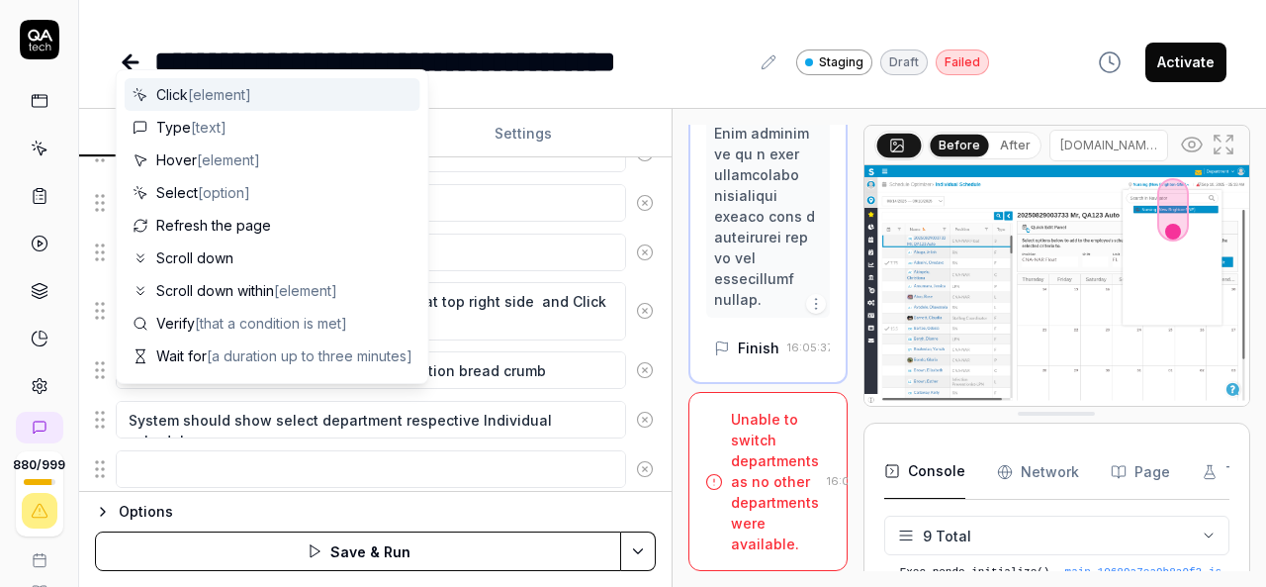
scroll to position [786, 0]
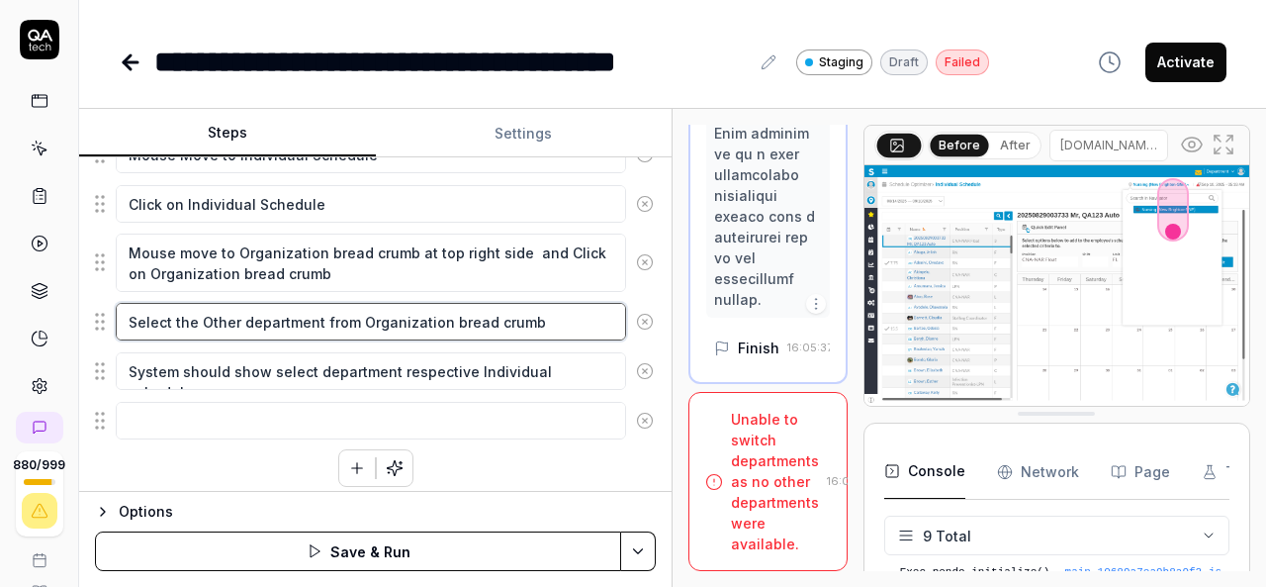
click at [546, 309] on textarea "Select the Other department from Organization bread crumb" at bounding box center [371, 322] width 510 height 38
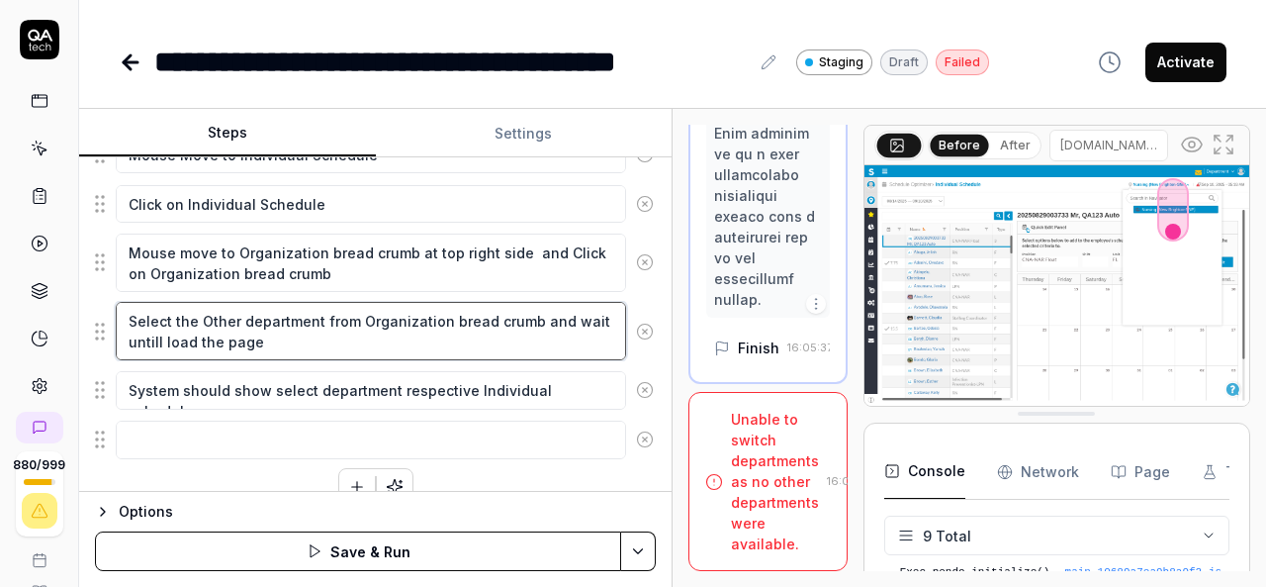
click at [144, 335] on textarea "Select the Other department from Organization bread crumb and wait untill load …" at bounding box center [371, 331] width 510 height 58
click at [585, 466] on div "Enter the username in the username field Enter the password in the password fie…" at bounding box center [375, 67] width 561 height 876
click at [643, 555] on html "**********" at bounding box center [633, 293] width 1266 height 587
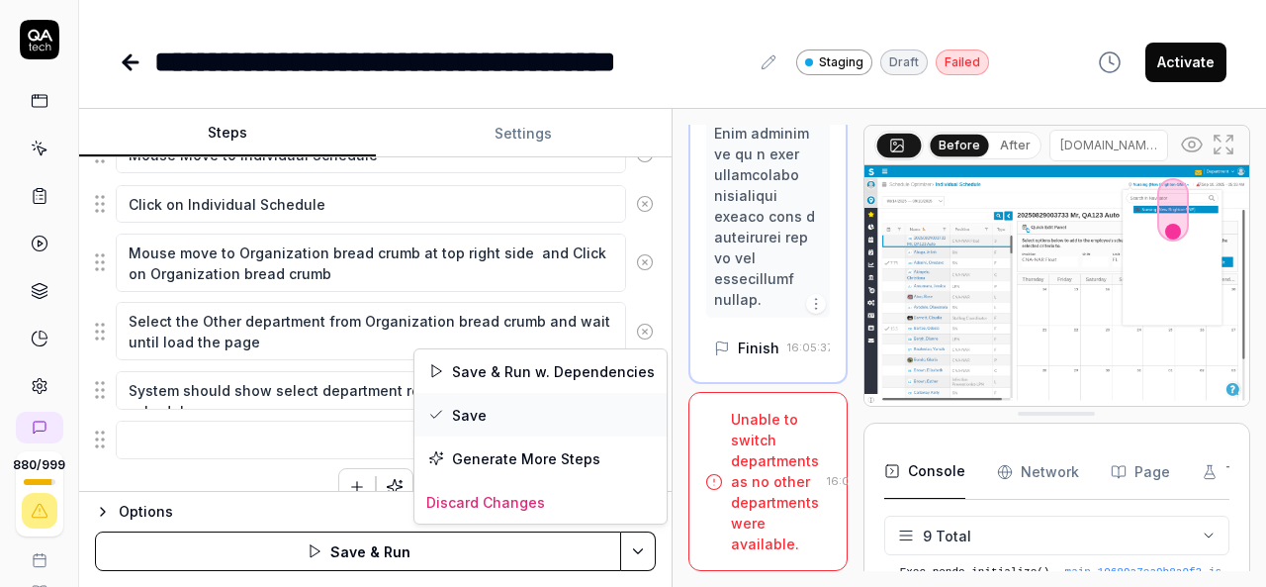
click at [449, 405] on div "Save" at bounding box center [540, 415] width 252 height 44
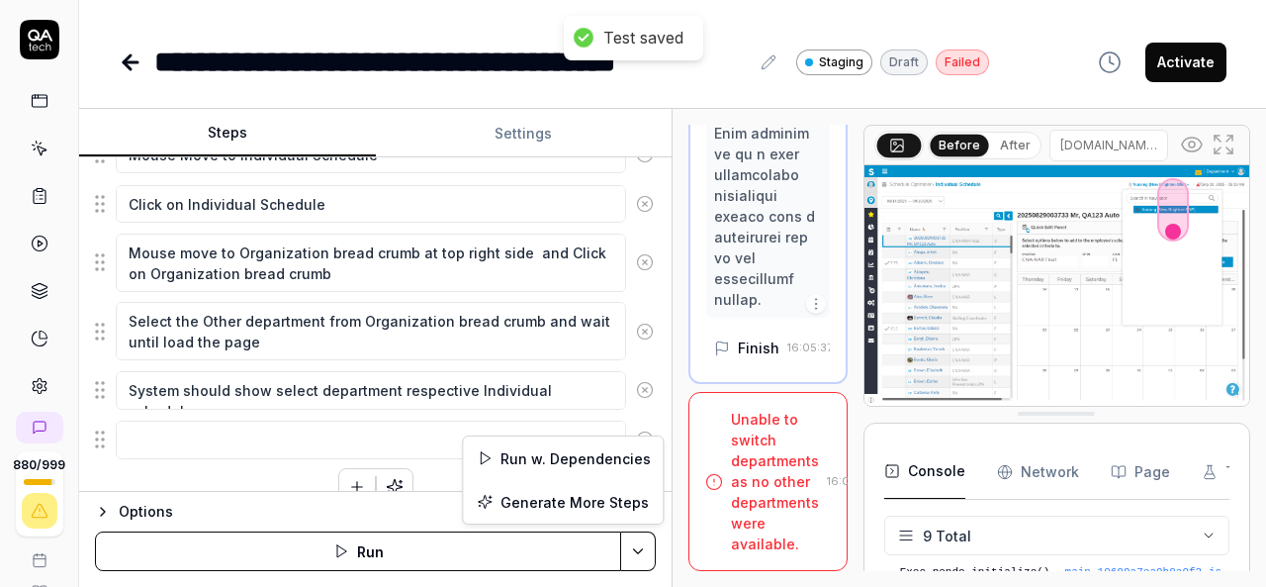
click at [639, 555] on html "**********" at bounding box center [633, 293] width 1266 height 587
click at [554, 452] on div "Run w. Dependencies" at bounding box center [563, 458] width 200 height 44
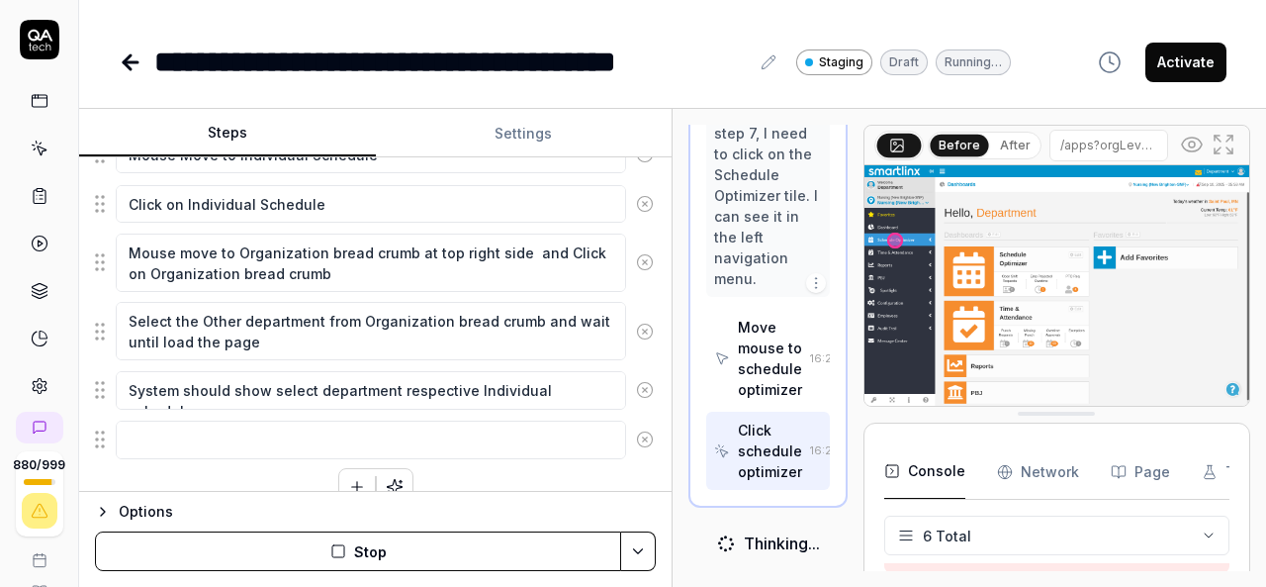
scroll to position [1286, 0]
click at [1080, 288] on img at bounding box center [1056, 285] width 385 height 240
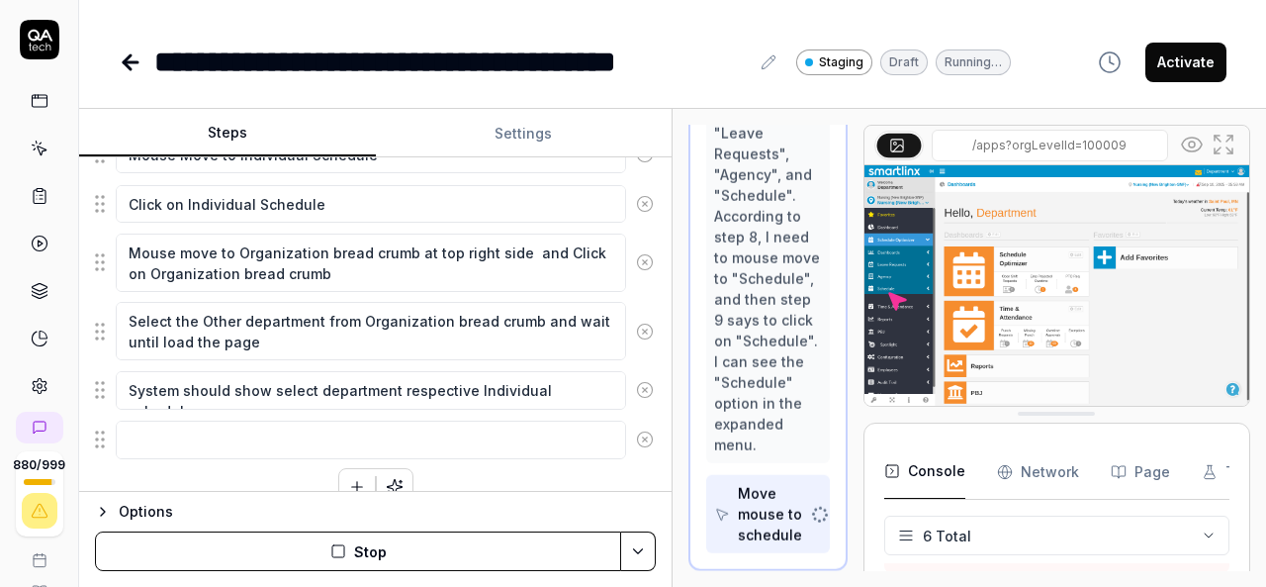
click at [1217, 136] on icon at bounding box center [1218, 139] width 6 height 6
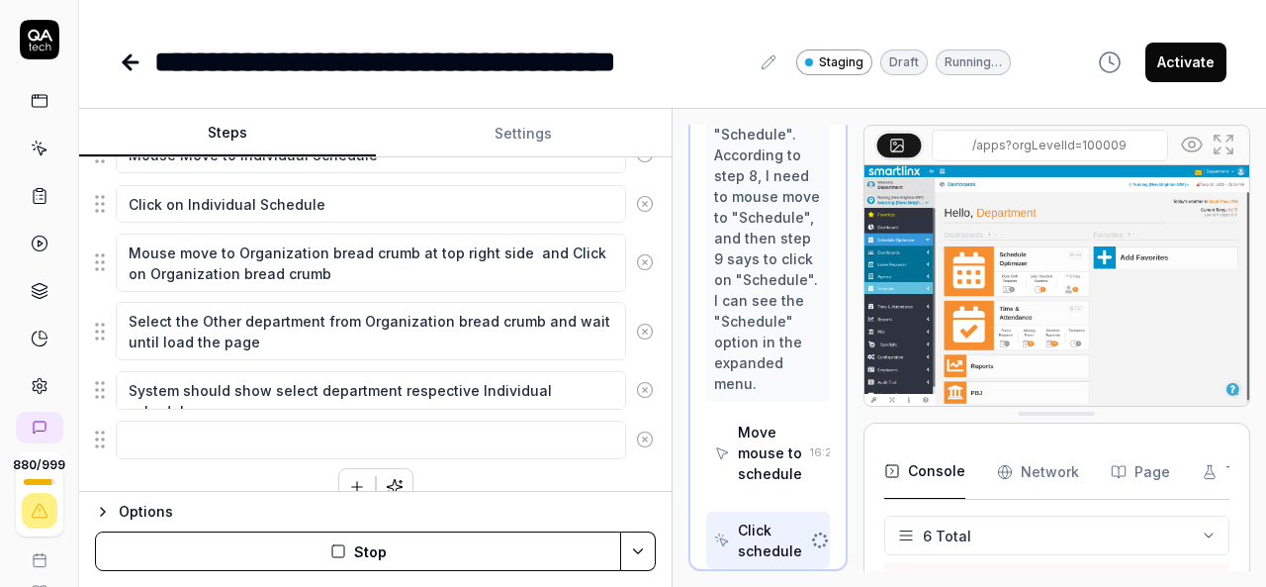
scroll to position [1492, 0]
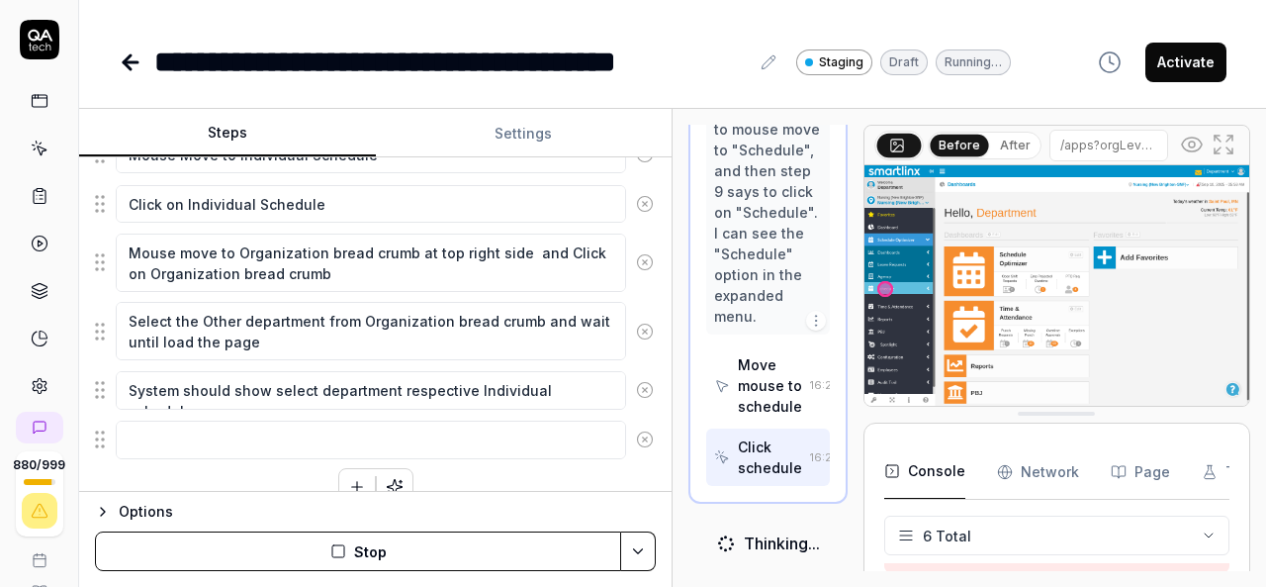
click at [1225, 139] on icon at bounding box center [1224, 145] width 24 height 24
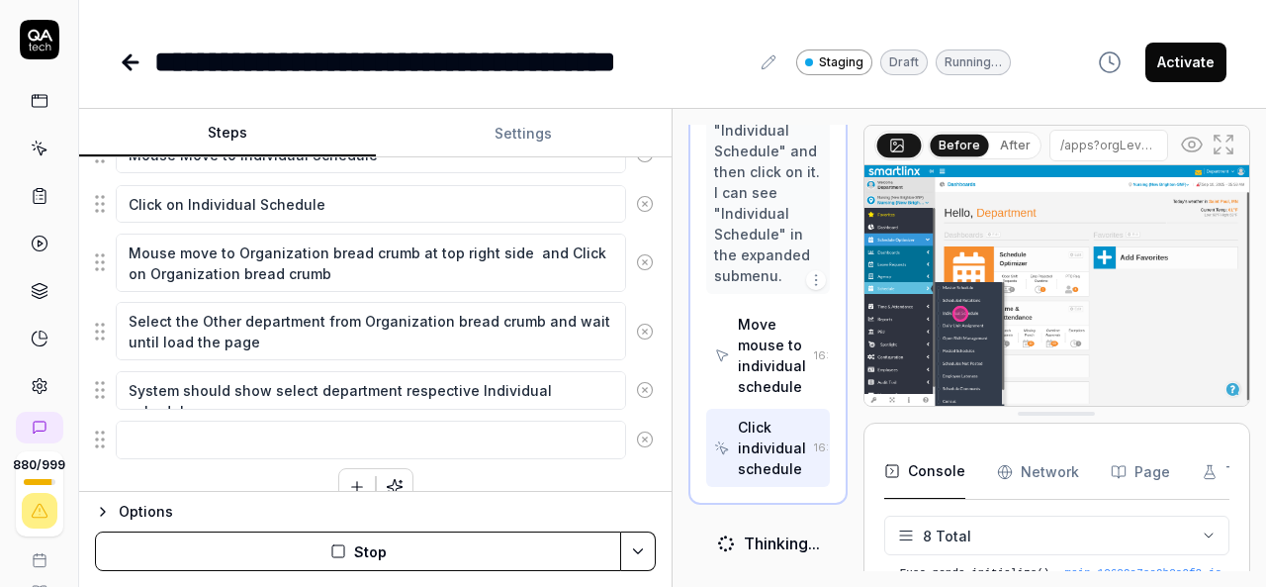
scroll to position [1638, 0]
